Goal: Task Accomplishment & Management: Use online tool/utility

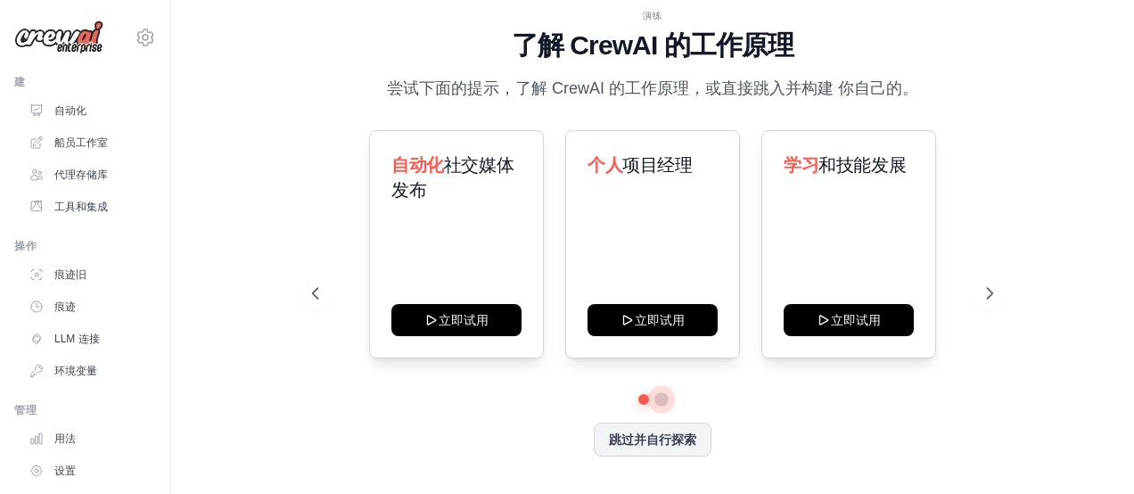
click at [665, 398] on button at bounding box center [661, 399] width 14 height 14
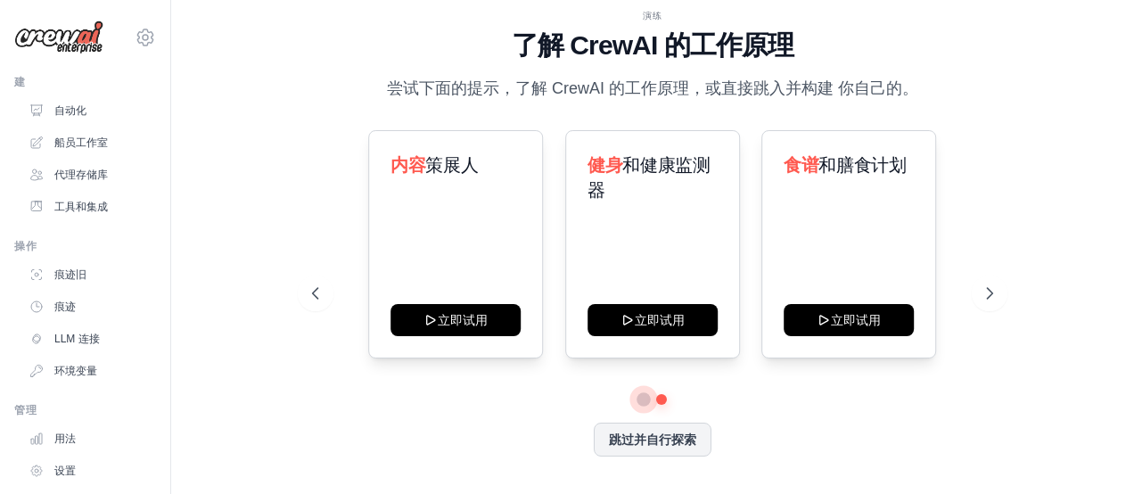
click at [643, 399] on button at bounding box center [642, 398] width 13 height 13
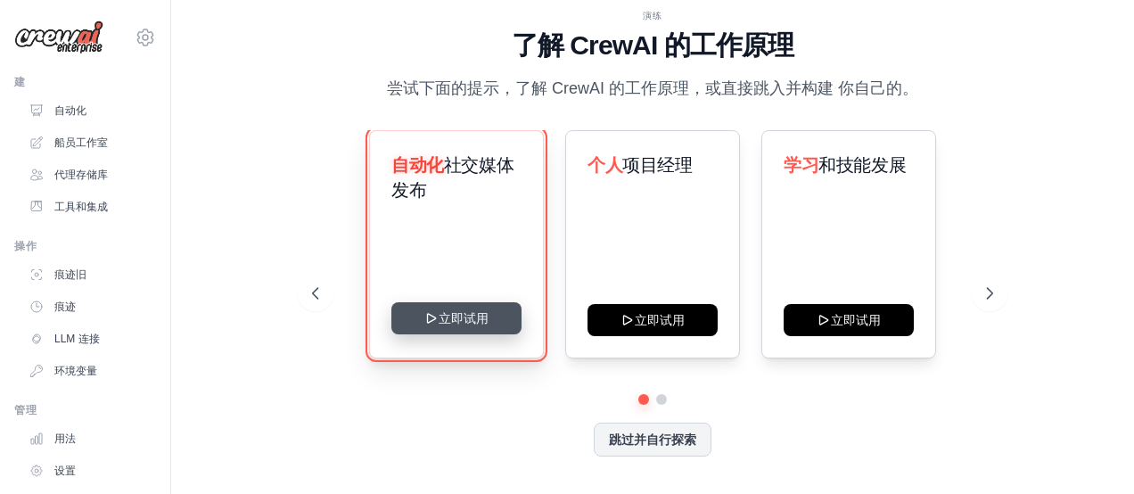
click at [479, 315] on button "立即试用" at bounding box center [456, 318] width 130 height 32
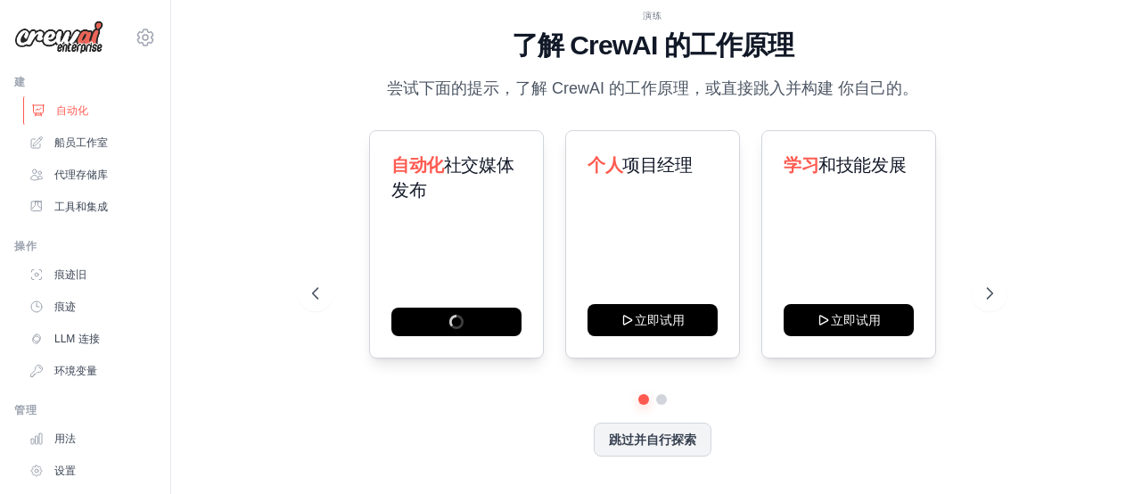
click at [89, 114] on link "自动化" at bounding box center [90, 110] width 135 height 29
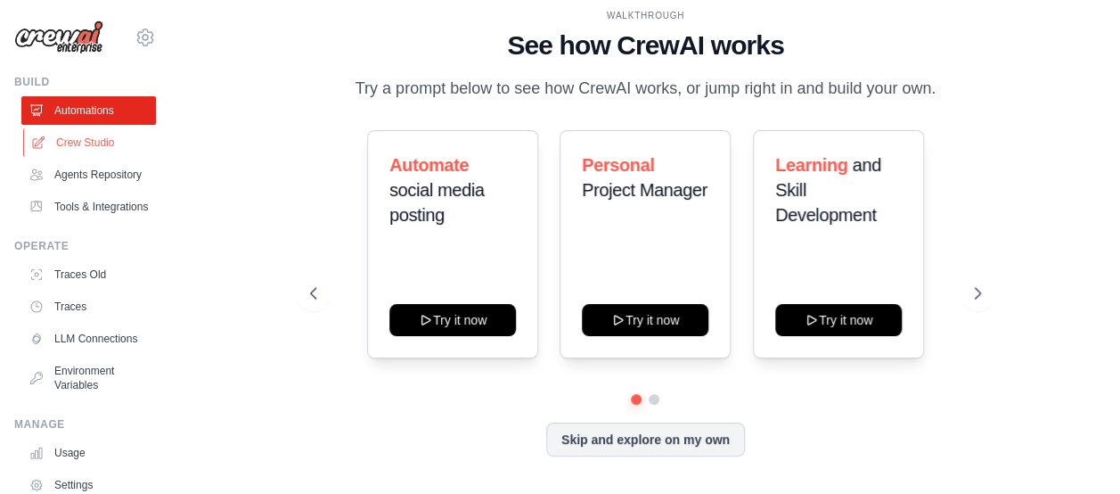
click at [89, 145] on link "Crew Studio" at bounding box center [90, 142] width 135 height 29
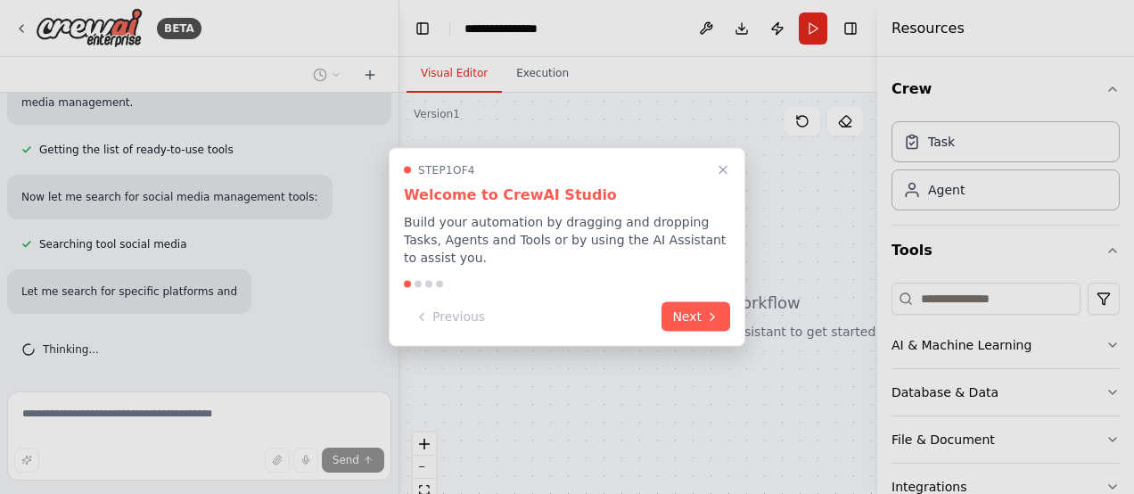
scroll to position [242, 0]
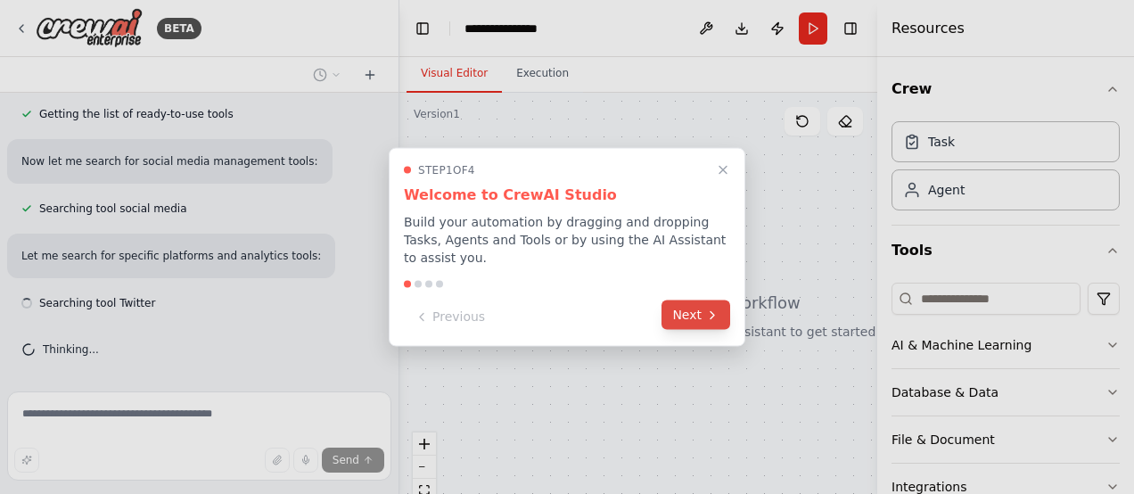
click at [699, 311] on button "Next" at bounding box center [695, 314] width 69 height 29
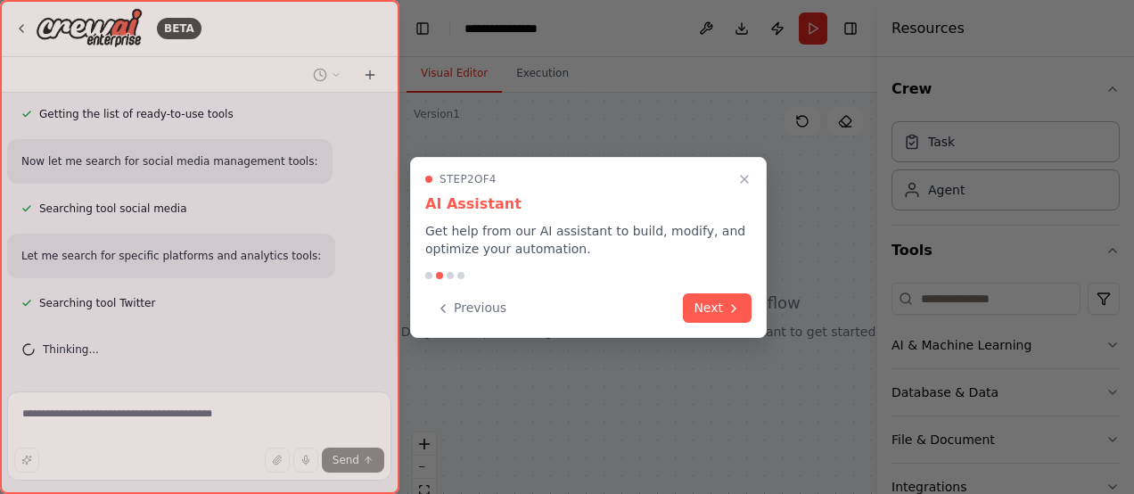
scroll to position [278, 0]
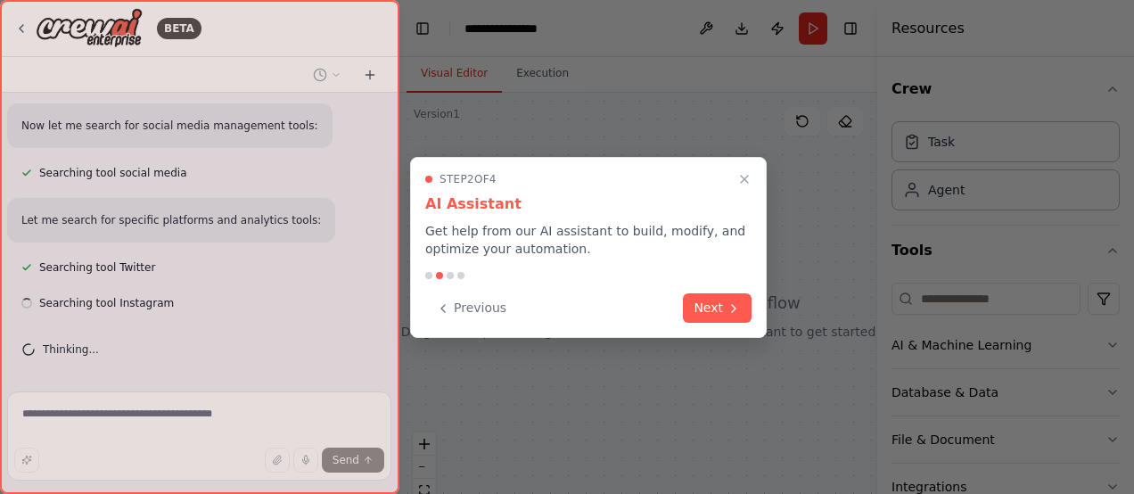
click at [699, 311] on button "Next" at bounding box center [717, 307] width 69 height 29
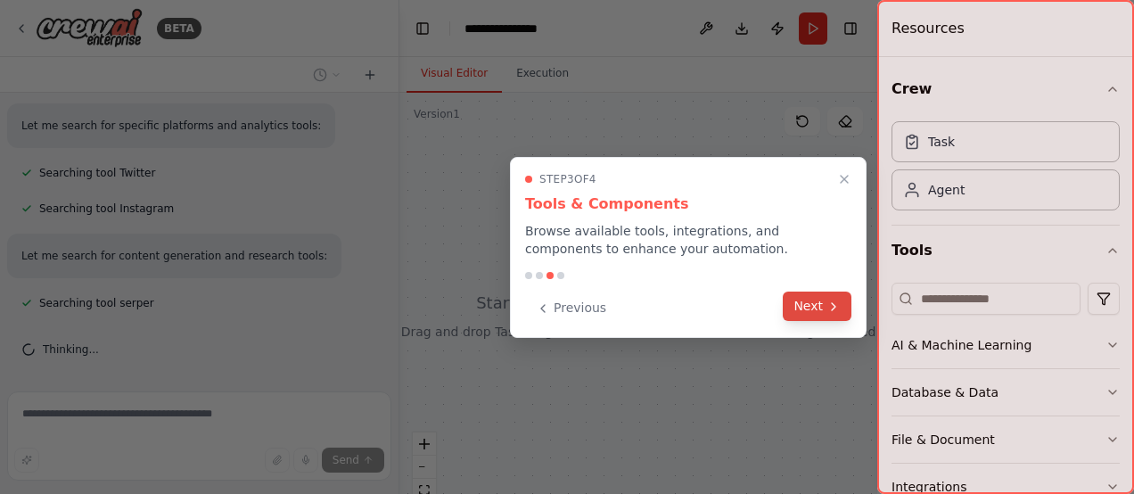
scroll to position [408, 0]
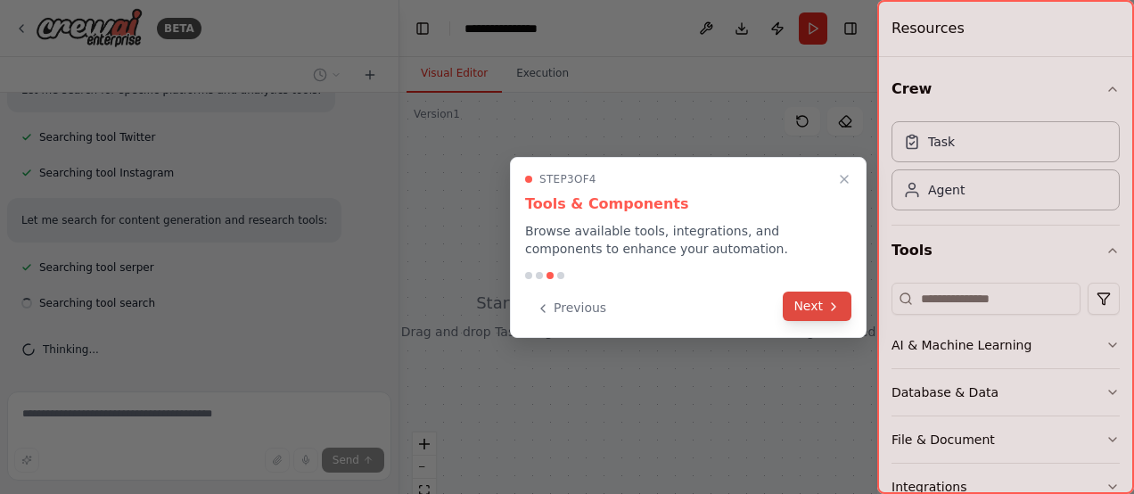
click at [806, 305] on button "Next" at bounding box center [817, 305] width 69 height 29
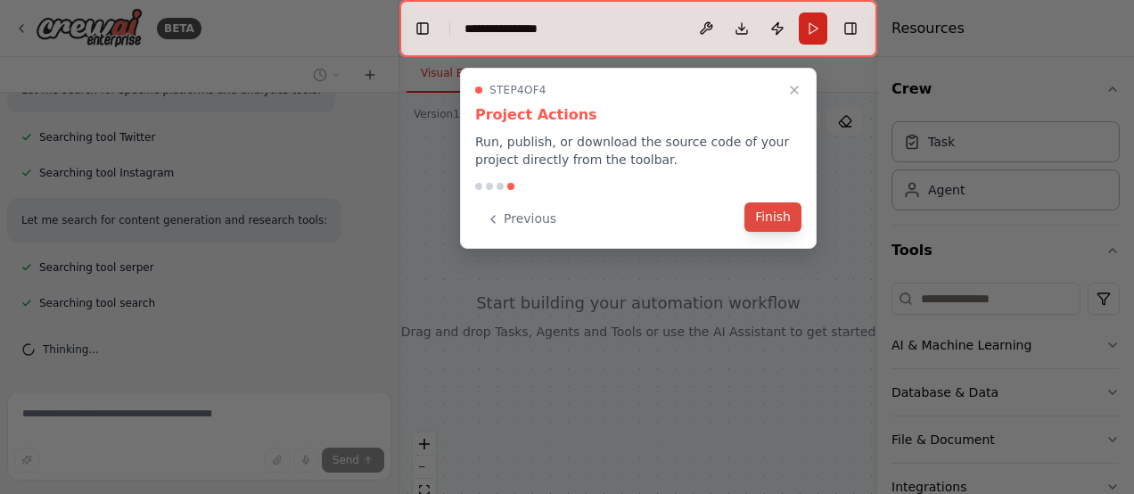
click at [774, 212] on button "Finish" at bounding box center [772, 216] width 57 height 29
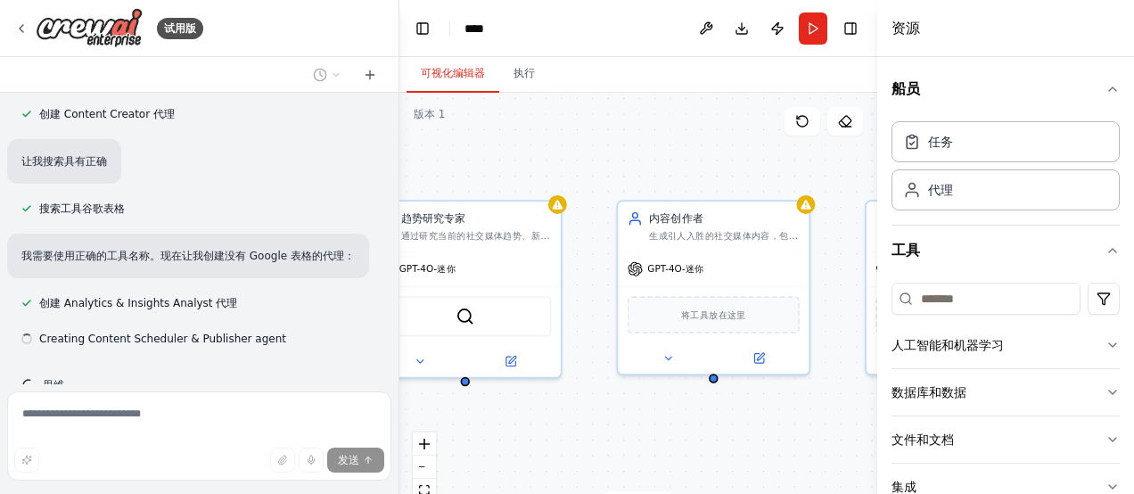
scroll to position [1219, 0]
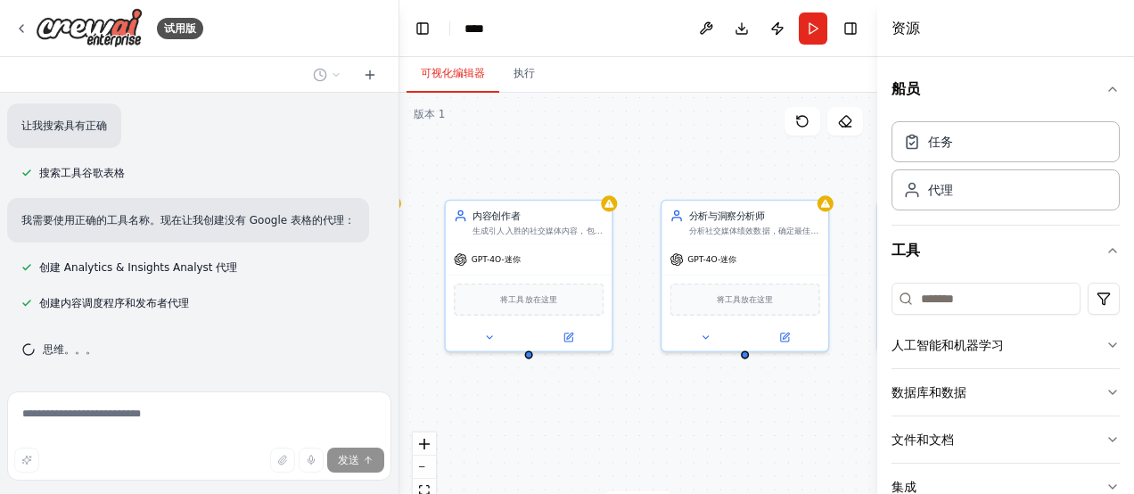
drag, startPoint x: 781, startPoint y: 431, endPoint x: 552, endPoint y: 437, distance: 229.1
click at [552, 437] on div "趋势研究专家 通过研究当前的社交媒体趋势、新闻和行业发展，监控和识别与 {industry} 相关的热门话题、主题标签和内容主题 GPT-4O-迷你 Serp…" at bounding box center [638, 316] width 478 height 446
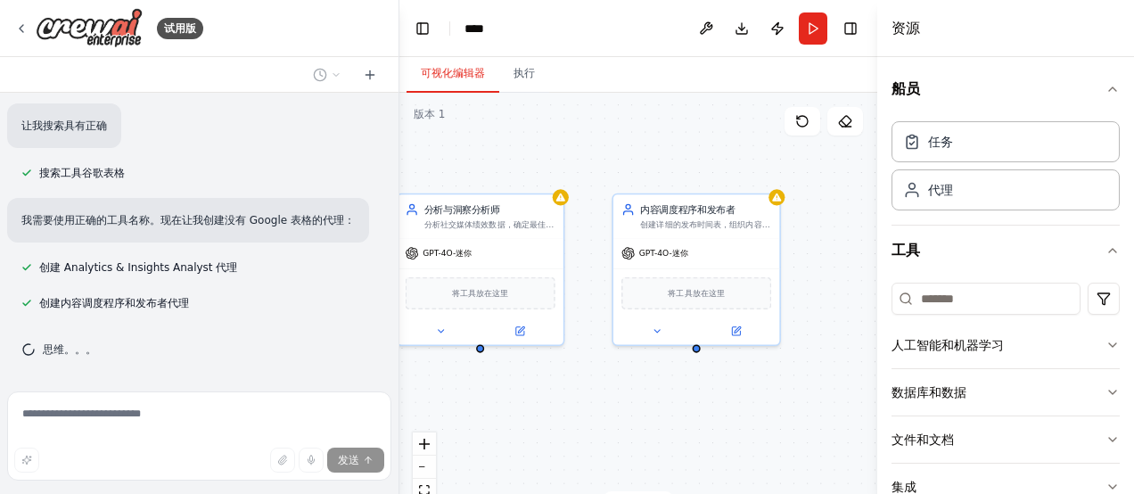
drag, startPoint x: 788, startPoint y: 431, endPoint x: 572, endPoint y: 424, distance: 215.8
click at [572, 424] on div "趋势研究专家 通过研究当前的社交媒体趋势、新闻和行业发展，监控和识别与 {industry} 相关的热门话题、主题标签和内容主题 GPT-4O-迷你 Serp…" at bounding box center [638, 316] width 478 height 446
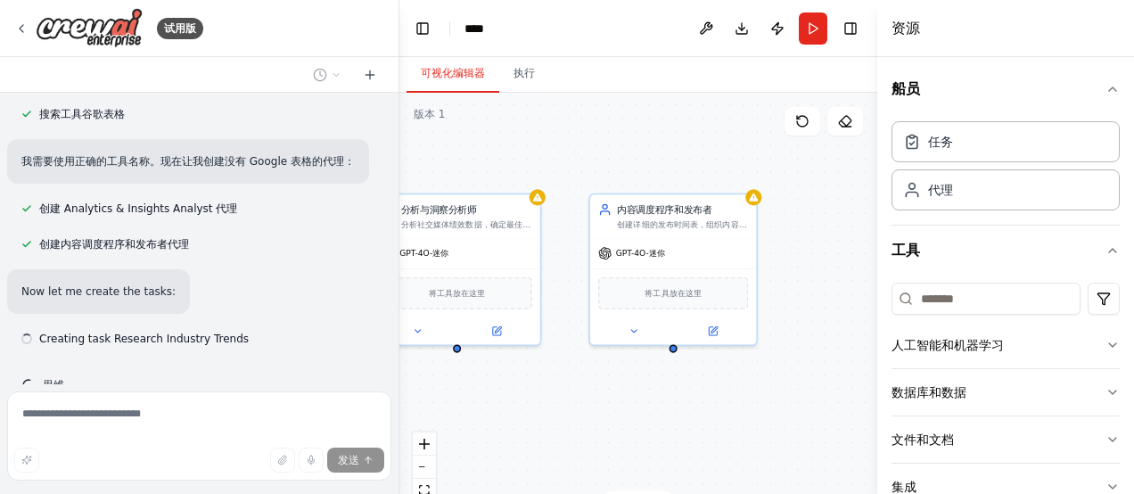
scroll to position [1314, 0]
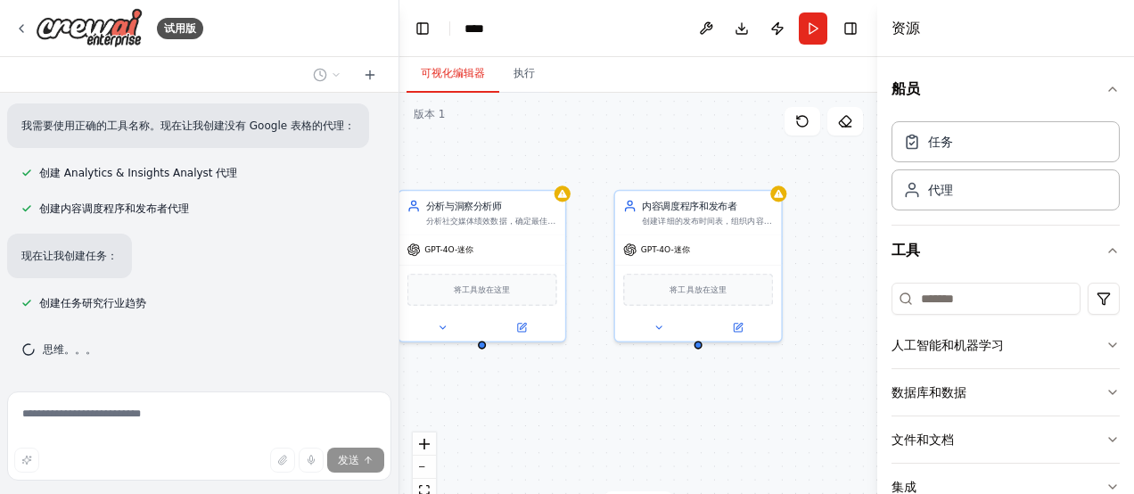
click at [758, 413] on div ".deletable-edge-delete-btn { width: 20px; height: 20px; border: 0px solid #ffff…" at bounding box center [638, 316] width 478 height 446
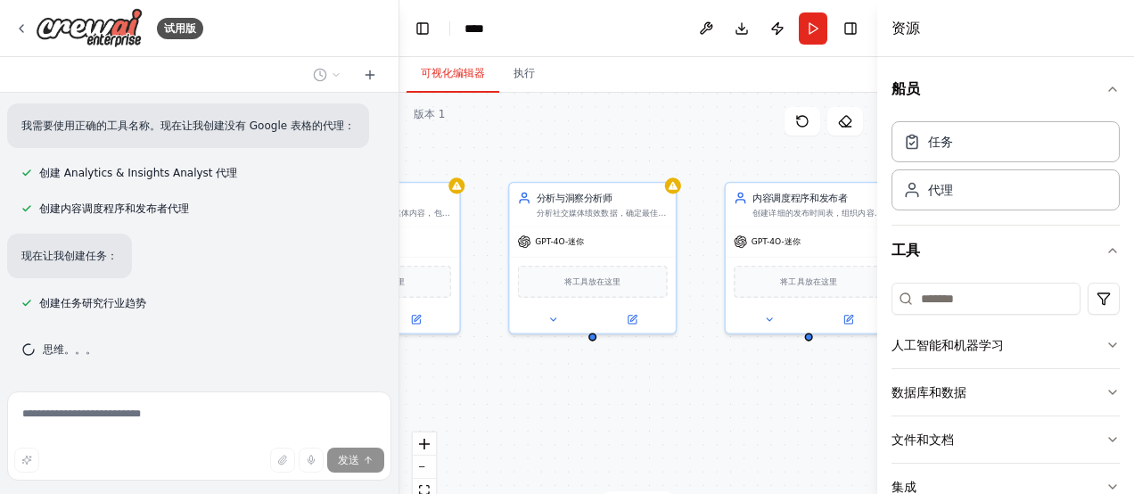
drag, startPoint x: 559, startPoint y: 414, endPoint x: 667, endPoint y: 406, distance: 108.1
click at [667, 406] on div ".deletable-edge-delete-btn { width: 20px; height: 20px; border: 0px solid #ffff…" at bounding box center [638, 316] width 478 height 446
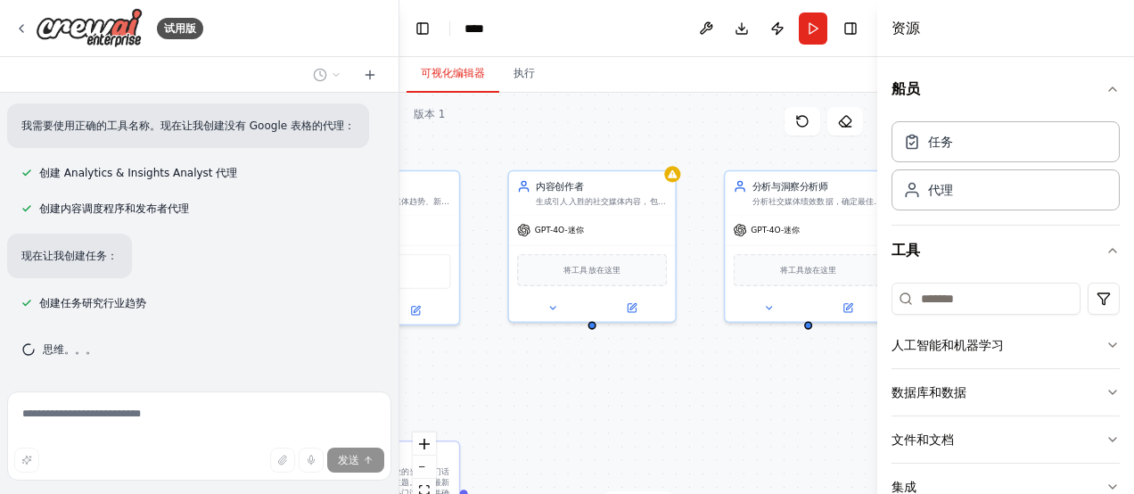
scroll to position [1349, 0]
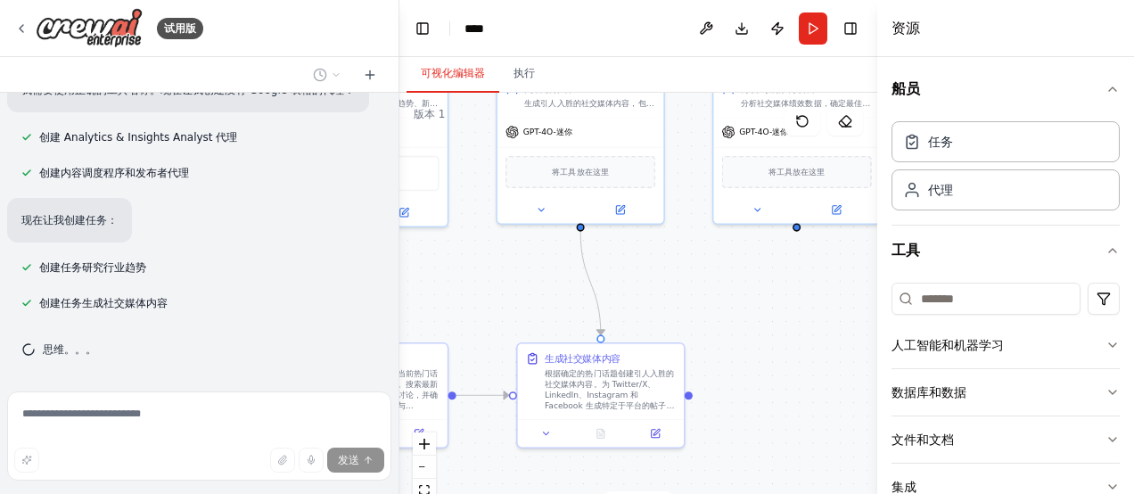
drag, startPoint x: 547, startPoint y: 414, endPoint x: 751, endPoint y: 305, distance: 231.7
click at [751, 305] on div ".deletable-edge-delete-btn { width: 20px; height: 20px; border: 0px solid #ffff…" at bounding box center [638, 316] width 478 height 446
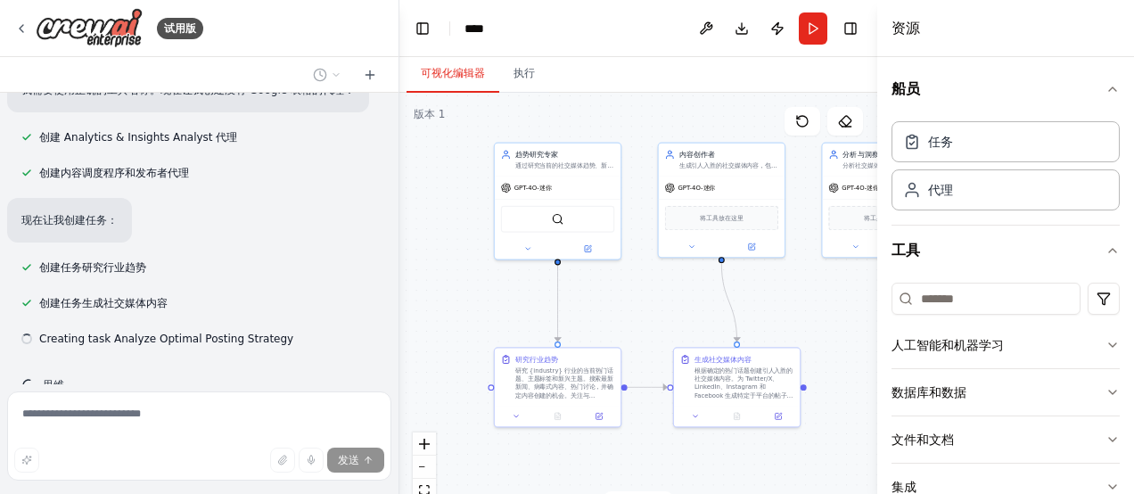
scroll to position [1385, 0]
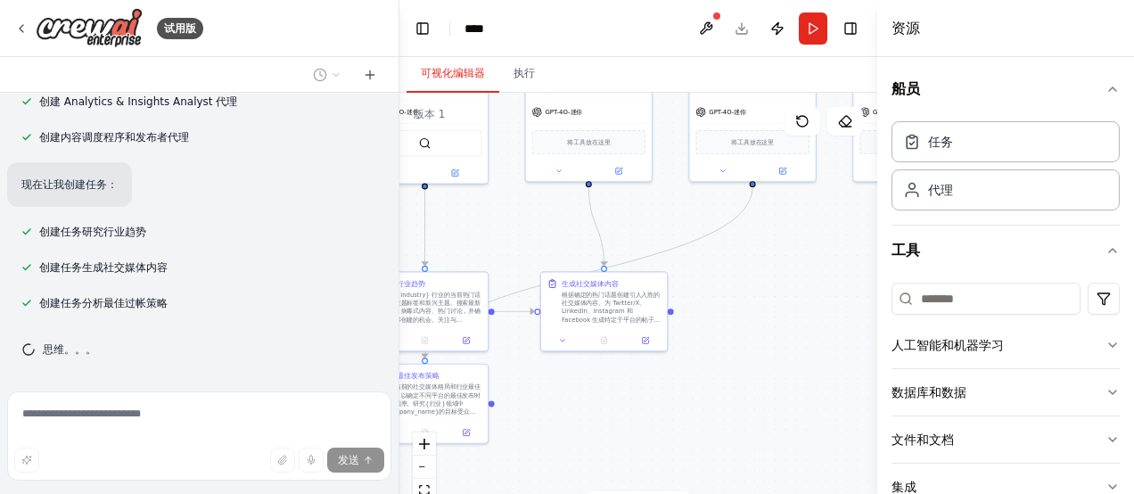
drag, startPoint x: 528, startPoint y: 324, endPoint x: 495, endPoint y: 257, distance: 75.3
click at [495, 257] on div ".deletable-edge-delete-btn { width: 20px; height: 20px; border: 0px solid #ffff…" at bounding box center [638, 316] width 478 height 446
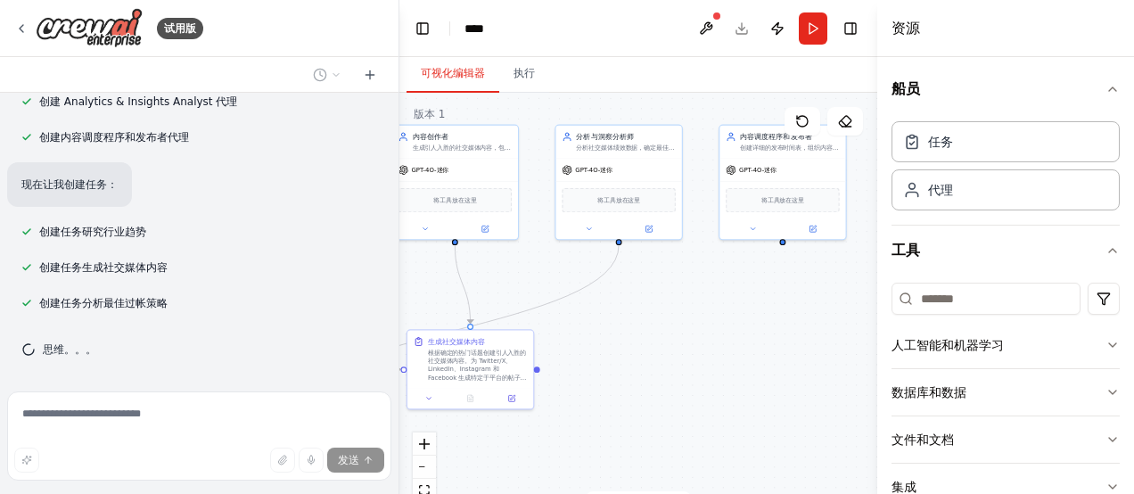
drag, startPoint x: 774, startPoint y: 303, endPoint x: 640, endPoint y: 361, distance: 146.5
click at [640, 361] on div ".deletable-edge-delete-btn { width: 20px; height: 20px; border: 0px solid #ffff…" at bounding box center [638, 316] width 478 height 446
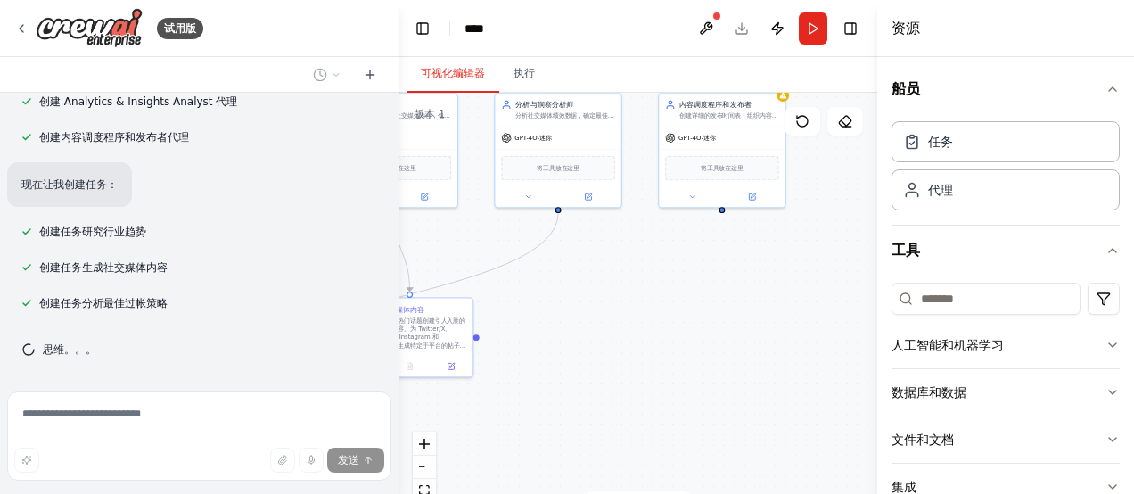
scroll to position [1421, 0]
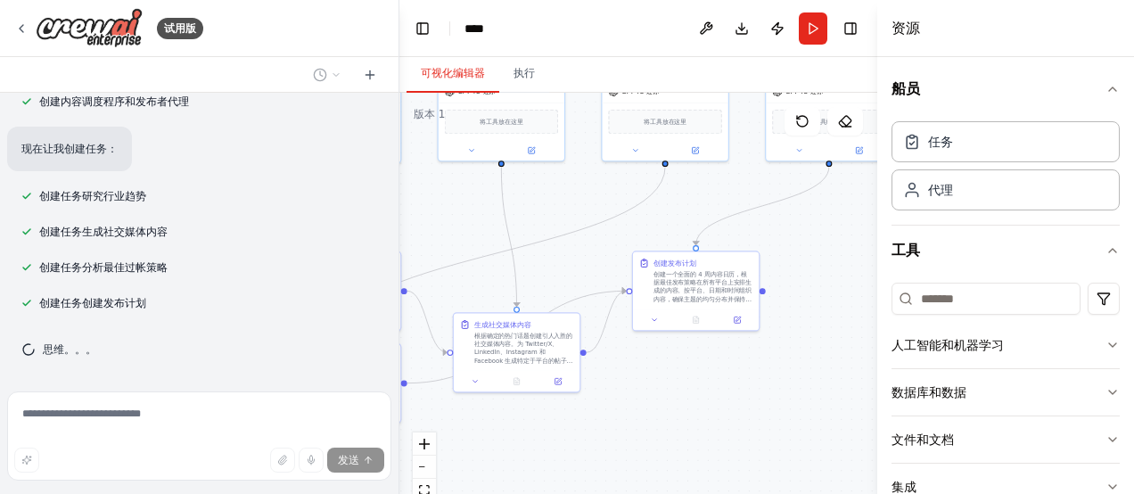
drag, startPoint x: 770, startPoint y: 351, endPoint x: 817, endPoint y: 273, distance: 91.6
click at [817, 273] on div ".deletable-edge-delete-btn { width: 20px; height: 20px; border: 0px solid #ffff…" at bounding box center [638, 316] width 478 height 446
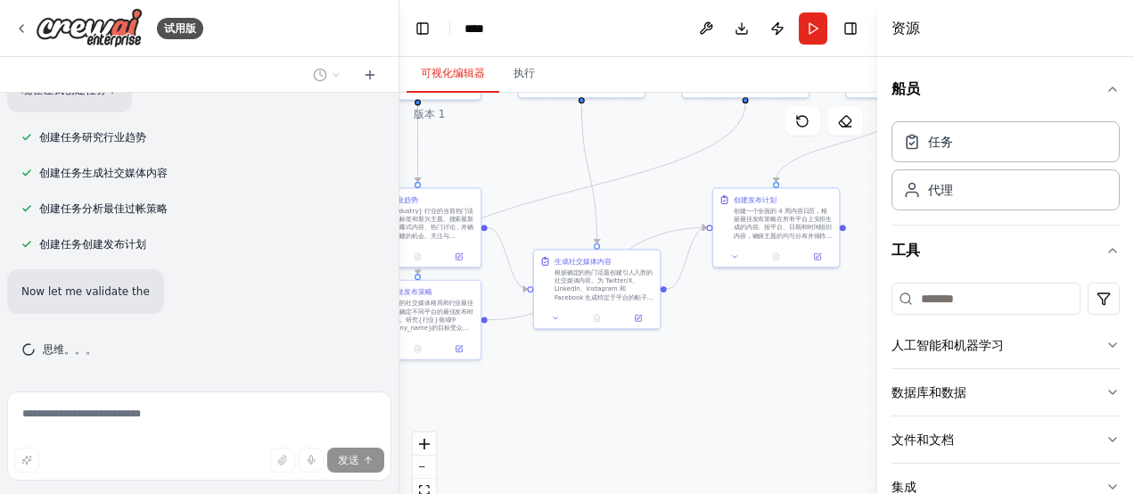
scroll to position [1515, 0]
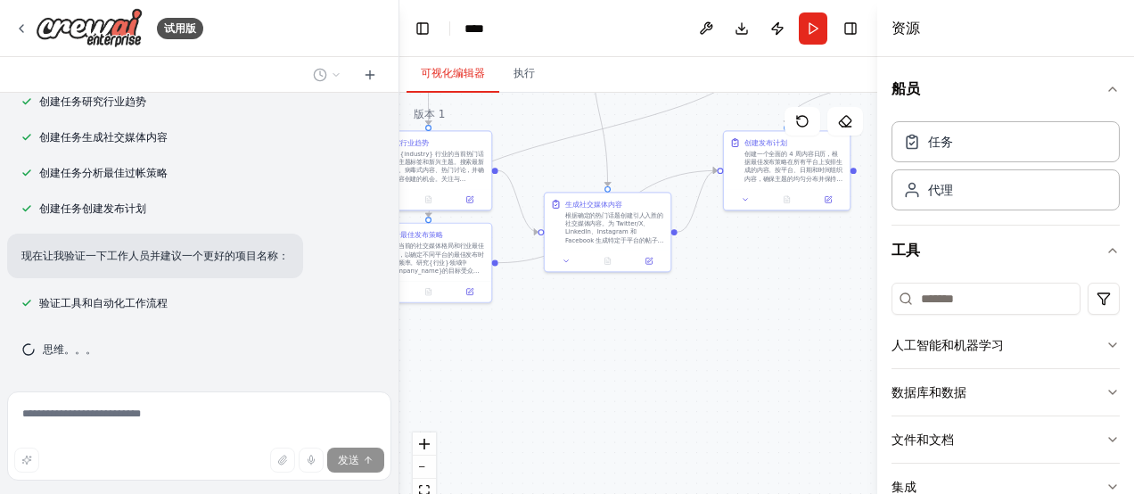
drag, startPoint x: 711, startPoint y: 418, endPoint x: 795, endPoint y: 287, distance: 155.5
click at [795, 287] on div ".deletable-edge-delete-btn { width: 20px; height: 20px; border: 0px solid #ffff…" at bounding box center [638, 316] width 478 height 446
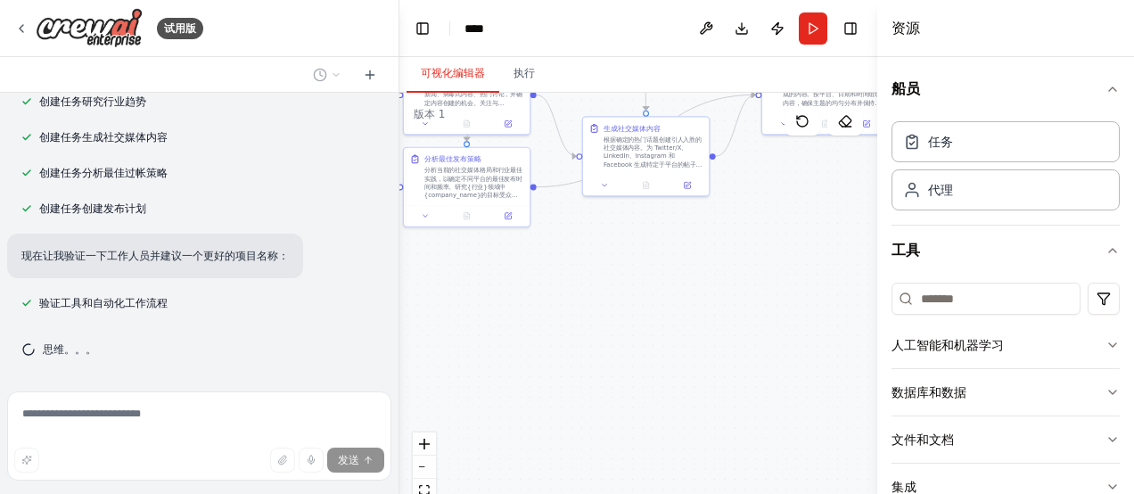
scroll to position [1551, 0]
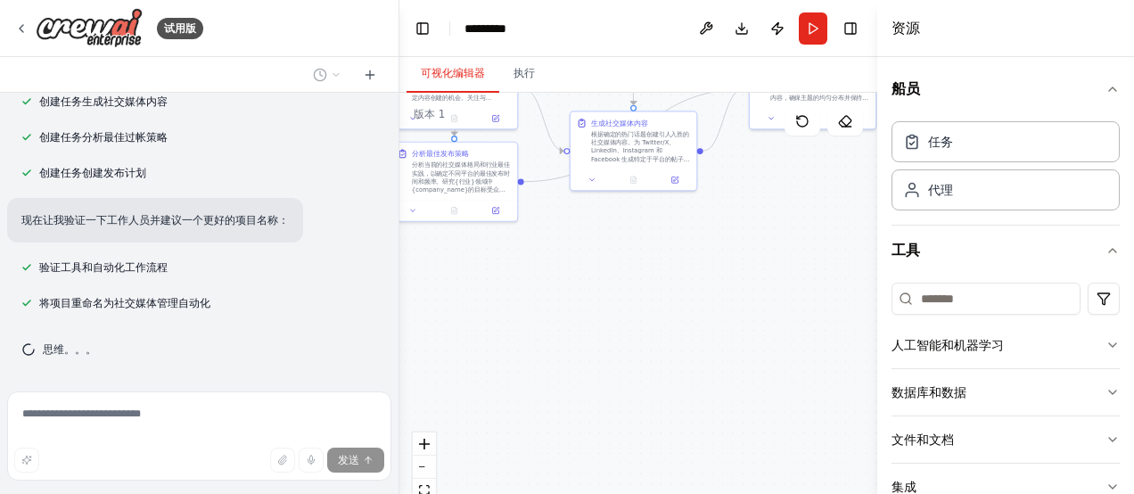
drag, startPoint x: 660, startPoint y: 398, endPoint x: 693, endPoint y: 328, distance: 77.7
click at [693, 328] on div ".deletable-edge-delete-btn { width: 20px; height: 20px; border: 0px solid #ffff…" at bounding box center [638, 316] width 478 height 446
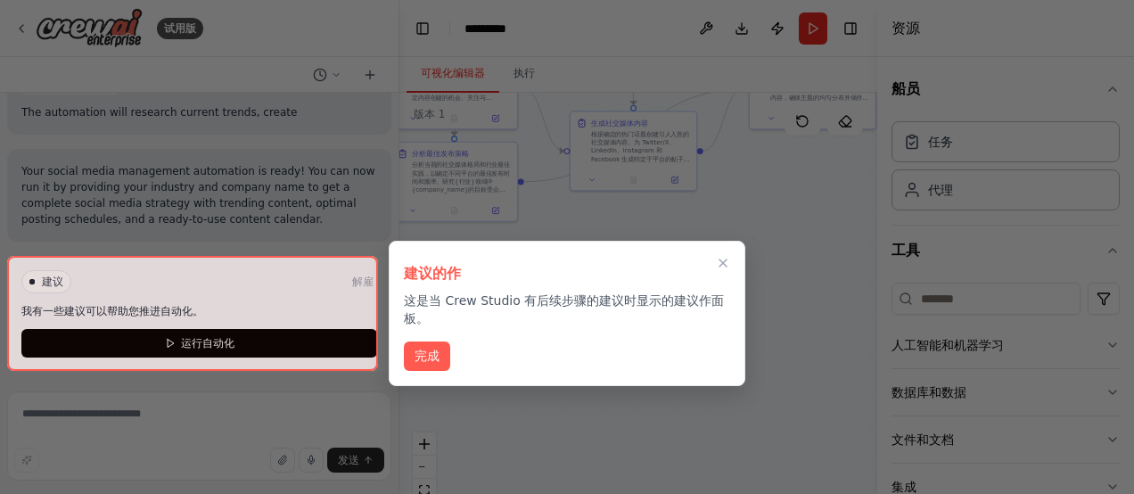
click at [442, 355] on button "完成" at bounding box center [427, 355] width 46 height 29
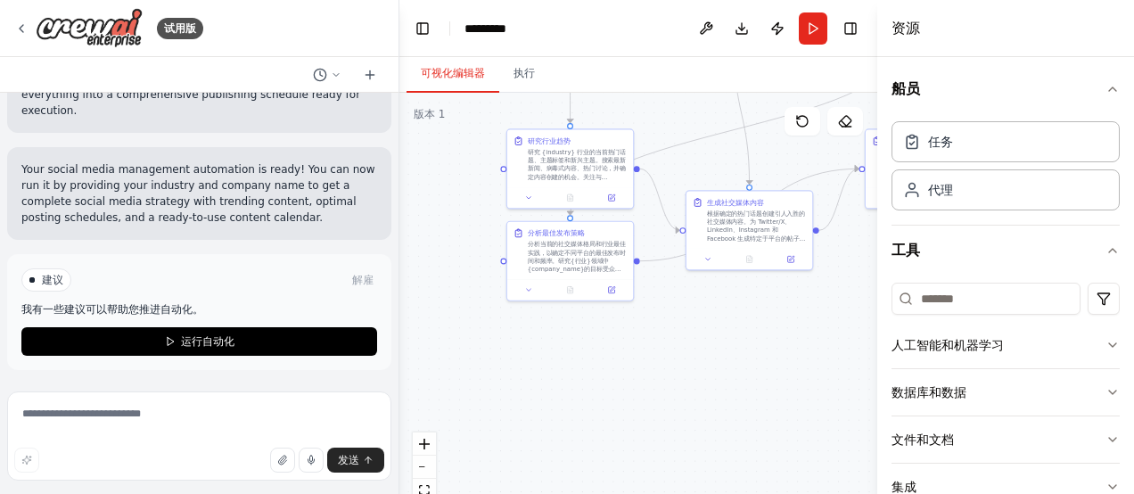
scroll to position [2243, 0]
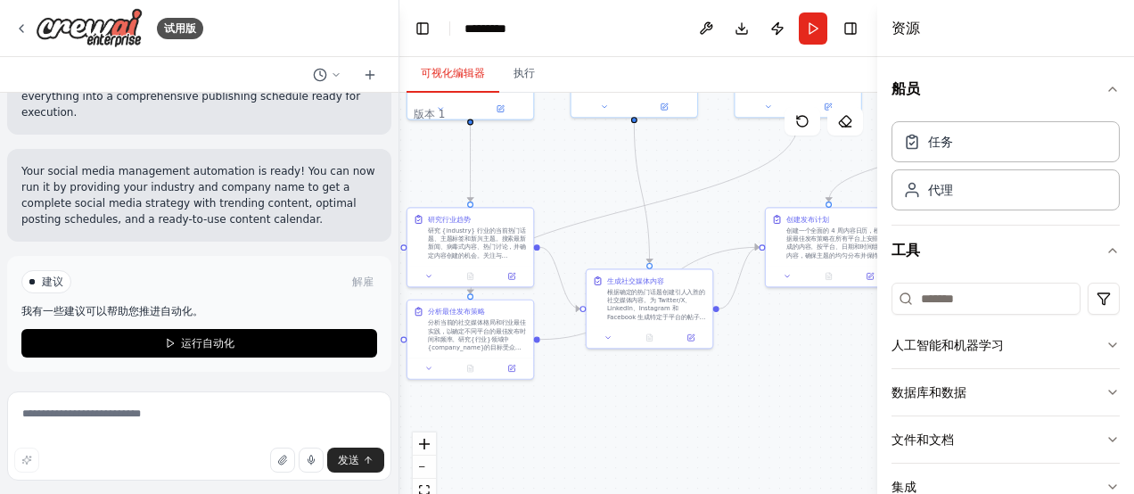
drag, startPoint x: 553, startPoint y: 311, endPoint x: 569, endPoint y: 469, distance: 158.6
click at [569, 469] on div ".deletable-edge-delete-btn { width: 20px; height: 20px; border: 0px solid #ffff…" at bounding box center [638, 316] width 478 height 446
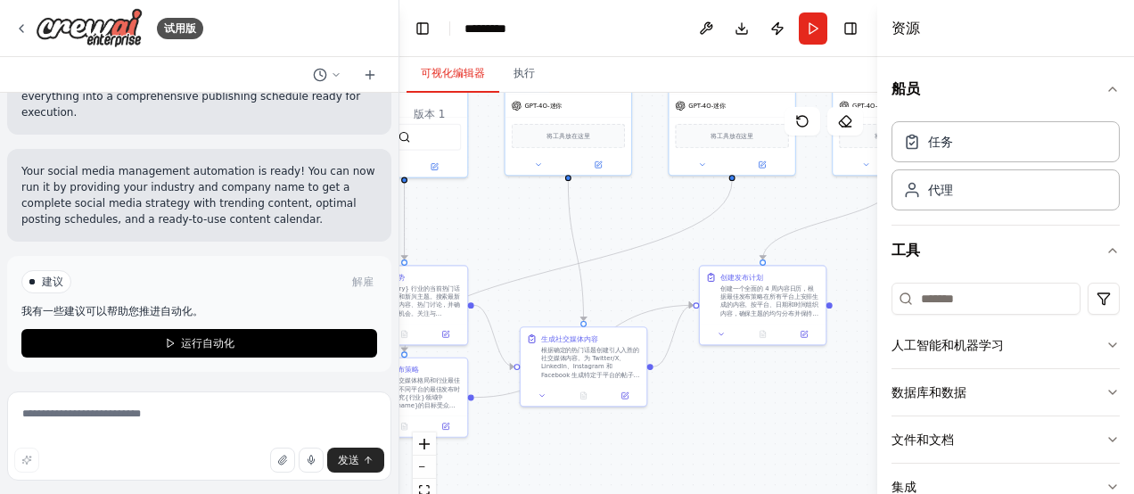
drag, startPoint x: 778, startPoint y: 381, endPoint x: 656, endPoint y: 455, distance: 142.8
click at [656, 455] on div ".deletable-edge-delete-btn { width: 20px; height: 20px; border: 0px solid #ffff…" at bounding box center [638, 316] width 478 height 446
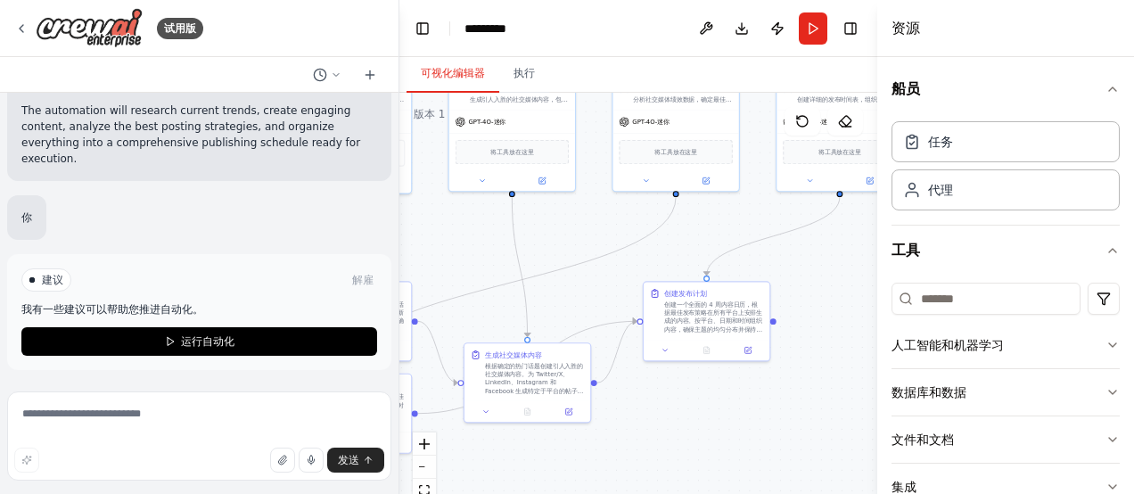
scroll to position [2163, 0]
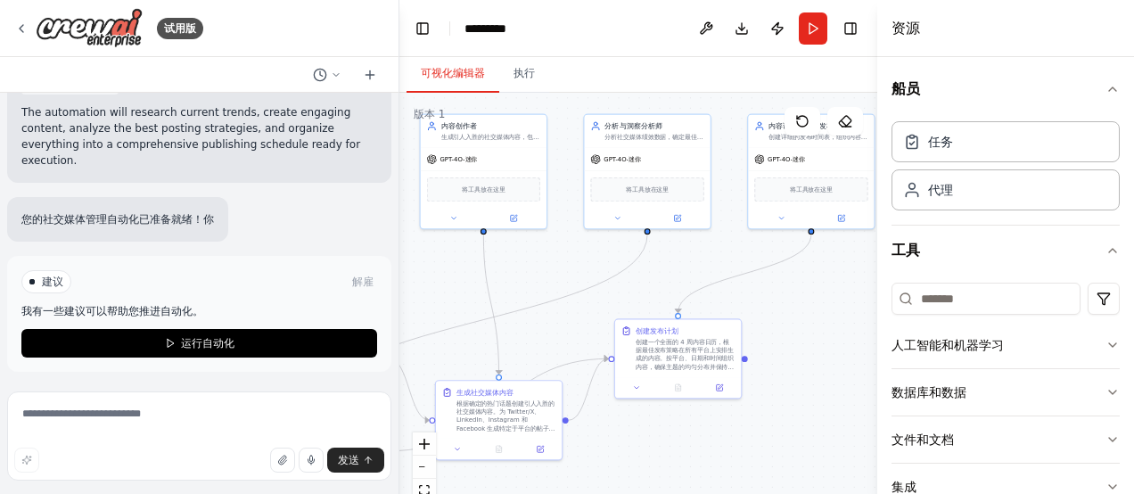
drag, startPoint x: 856, startPoint y: 317, endPoint x: 829, endPoint y: 358, distance: 48.9
click at [829, 358] on div ".deletable-edge-delete-btn { width: 20px; height: 20px; border: 0px solid #ffff…" at bounding box center [638, 316] width 478 height 446
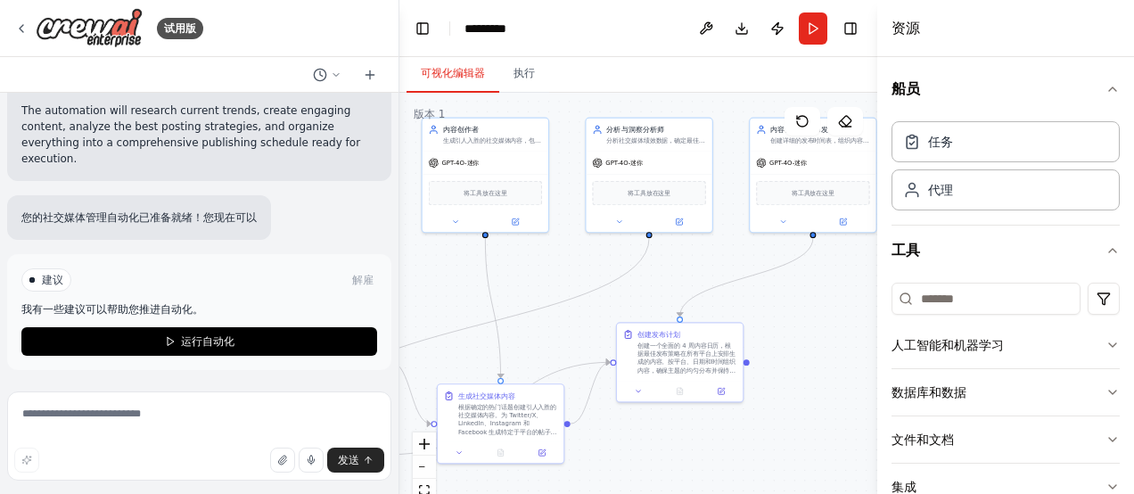
scroll to position [2083, 0]
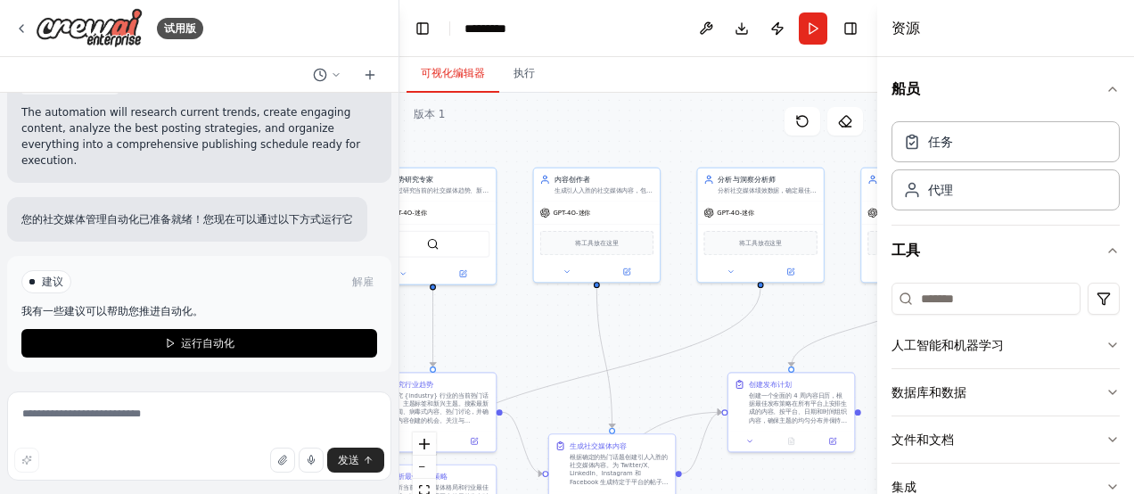
drag, startPoint x: 547, startPoint y: 289, endPoint x: 661, endPoint y: 340, distance: 124.9
click at [660, 339] on div ".deletable-edge-delete-btn { width: 20px; height: 20px; border: 0px solid #ffff…" at bounding box center [638, 316] width 478 height 446
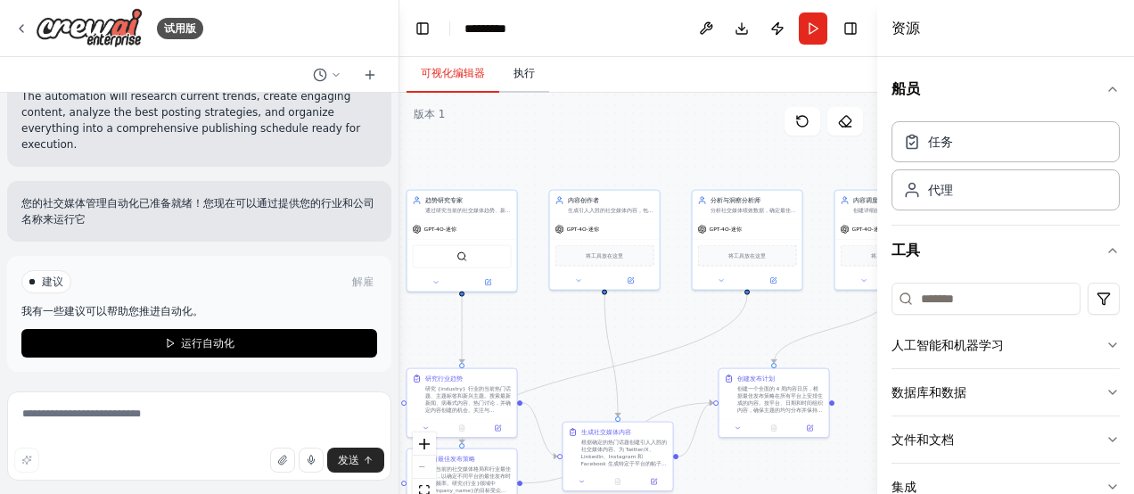
scroll to position [2099, 0]
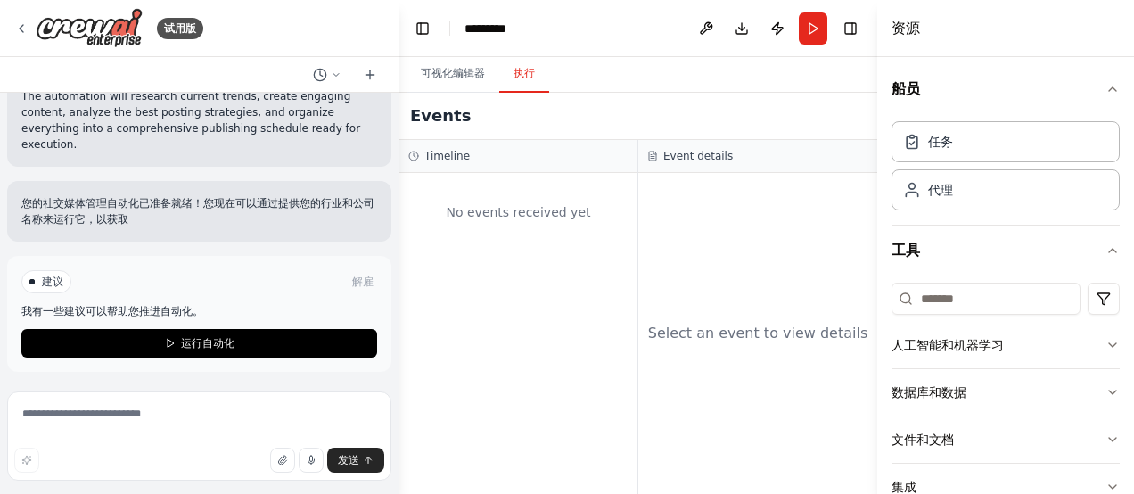
click at [535, 71] on button "执行" at bounding box center [524, 73] width 50 height 37
click at [466, 80] on button "可视化编辑器" at bounding box center [452, 73] width 93 height 37
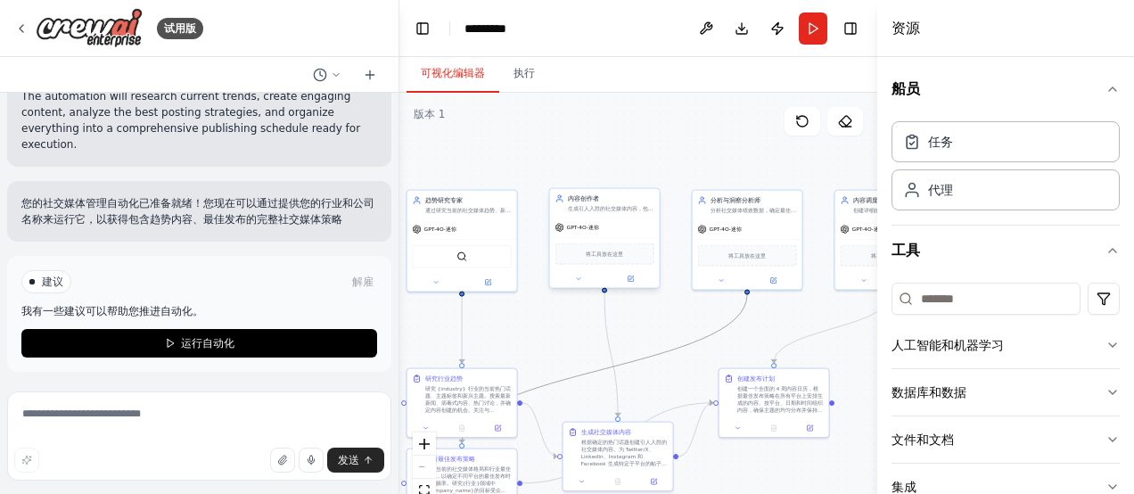
scroll to position [2115, 0]
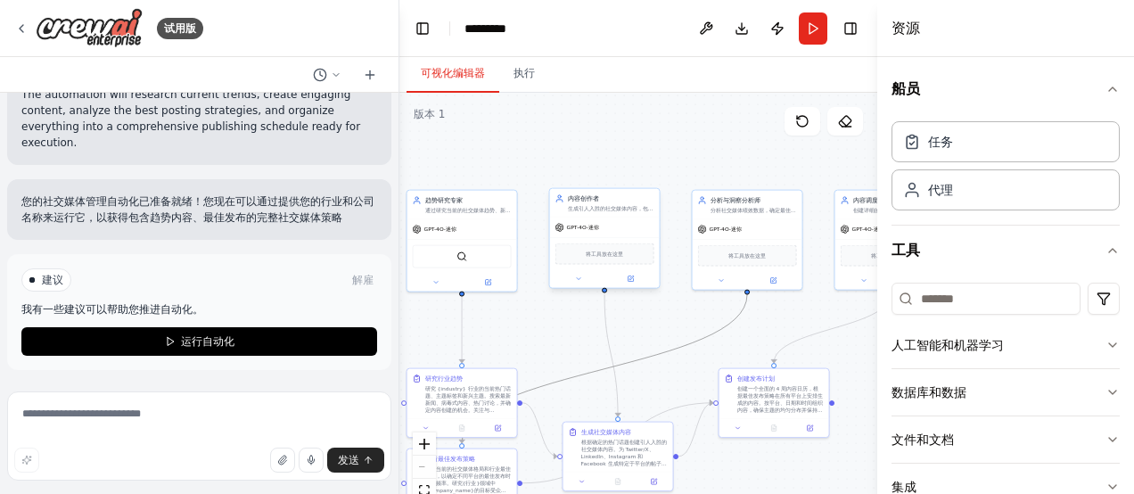
drag, startPoint x: 661, startPoint y: 351, endPoint x: 640, endPoint y: 288, distance: 66.8
click at [601, 288] on div ".deletable-edge-delete-btn { width: 20px; height: 20px; border: 0px solid #ffff…" at bounding box center [481, 256] width 239 height 223
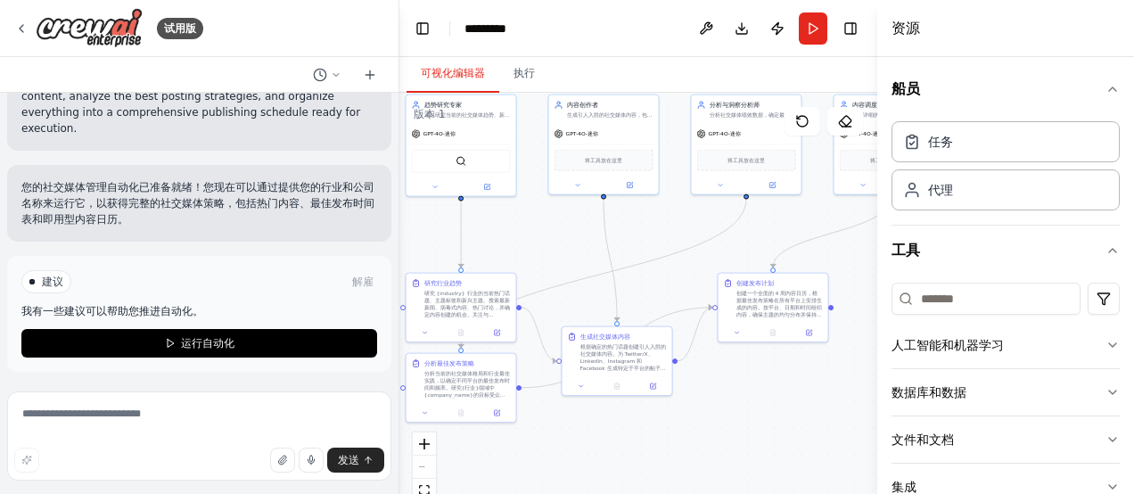
drag, startPoint x: 682, startPoint y: 369, endPoint x: 681, endPoint y: 274, distance: 95.4
click at [681, 274] on div ".deletable-edge-delete-btn { width: 20px; height: 20px; border: 0px solid #ffff…" at bounding box center [638, 316] width 478 height 446
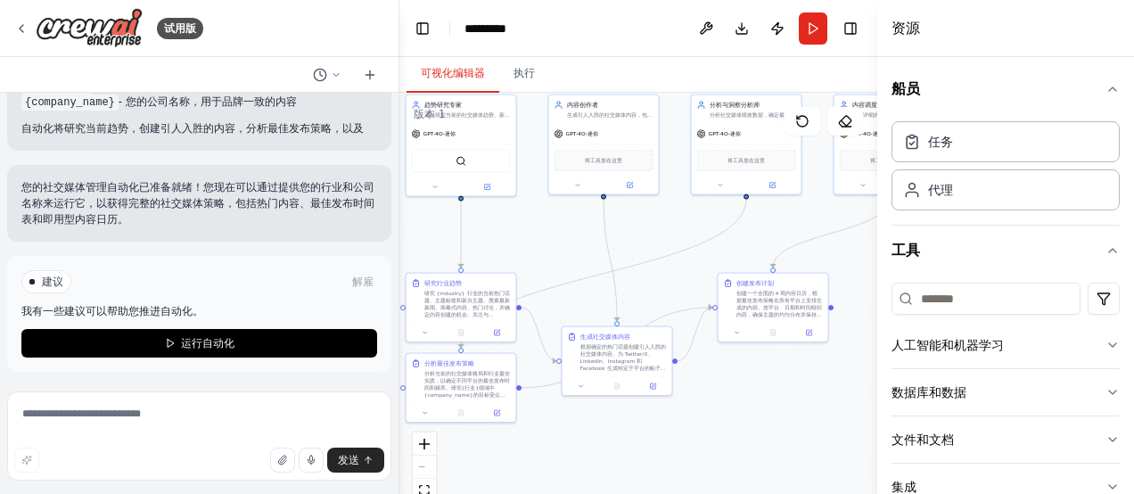
scroll to position [2083, 0]
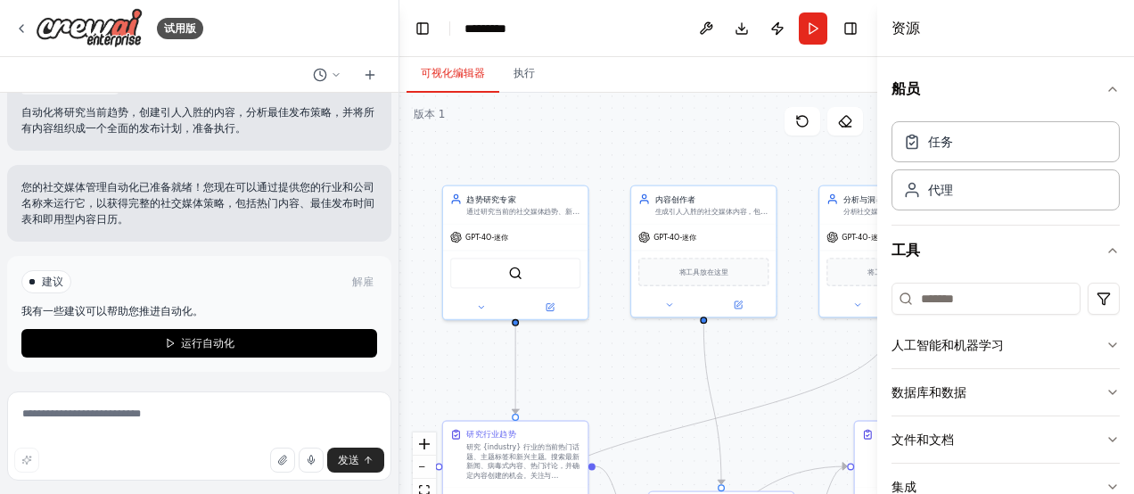
drag, startPoint x: 551, startPoint y: 234, endPoint x: 629, endPoint y: 378, distance: 163.5
click at [629, 378] on div ".deletable-edge-delete-btn { width: 20px; height: 20px; border: 0px solid #ffff…" at bounding box center [638, 316] width 478 height 446
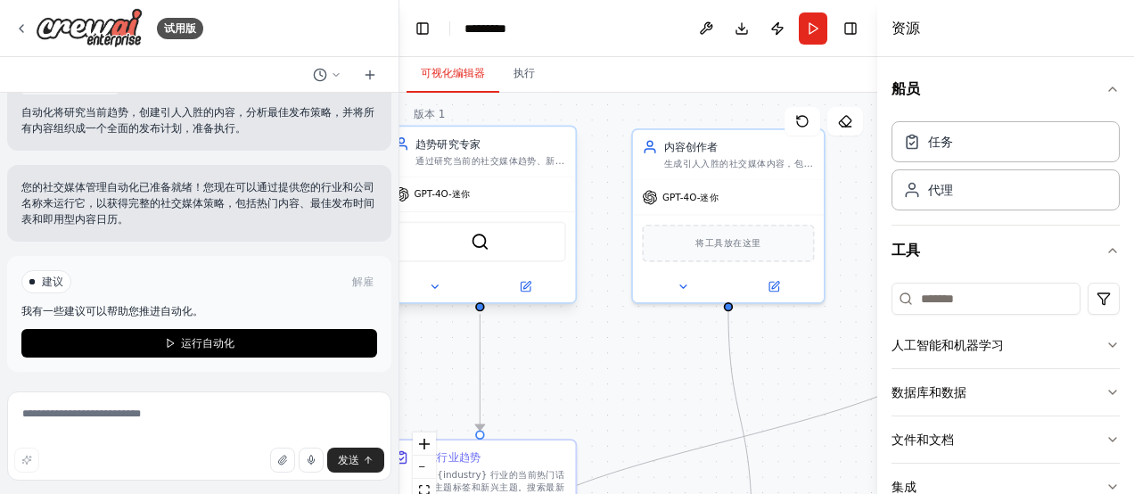
click at [503, 161] on div "通过研究当前的社交媒体趋势、新闻和行业发展，监控和识别与 {industry} 相关的热门话题、主题标签和内容主题" at bounding box center [490, 161] width 151 height 12
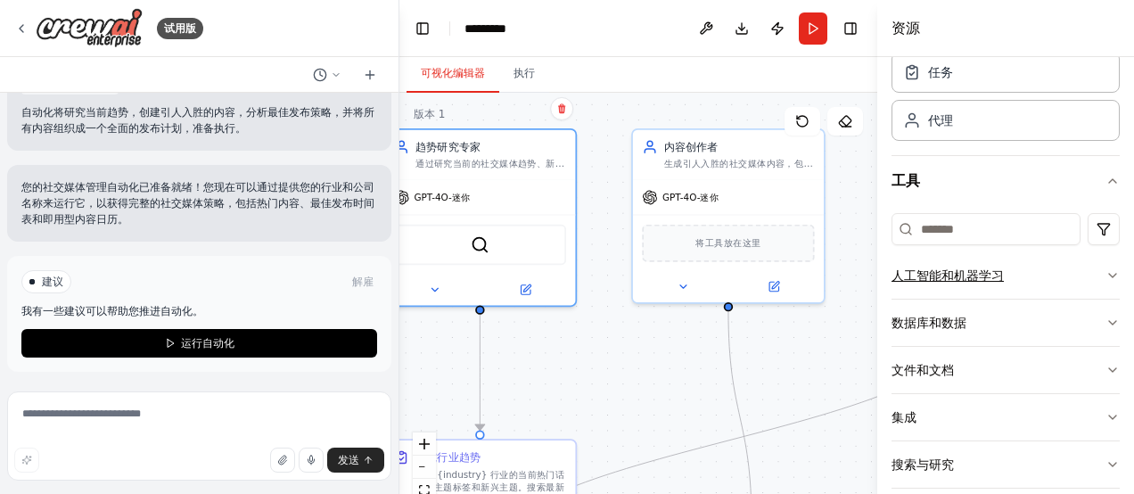
scroll to position [136, 0]
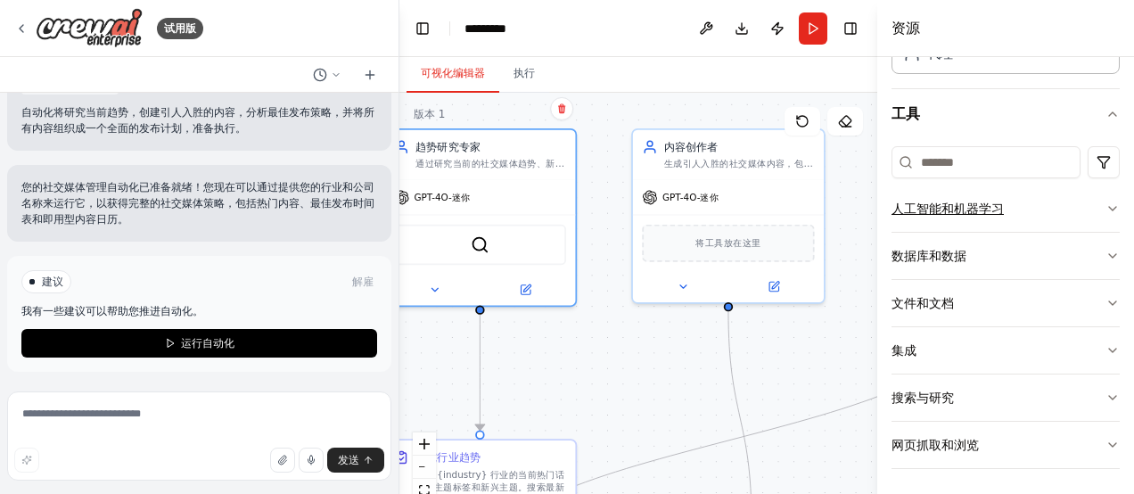
click at [1105, 213] on icon "button" at bounding box center [1112, 208] width 14 height 14
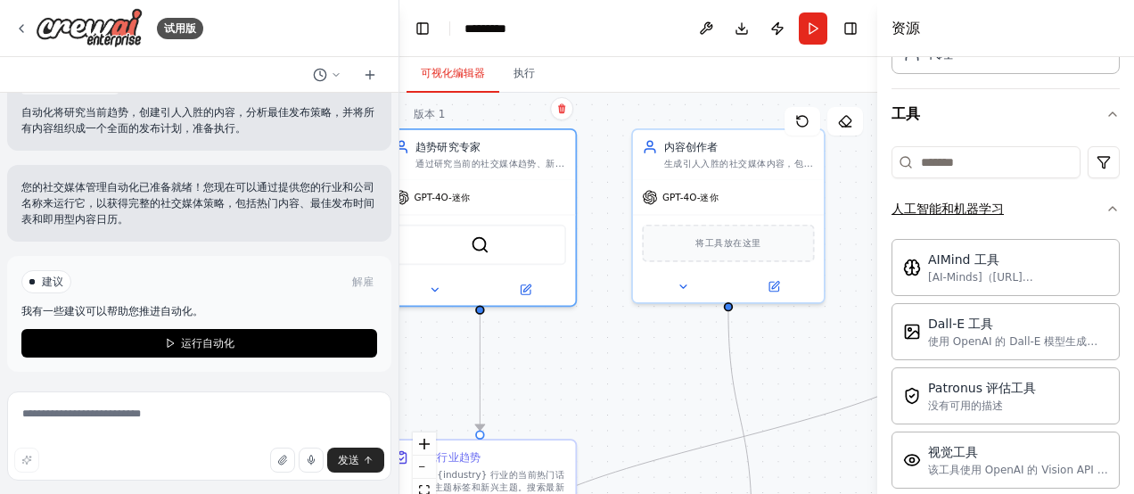
click at [1105, 210] on icon "button" at bounding box center [1112, 208] width 14 height 14
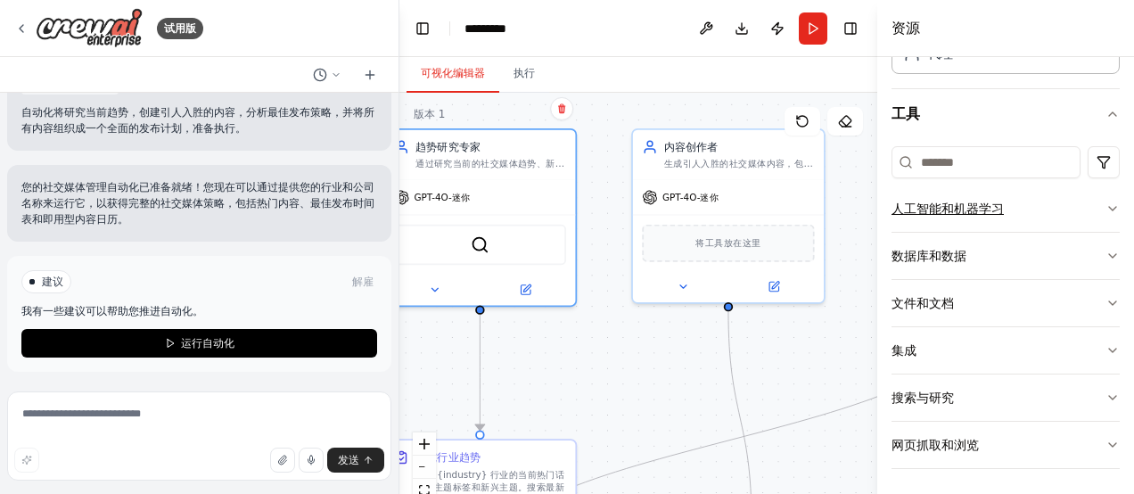
click at [1105, 210] on icon "button" at bounding box center [1112, 208] width 14 height 14
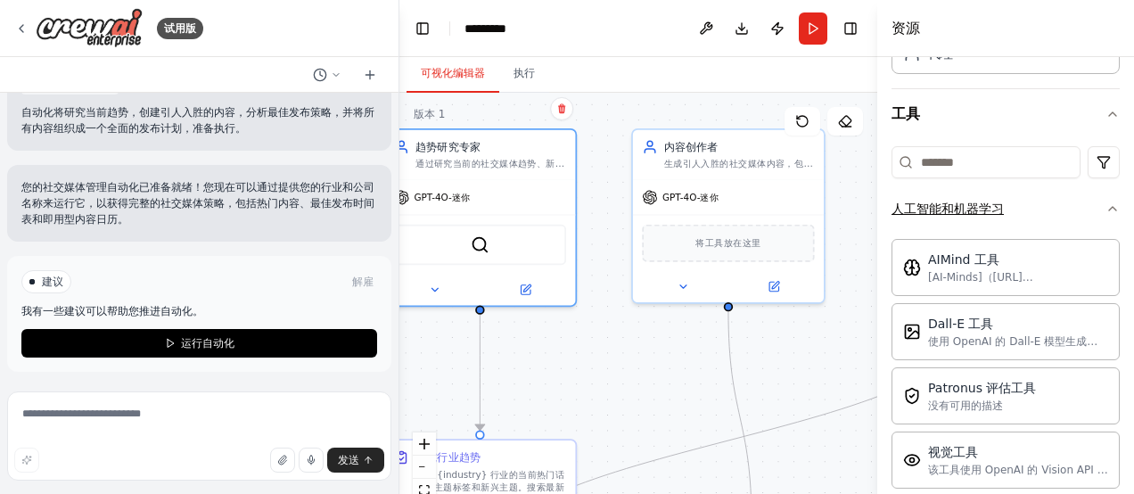
click at [1105, 210] on icon "button" at bounding box center [1112, 208] width 14 height 14
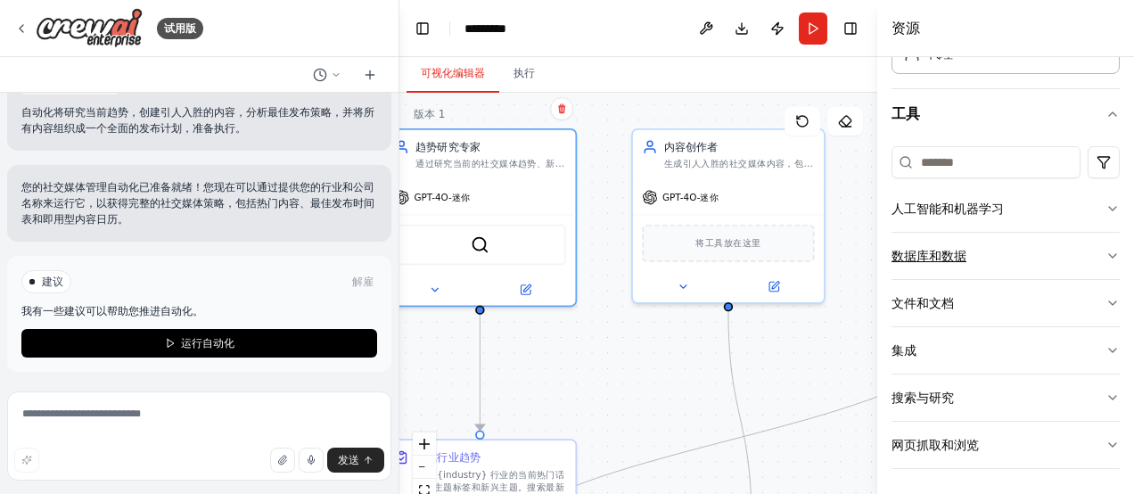
click at [1105, 249] on icon "button" at bounding box center [1112, 256] width 14 height 14
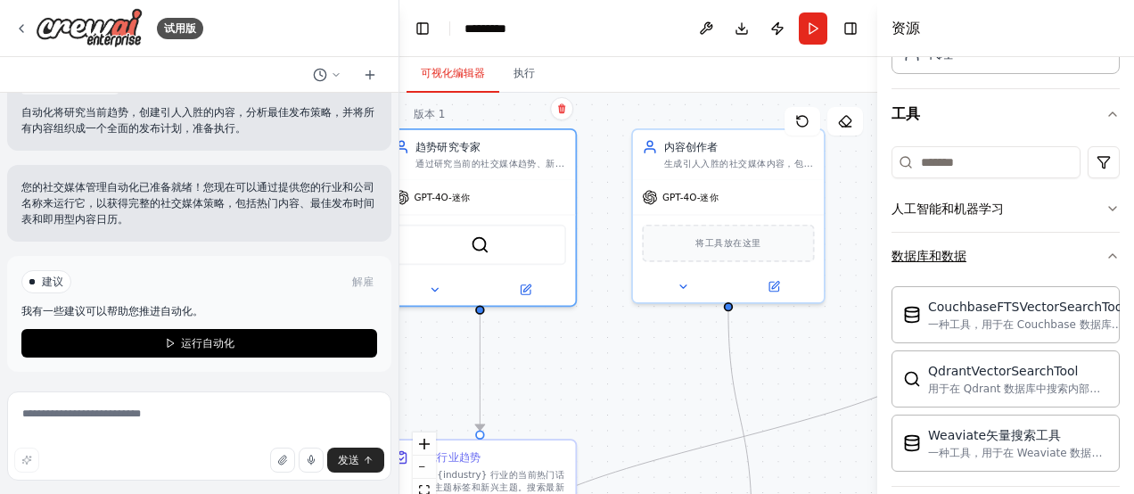
click at [1105, 249] on icon "button" at bounding box center [1112, 256] width 14 height 14
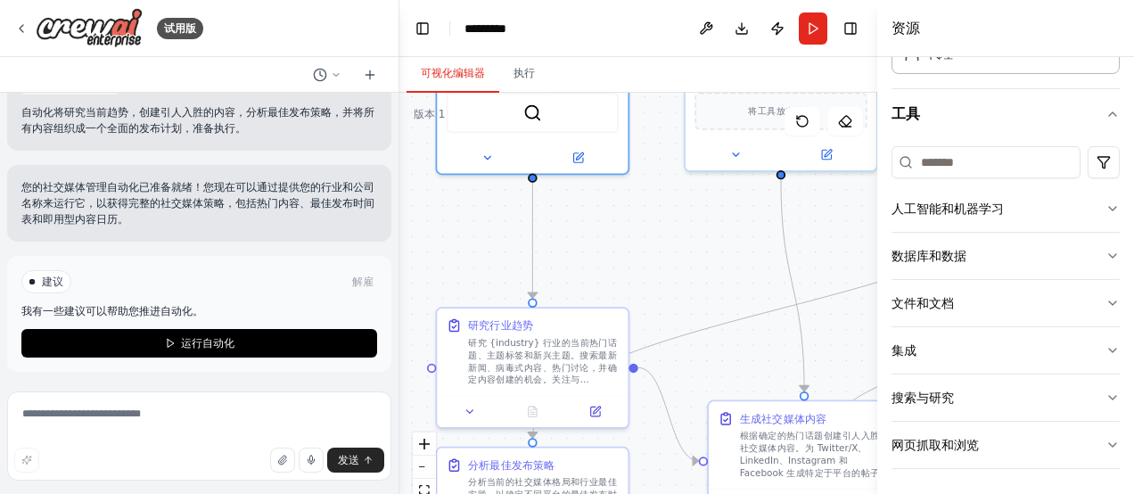
drag, startPoint x: 589, startPoint y: 376, endPoint x: 641, endPoint y: 242, distance: 144.2
click at [641, 242] on div ".deletable-edge-delete-btn { width: 20px; height: 20px; border: 0px solid #ffff…" at bounding box center [638, 316] width 478 height 446
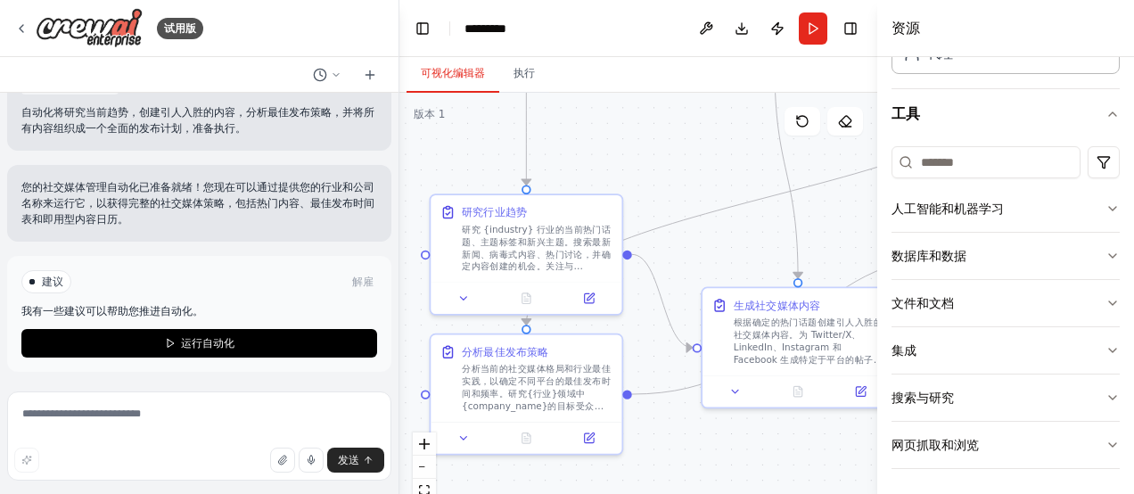
drag, startPoint x: 669, startPoint y: 294, endPoint x: 664, endPoint y: 184, distance: 110.6
click at [664, 184] on div ".deletable-edge-delete-btn { width: 20px; height: 20px; border: 0px solid #ffff…" at bounding box center [638, 316] width 478 height 446
click at [551, 235] on div "研究 {industry} 行业的当前热门话题、主题标签和新兴主题。搜索最新新闻、病毒式内容、热门讨论，并确定内容创建的机会。关注与 {company_nam…" at bounding box center [537, 245] width 151 height 50
click at [589, 293] on icon at bounding box center [589, 293] width 7 height 7
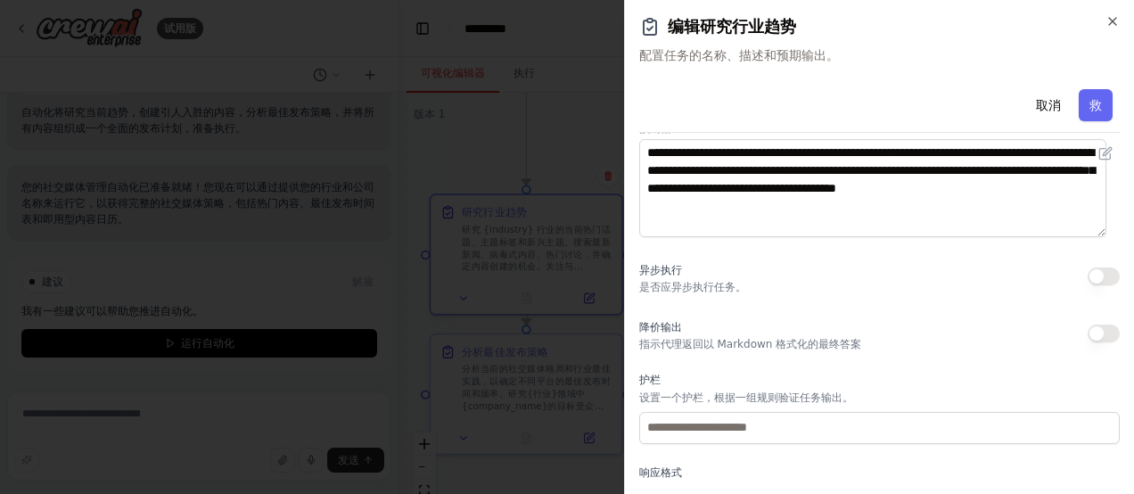
scroll to position [308, 0]
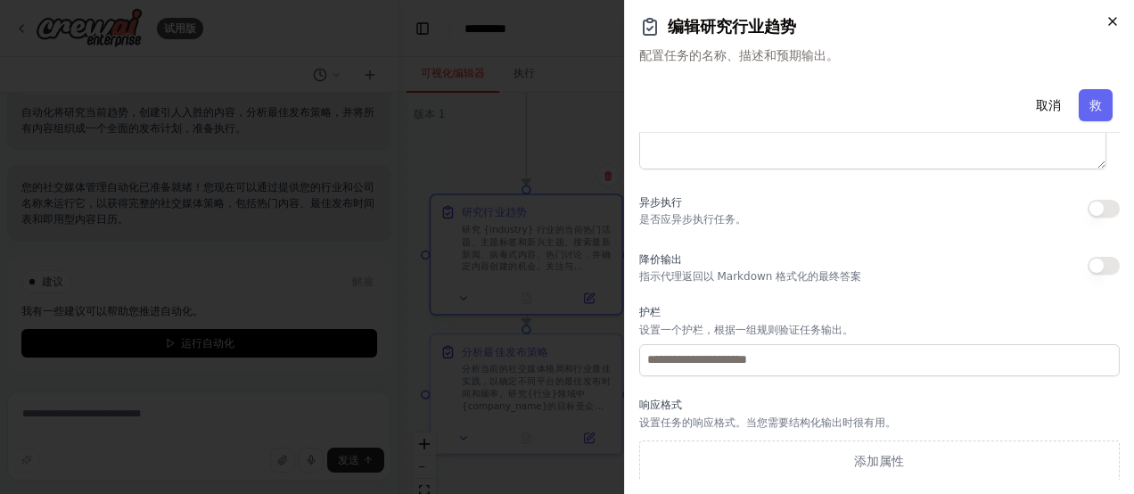
click at [1115, 25] on icon "button" at bounding box center [1112, 21] width 14 height 14
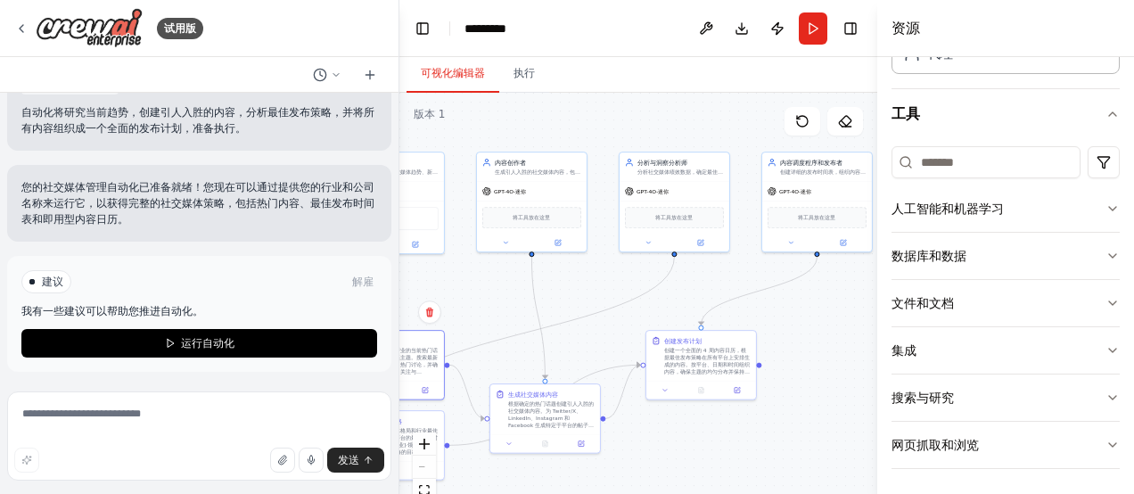
drag, startPoint x: 774, startPoint y: 162, endPoint x: 586, endPoint y: 287, distance: 225.7
click at [586, 287] on div ".deletable-edge-delete-btn { width: 20px; height: 20px; border: 0px solid #ffff…" at bounding box center [638, 316] width 478 height 446
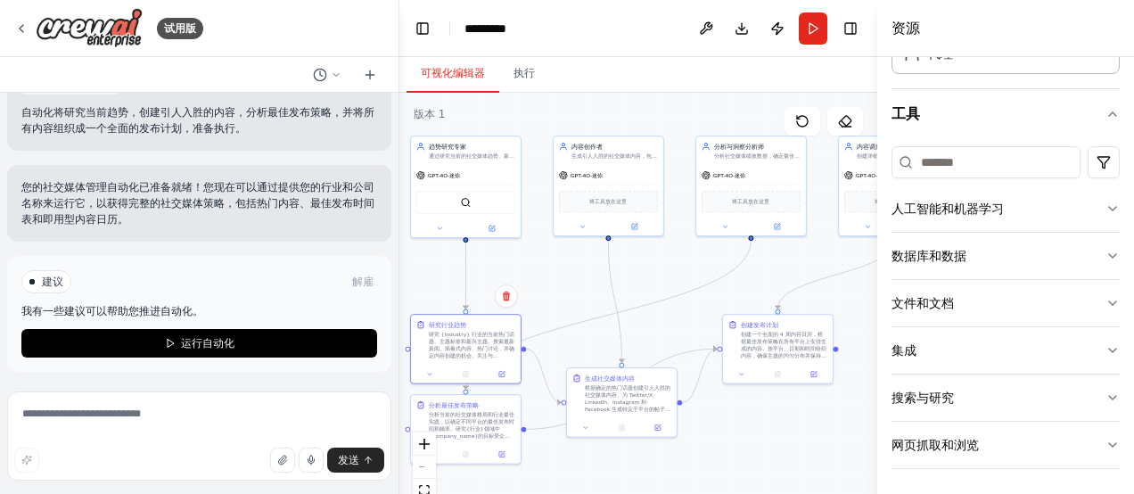
drag, startPoint x: 799, startPoint y: 304, endPoint x: 875, endPoint y: 285, distance: 78.9
click at [875, 285] on div "试用版 创建一个团队，在多个平台上安排和发布社交媒体内容，分析参与度指标，建议最佳发布时间，并根据您所在行业的热门话题生成内容创意。 ▶ 思维过程 我将帮助您…" at bounding box center [567, 247] width 1134 height 494
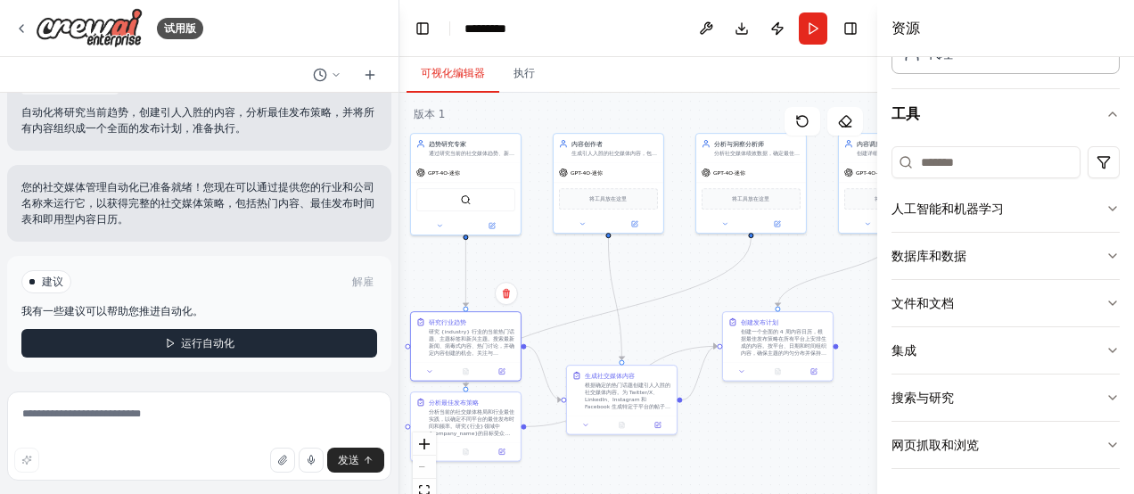
click at [193, 340] on span "运行自动化" at bounding box center [207, 343] width 53 height 14
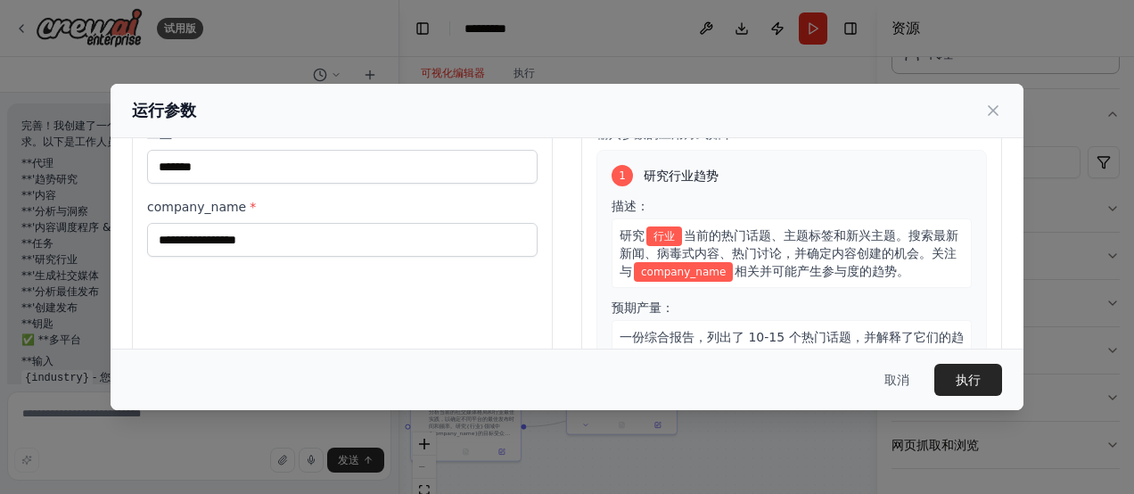
scroll to position [0, 0]
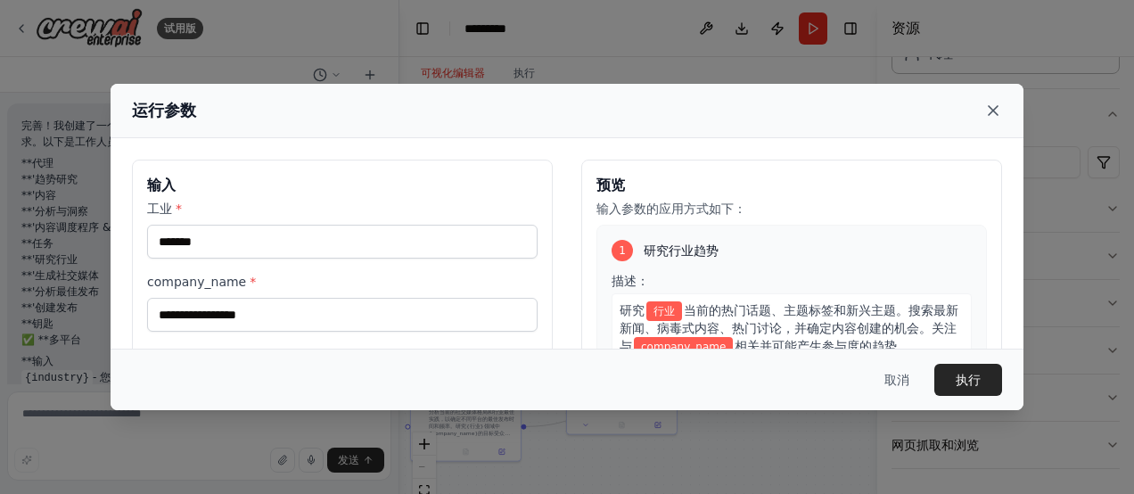
click at [992, 104] on icon at bounding box center [993, 111] width 18 height 18
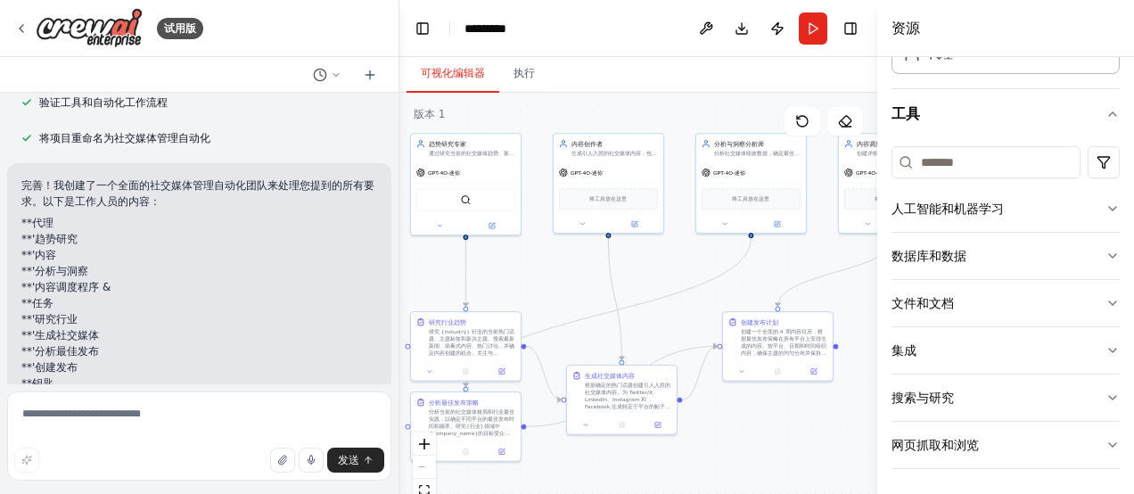
scroll to position [1686, 0]
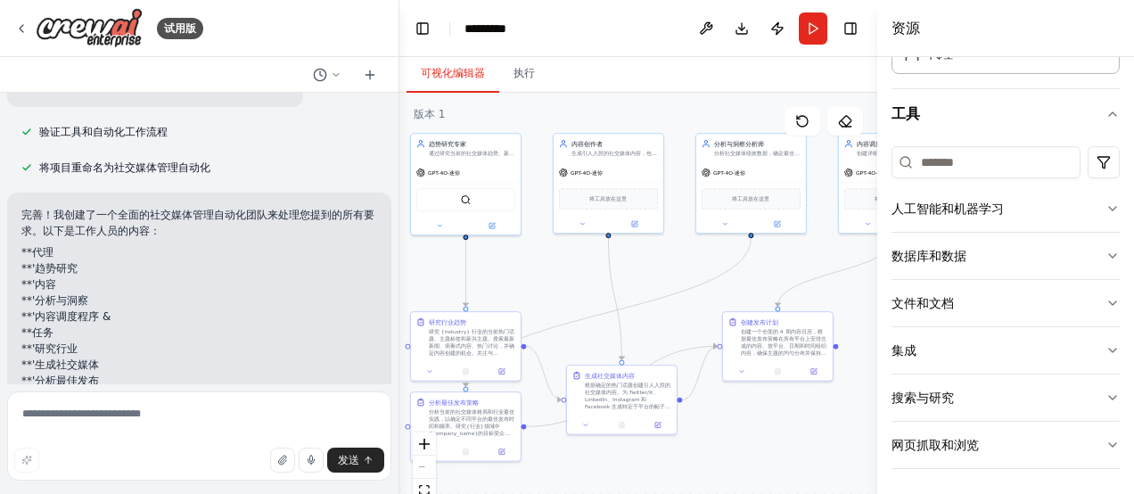
click at [157, 280] on li "**'内容" at bounding box center [199, 284] width 356 height 16
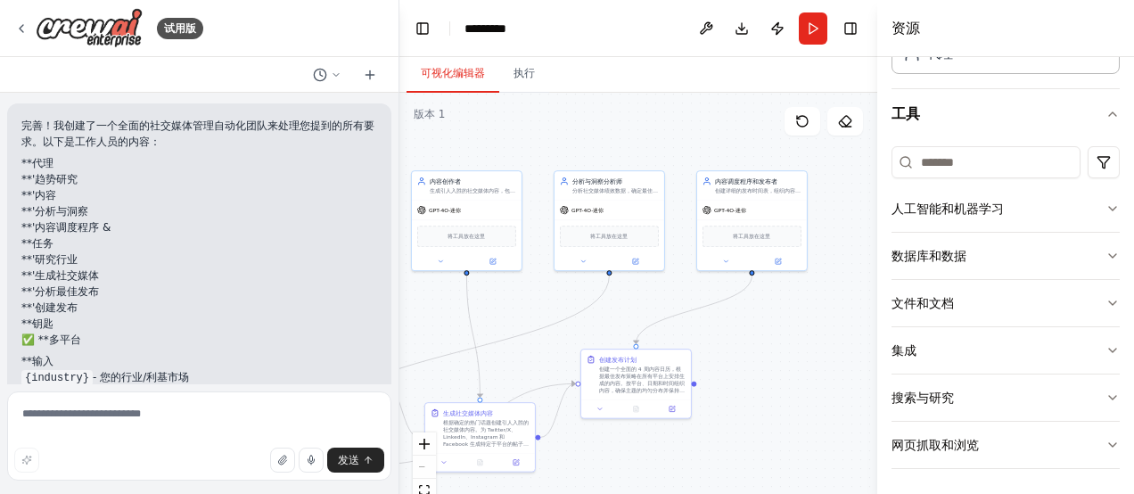
drag, startPoint x: 663, startPoint y: 275, endPoint x: 521, endPoint y: 312, distance: 146.6
click at [521, 312] on div ".deletable-edge-delete-btn { width: 20px; height: 20px; border: 0px solid #ffff…" at bounding box center [638, 316] width 478 height 446
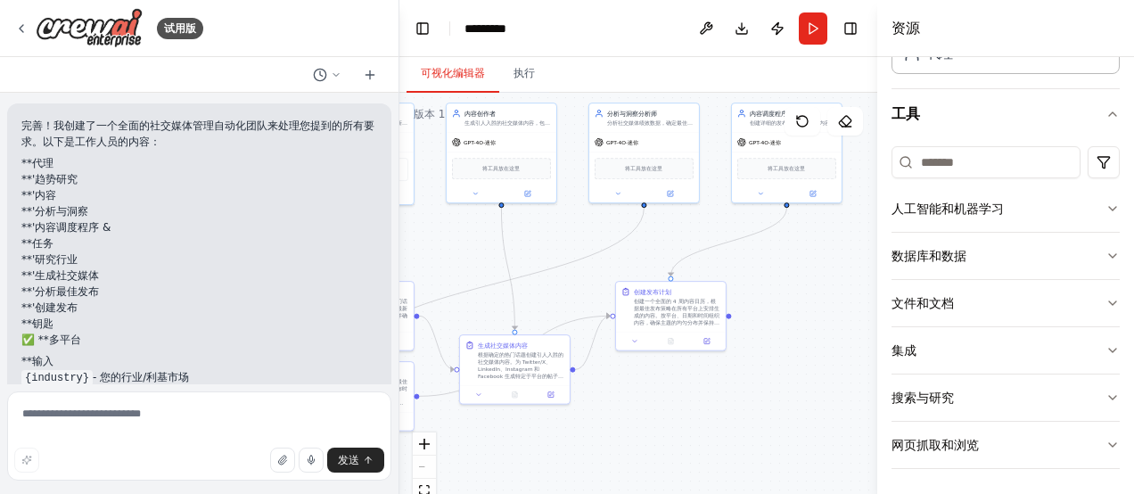
drag, startPoint x: 520, startPoint y: 308, endPoint x: 555, endPoint y: 241, distance: 76.1
click at [555, 241] on div ".deletable-edge-delete-btn { width: 20px; height: 20px; border: 0px solid #ffff…" at bounding box center [638, 316] width 478 height 446
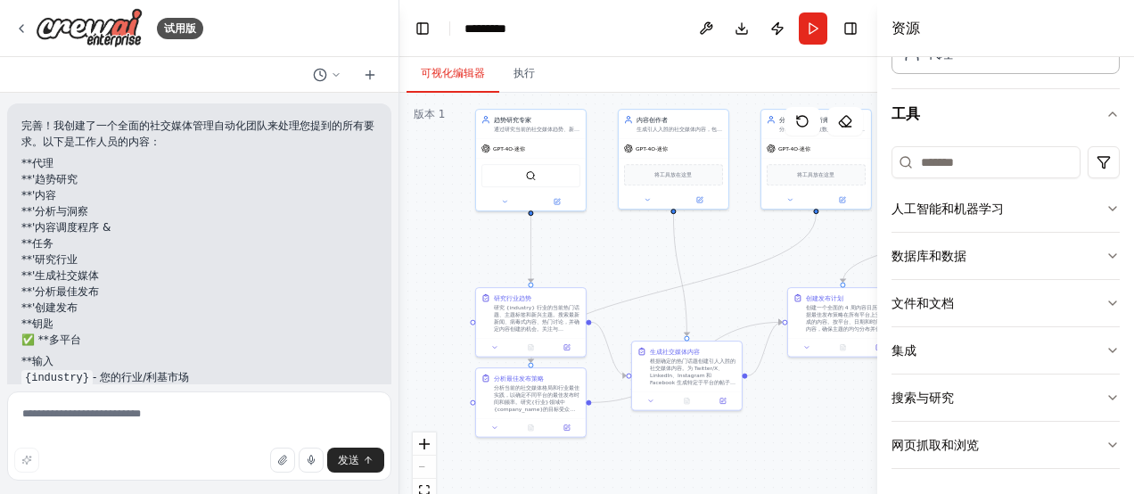
drag, startPoint x: 572, startPoint y: 288, endPoint x: 743, endPoint y: 287, distance: 171.1
click at [743, 287] on div ".deletable-edge-delete-btn { width: 20px; height: 20px; border: 0px solid #ffff…" at bounding box center [638, 316] width 478 height 446
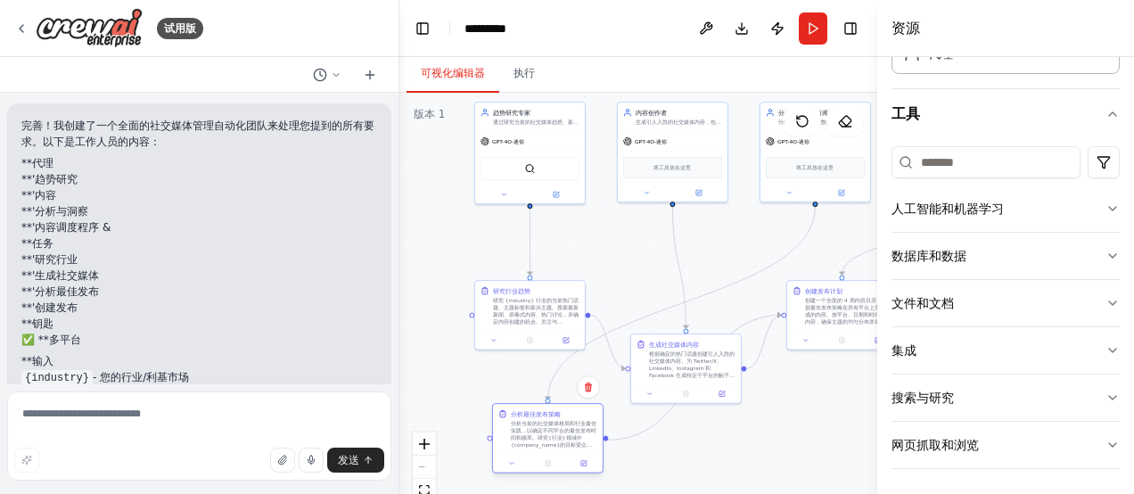
drag, startPoint x: 524, startPoint y: 394, endPoint x: 541, endPoint y: 441, distance: 50.2
click at [541, 441] on div "分析当前的社交媒体格局和行业最佳实践，以确定不同平台的最佳发布时间和频率。研究{行业}领域中{company_name}的目标受众何时最活跃。提供有关参与模式…" at bounding box center [554, 434] width 86 height 29
drag, startPoint x: 694, startPoint y: 378, endPoint x: 771, endPoint y: 448, distance: 104.1
click at [771, 448] on div "生成社交媒体内容 根据确定的热门话题创建引人入胜的社交媒体内容。为 Twitter/X、LinkedIn、Instagram 和 Facebook 生成特定于…" at bounding box center [762, 429] width 110 height 50
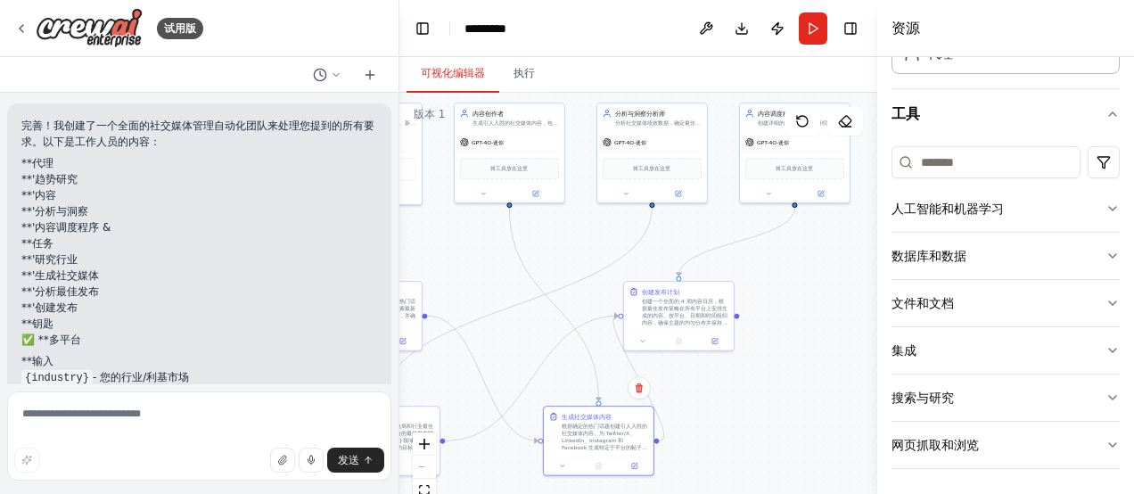
drag, startPoint x: 695, startPoint y: 341, endPoint x: 532, endPoint y: 342, distance: 163.1
click at [532, 342] on div ".deletable-edge-delete-btn { width: 20px; height: 20px; border: 0px solid #ffff…" at bounding box center [638, 316] width 478 height 446
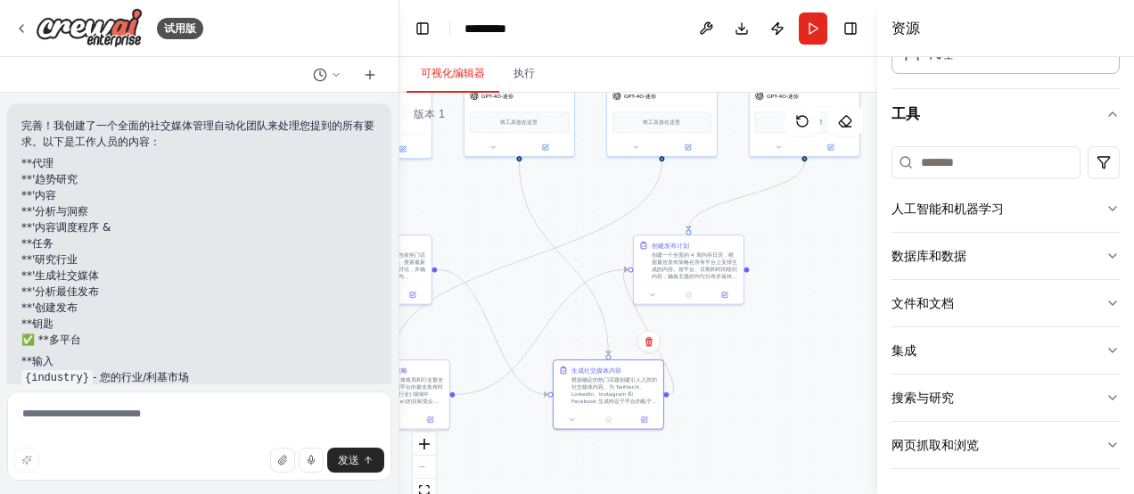
drag, startPoint x: 800, startPoint y: 393, endPoint x: 810, endPoint y: 347, distance: 47.4
click at [810, 347] on div ".deletable-edge-delete-btn { width: 20px; height: 20px; border: 0px solid #ffff…" at bounding box center [638, 316] width 478 height 446
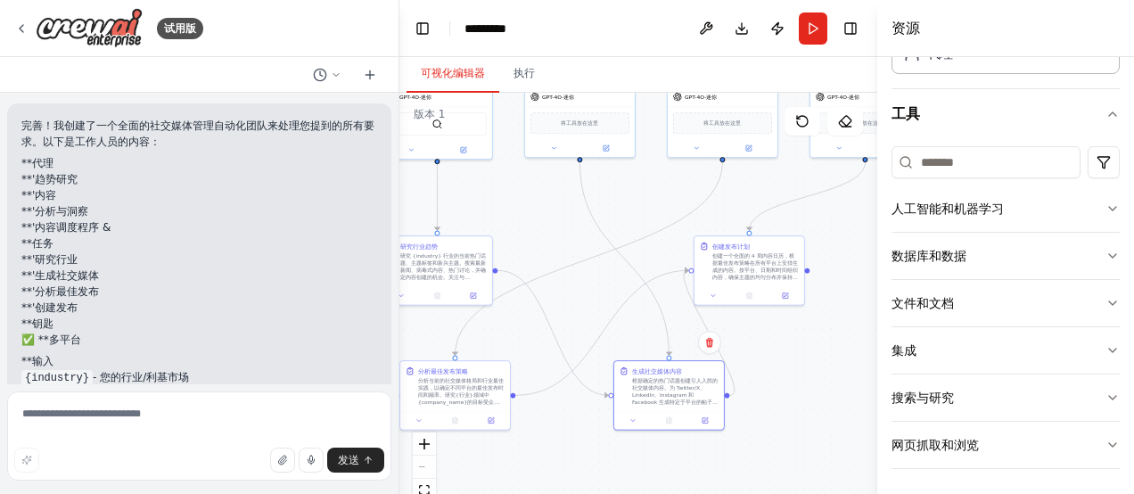
drag, startPoint x: 745, startPoint y: 392, endPoint x: 806, endPoint y: 392, distance: 60.6
click at [806, 392] on div ".deletable-edge-delete-btn { width: 20px; height: 20px; border: 0px solid #ffff…" at bounding box center [638, 316] width 478 height 446
click at [22, 31] on icon at bounding box center [22, 28] width 4 height 7
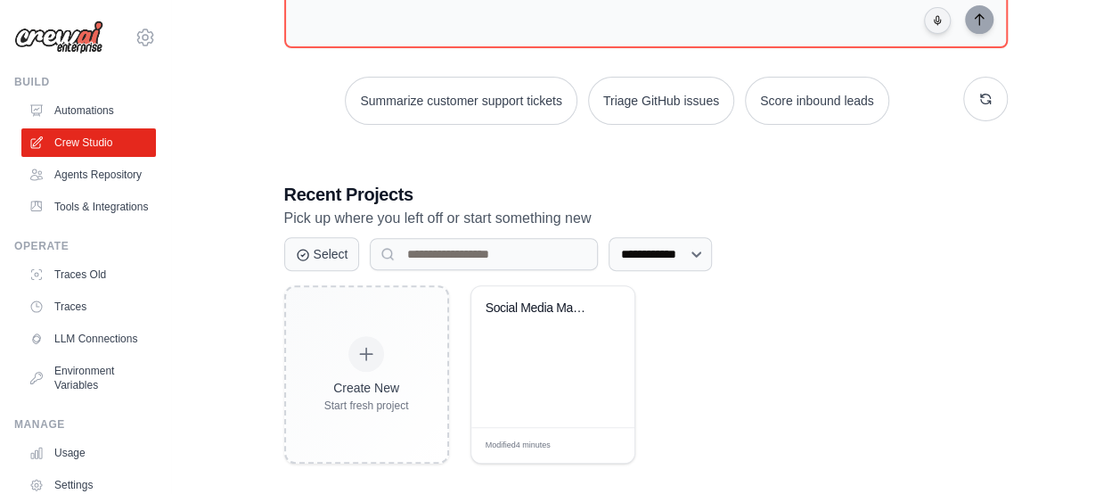
scroll to position [222, 0]
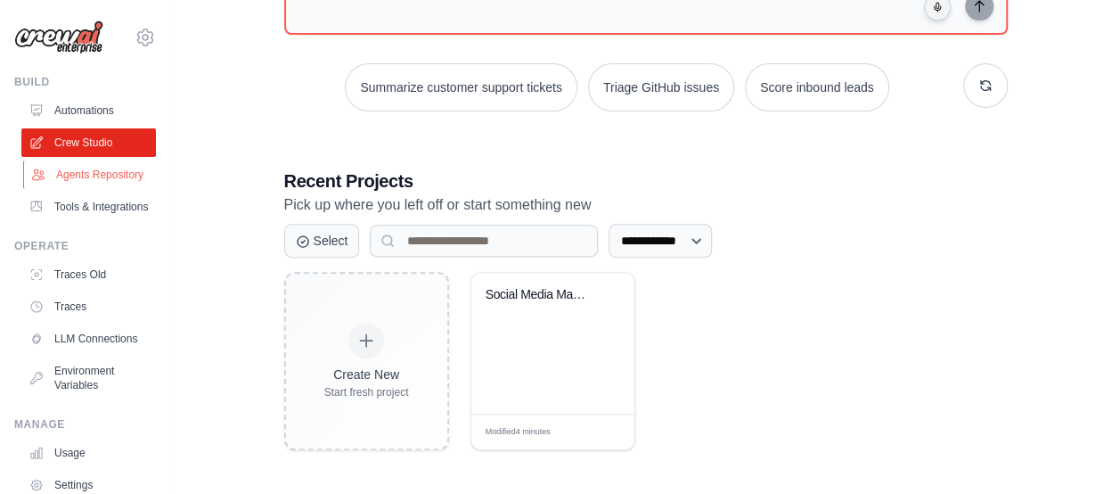
click at [96, 187] on link "Agents Repository" at bounding box center [90, 174] width 135 height 29
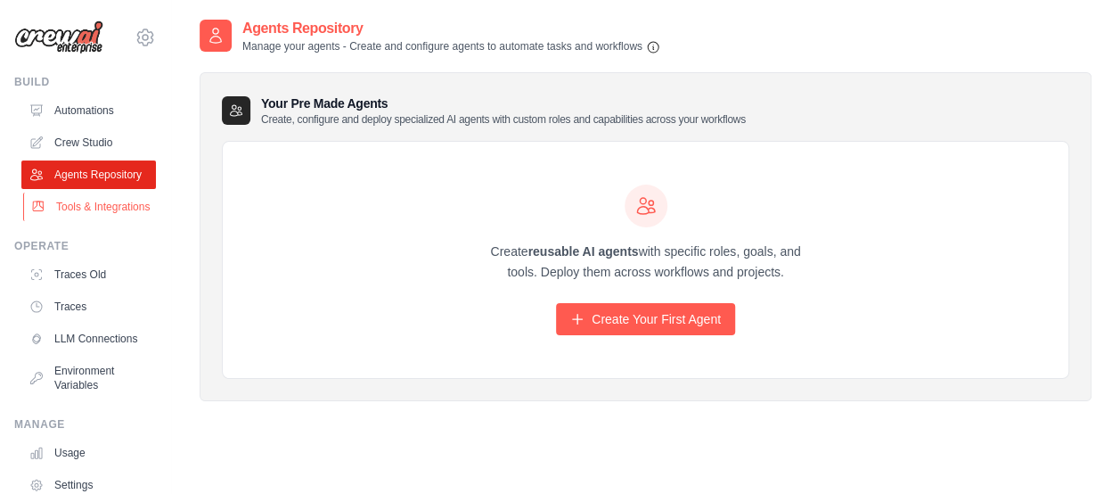
click at [77, 221] on link "Tools & Integrations" at bounding box center [90, 207] width 135 height 29
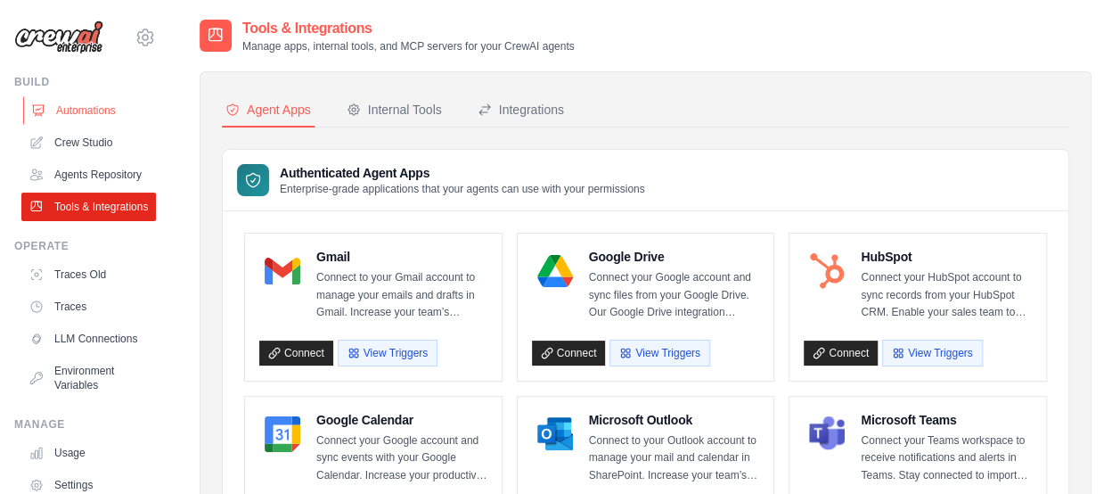
click at [86, 108] on link "Automations" at bounding box center [90, 110] width 135 height 29
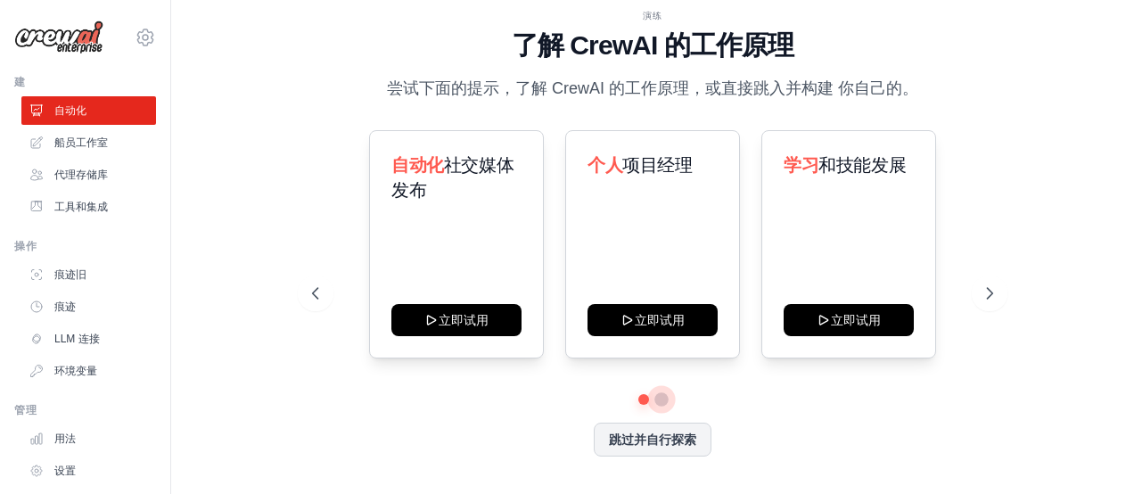
click at [658, 398] on button at bounding box center [661, 399] width 14 height 14
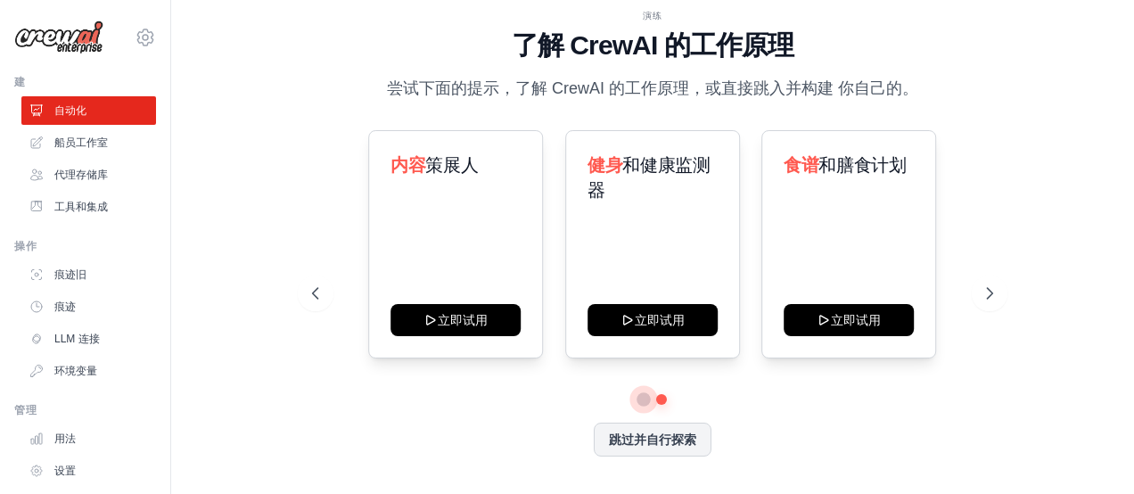
click at [643, 399] on button at bounding box center [643, 399] width 12 height 12
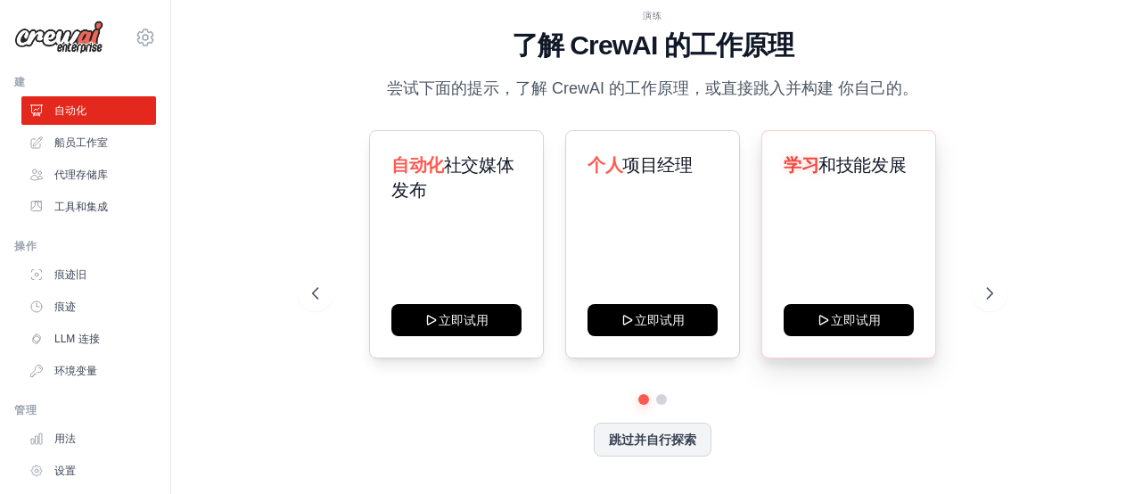
click at [848, 243] on div "学习 和技能发展 立即试用" at bounding box center [848, 244] width 175 height 228
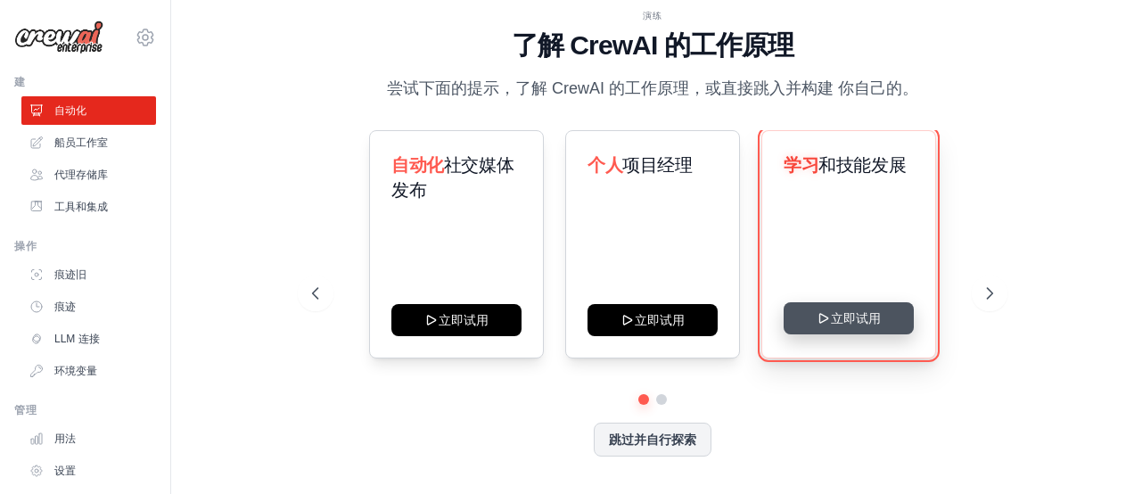
click at [845, 321] on button "立即试用" at bounding box center [848, 318] width 130 height 32
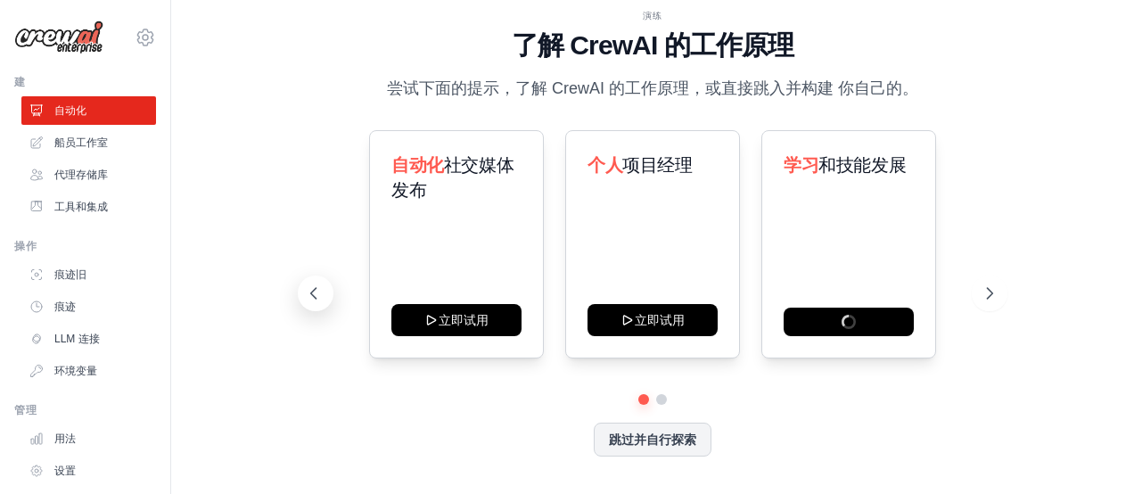
click at [315, 298] on icon at bounding box center [314, 293] width 18 height 18
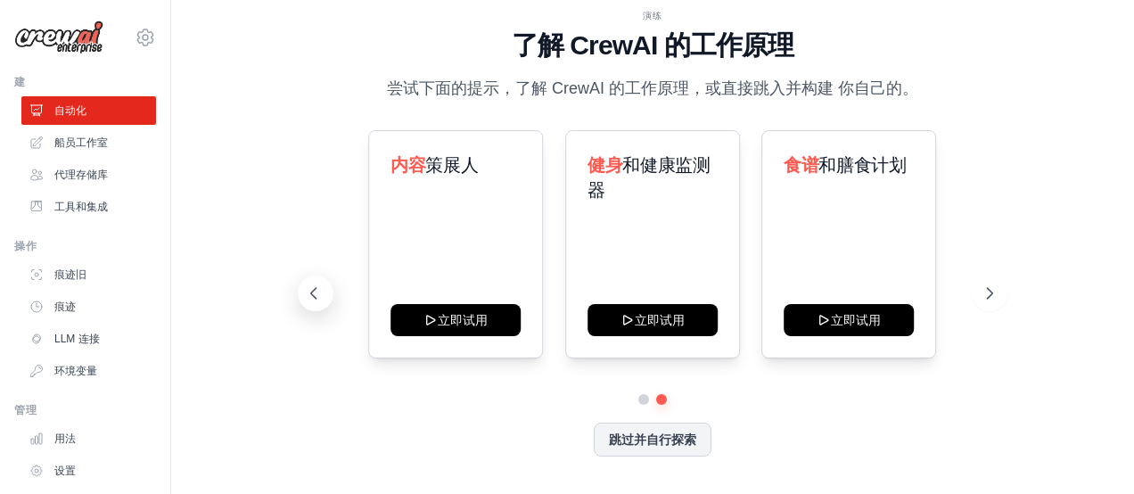
click at [321, 298] on icon at bounding box center [314, 293] width 18 height 18
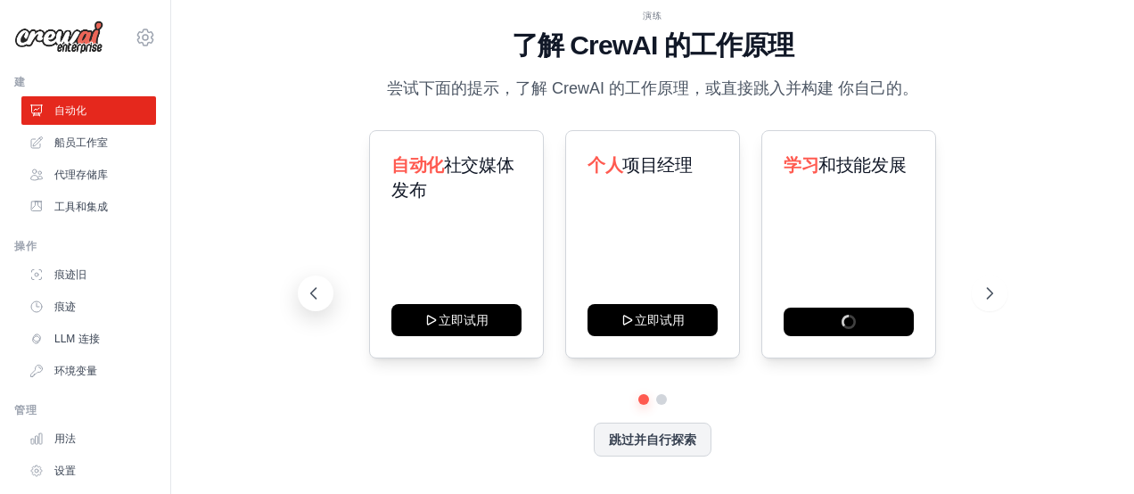
click at [321, 298] on icon at bounding box center [314, 293] width 18 height 18
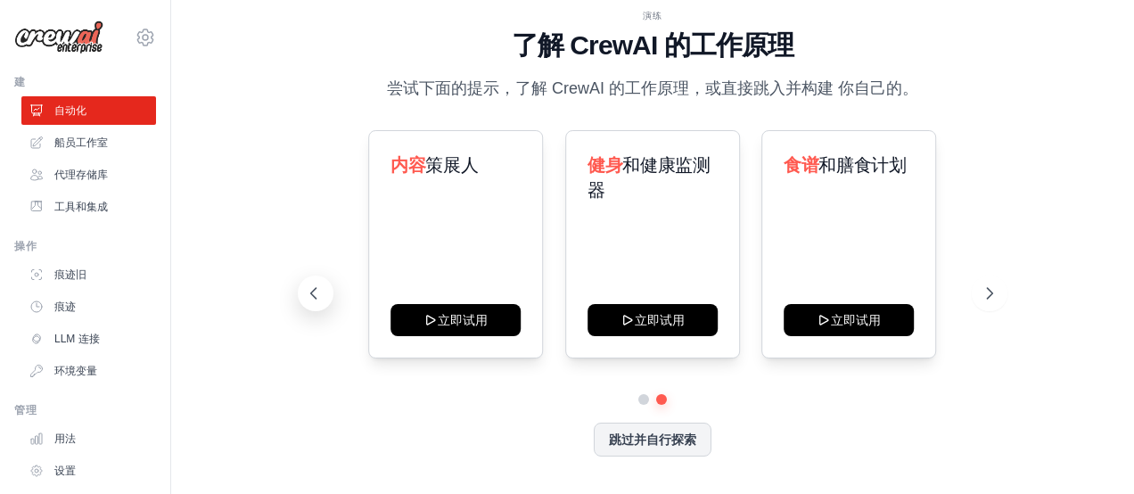
click at [321, 298] on icon at bounding box center [314, 293] width 18 height 18
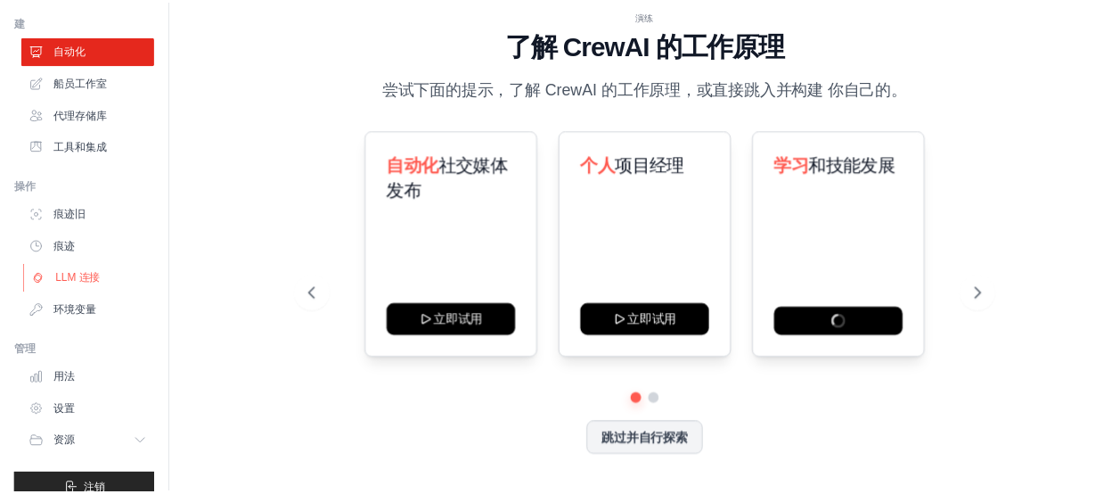
scroll to position [85, 0]
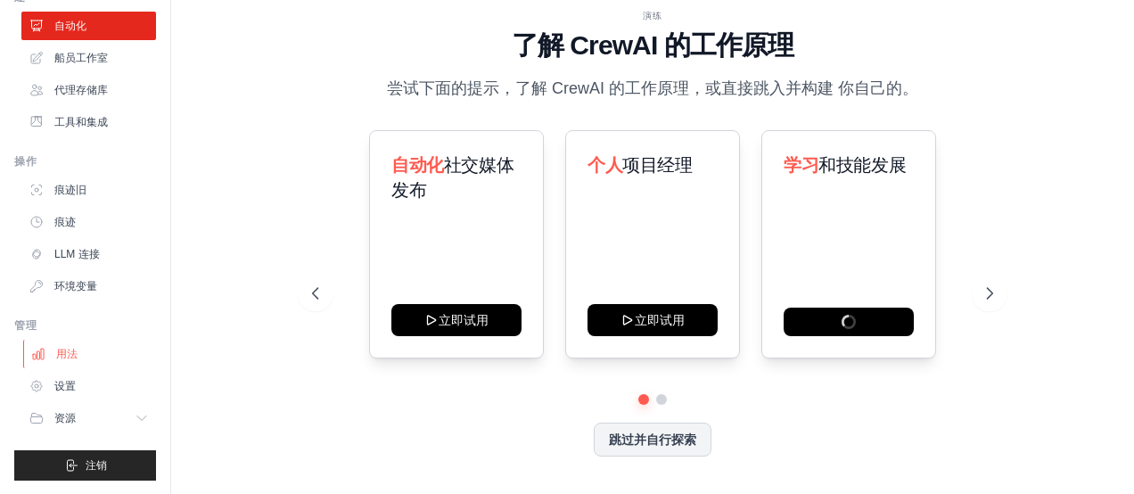
click at [68, 354] on font "用法" at bounding box center [66, 354] width 21 height 14
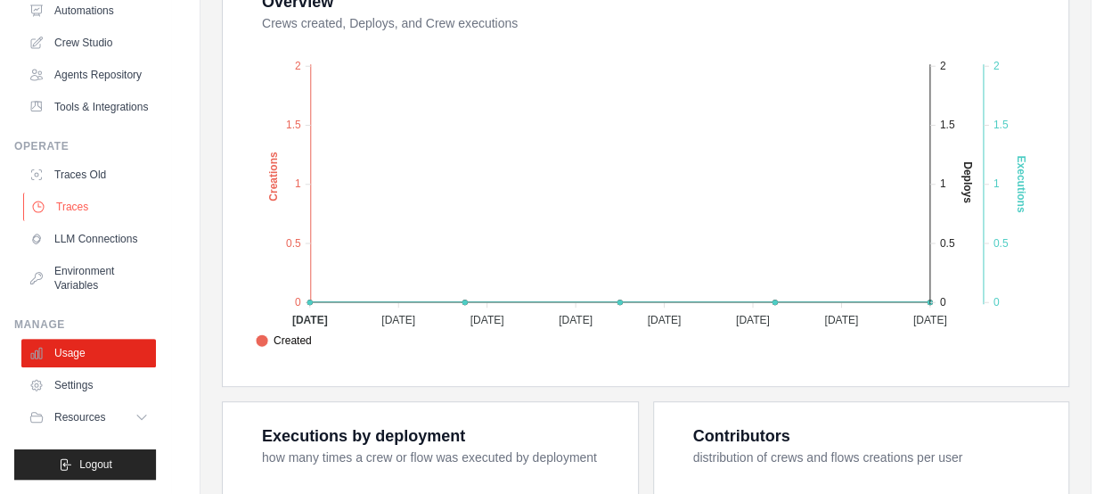
scroll to position [446, 0]
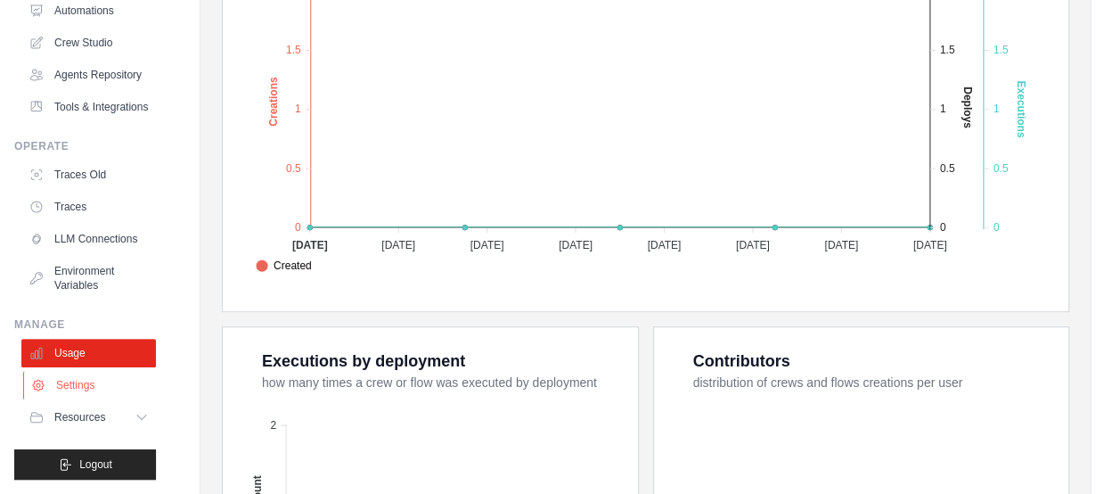
click at [78, 390] on link "Settings" at bounding box center [90, 385] width 135 height 29
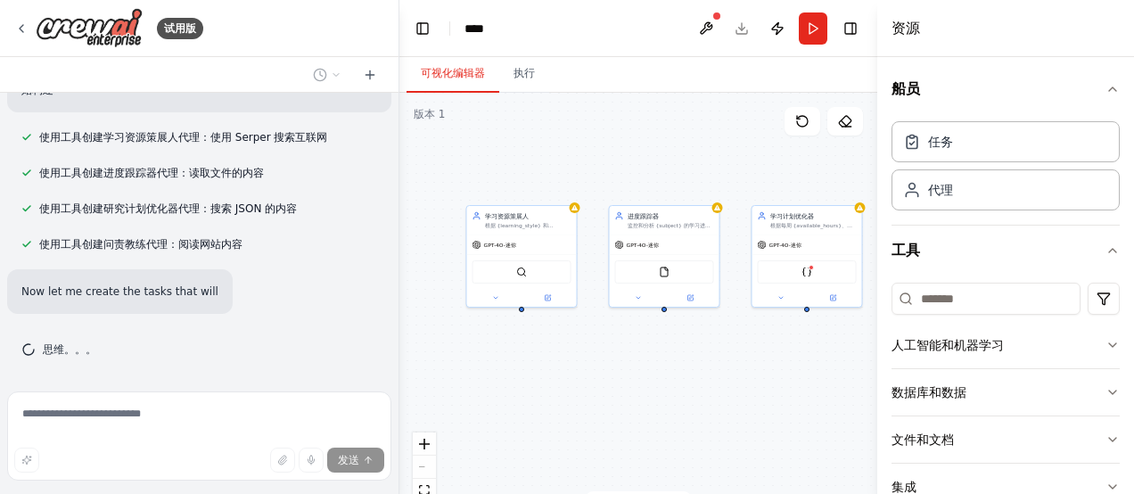
scroll to position [656, 0]
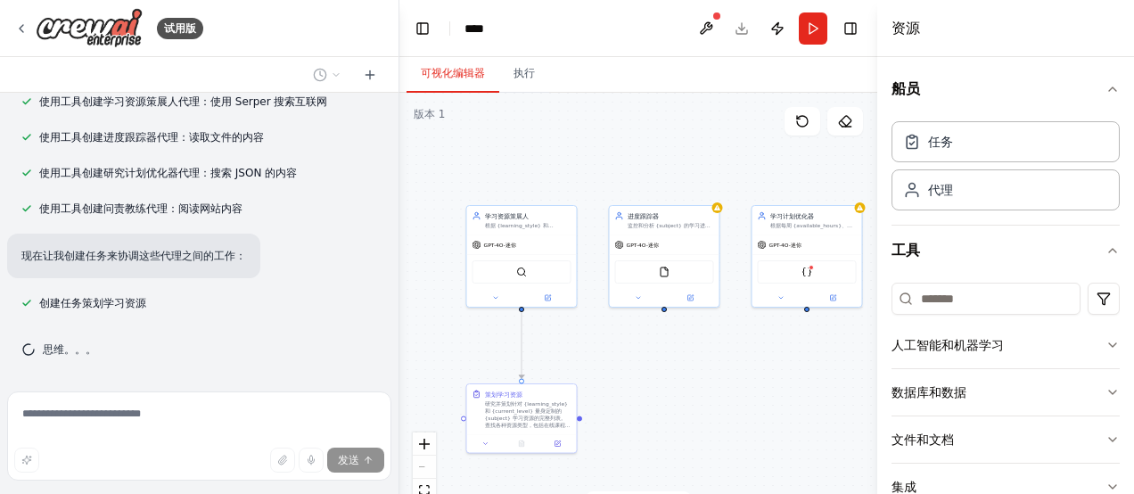
drag, startPoint x: 755, startPoint y: 368, endPoint x: 748, endPoint y: 292, distance: 76.1
click at [749, 299] on div ".deletable-edge-delete-btn { width: 20px; height: 20px; border: 0px solid #ffff…" at bounding box center [638, 316] width 478 height 446
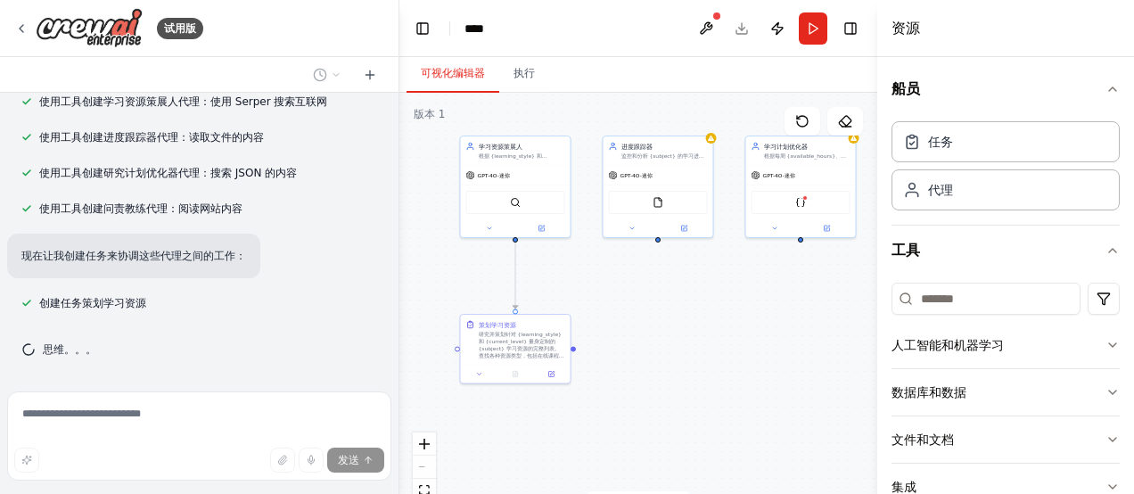
click at [747, 276] on div ".deletable-edge-delete-btn { width: 20px; height: 20px; border: 0px solid #ffff…" at bounding box center [638, 316] width 478 height 446
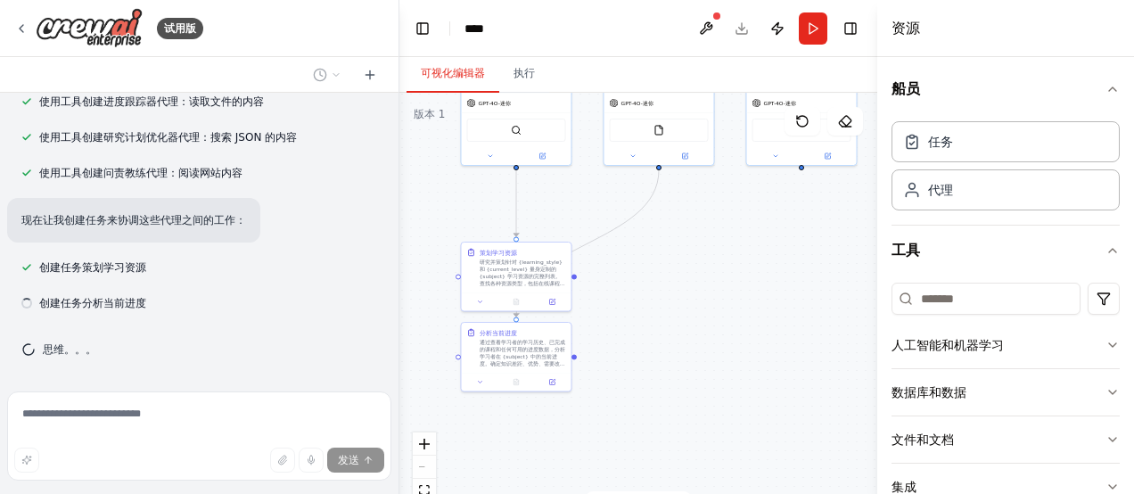
drag, startPoint x: 725, startPoint y: 377, endPoint x: 725, endPoint y: 306, distance: 71.3
click at [725, 306] on div ".deletable-edge-delete-btn { width: 20px; height: 20px; border: 0px solid #ffff…" at bounding box center [638, 316] width 478 height 446
drag, startPoint x: 517, startPoint y: 356, endPoint x: 679, endPoint y: 389, distance: 165.3
click at [679, 389] on div "通过查看学习者的学习历史、已完成的课程和任何可用的进度数据，分析学习者在 {subject} 中的当前进度。确定知识差距、优势、需要改进的领域和学习模式。创建…" at bounding box center [674, 377] width 86 height 29
drag, startPoint x: 675, startPoint y: 392, endPoint x: 661, endPoint y: 383, distance: 16.1
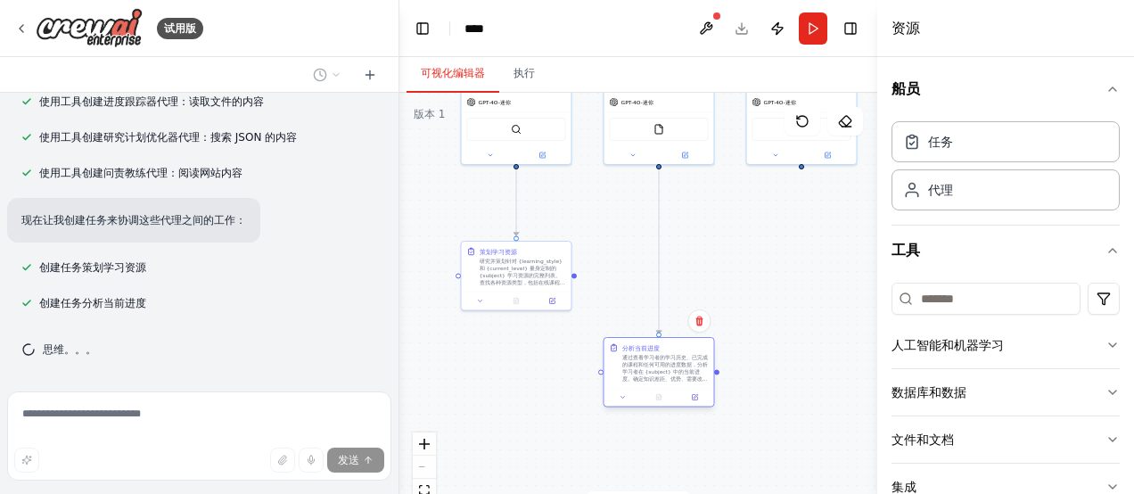
click at [661, 383] on div "分析当前进度 通过查看学习者的学习历史、已完成的课程和任何可用的进度数据，分析学习者在 {subject} 中的当前进度。确定知识差距、优势、需要改进的领域和…" at bounding box center [659, 363] width 110 height 50
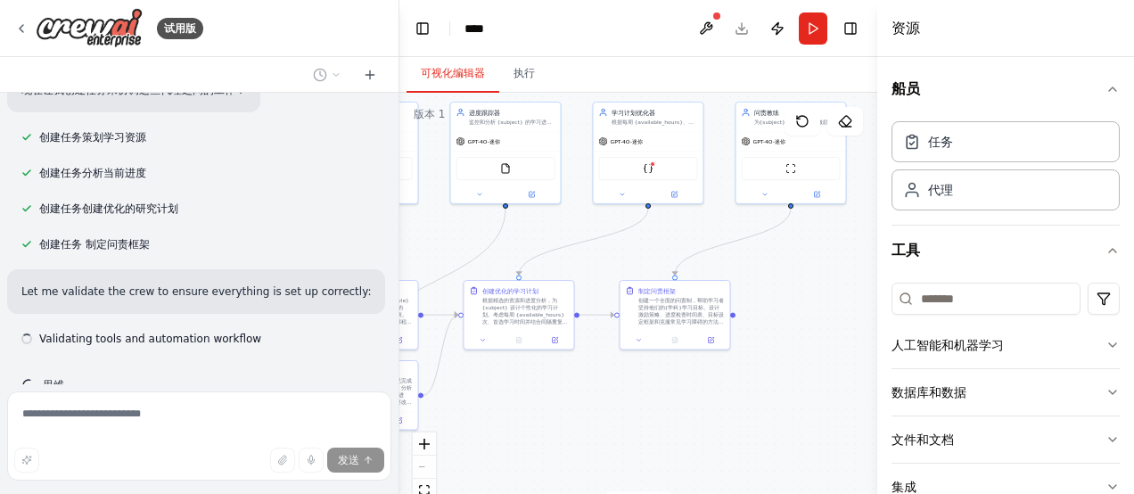
scroll to position [857, 0]
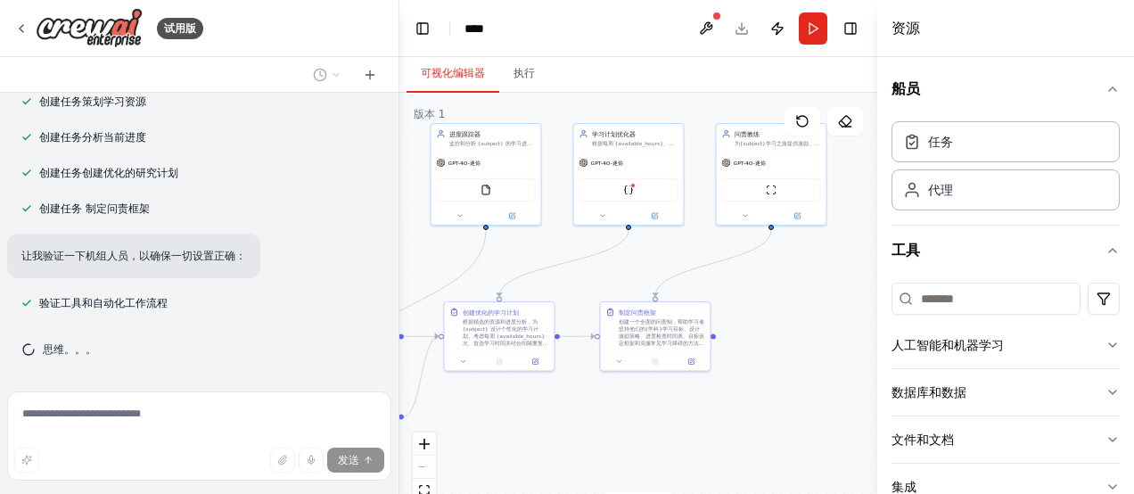
drag, startPoint x: 747, startPoint y: 374, endPoint x: 574, endPoint y: 435, distance: 183.2
click at [574, 435] on div ".deletable-edge-delete-btn { width: 20px; height: 20px; border: 0px solid #ffff…" at bounding box center [638, 316] width 478 height 446
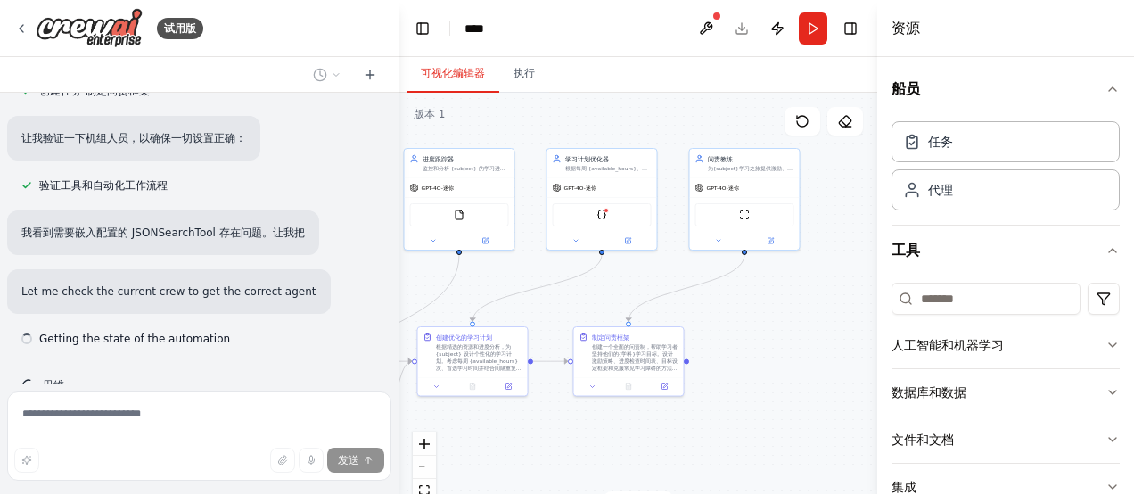
scroll to position [1011, 0]
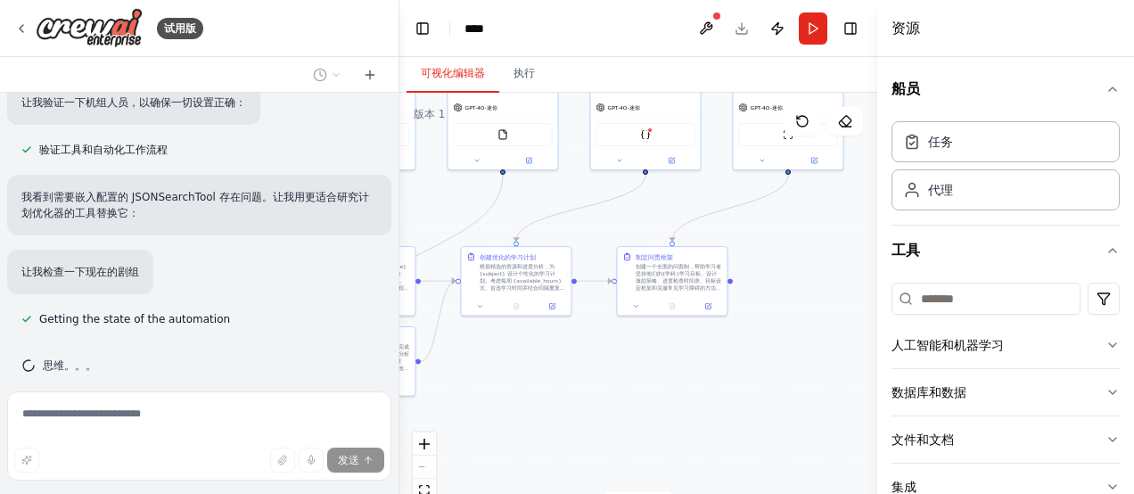
drag, startPoint x: 790, startPoint y: 364, endPoint x: 807, endPoint y: 308, distance: 57.8
click at [807, 308] on div ".deletable-edge-delete-btn { width: 20px; height: 20px; border: 0px solid #ffff…" at bounding box center [638, 316] width 478 height 446
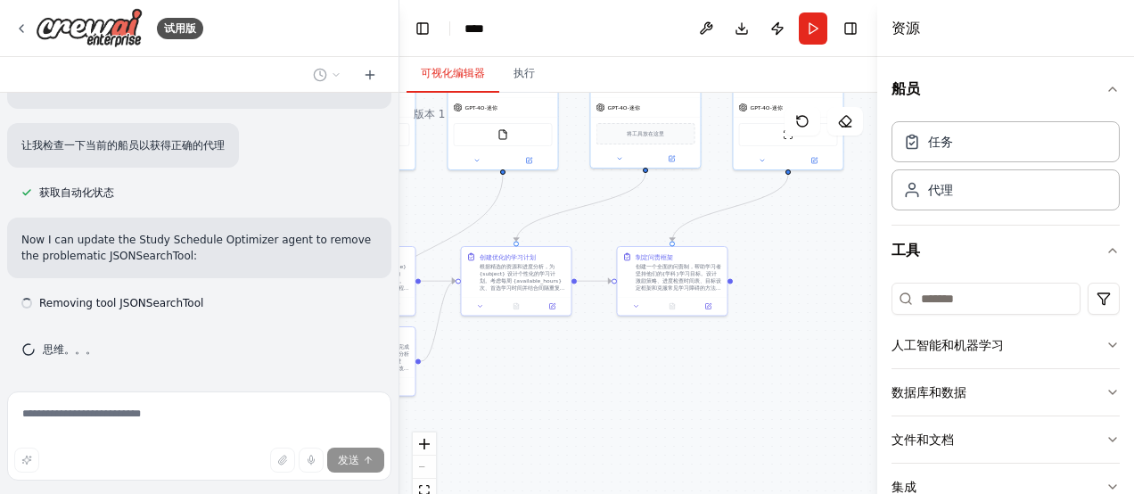
scroll to position [1121, 0]
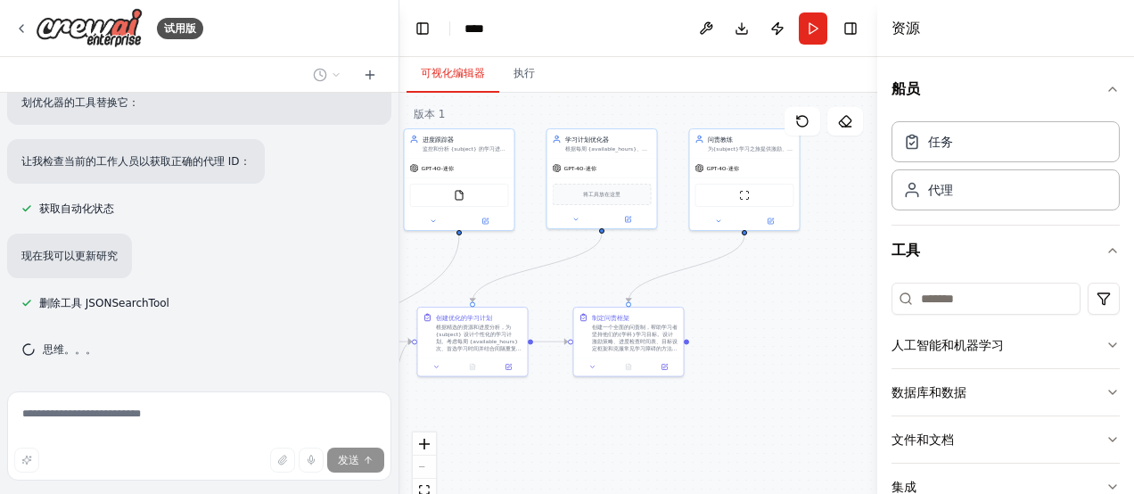
drag, startPoint x: 611, startPoint y: 374, endPoint x: 564, endPoint y: 440, distance: 81.1
click at [564, 440] on div ".deletable-edge-delete-btn { width: 20px; height: 20px; border: 0px solid #ffff…" at bounding box center [638, 316] width 478 height 446
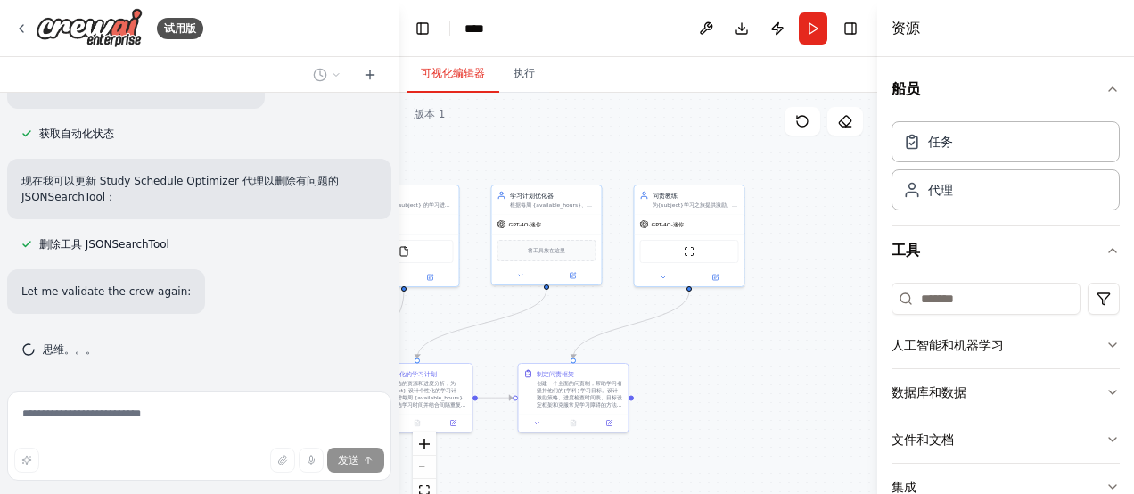
scroll to position [1232, 0]
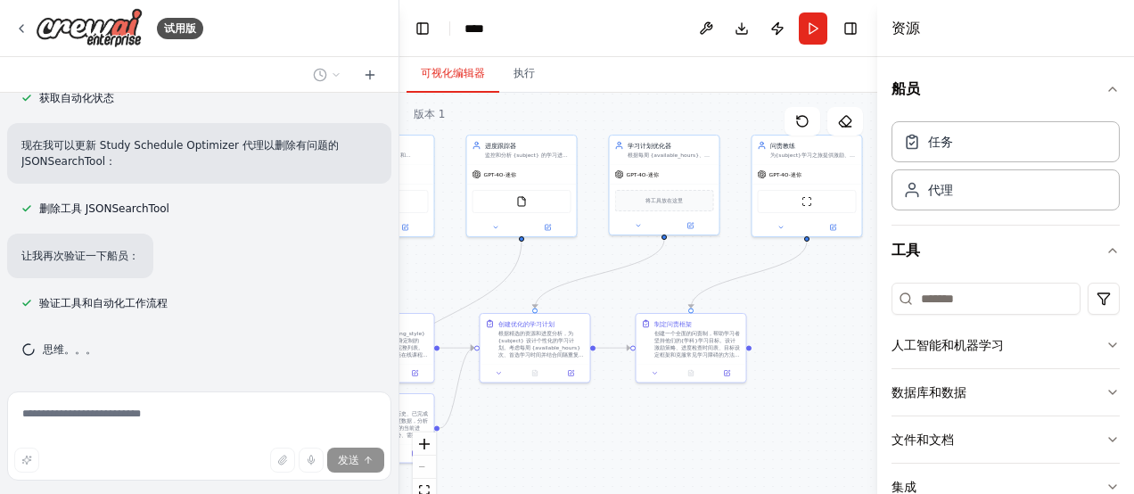
drag, startPoint x: 779, startPoint y: 346, endPoint x: 845, endPoint y: 347, distance: 66.0
click at [845, 347] on div ".deletable-edge-delete-btn { width: 20px; height: 20px; border: 0px solid #ffff…" at bounding box center [638, 316] width 478 height 446
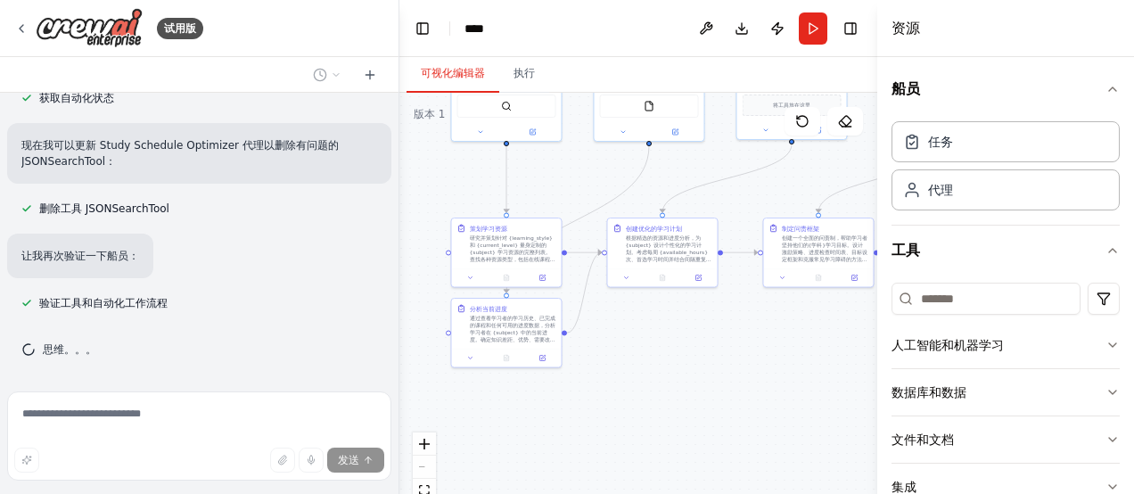
drag, startPoint x: 610, startPoint y: 434, endPoint x: 738, endPoint y: 339, distance: 159.2
click at [738, 339] on div ".deletable-edge-delete-btn { width: 20px; height: 20px; border: 0px solid #ffff…" at bounding box center [638, 316] width 478 height 446
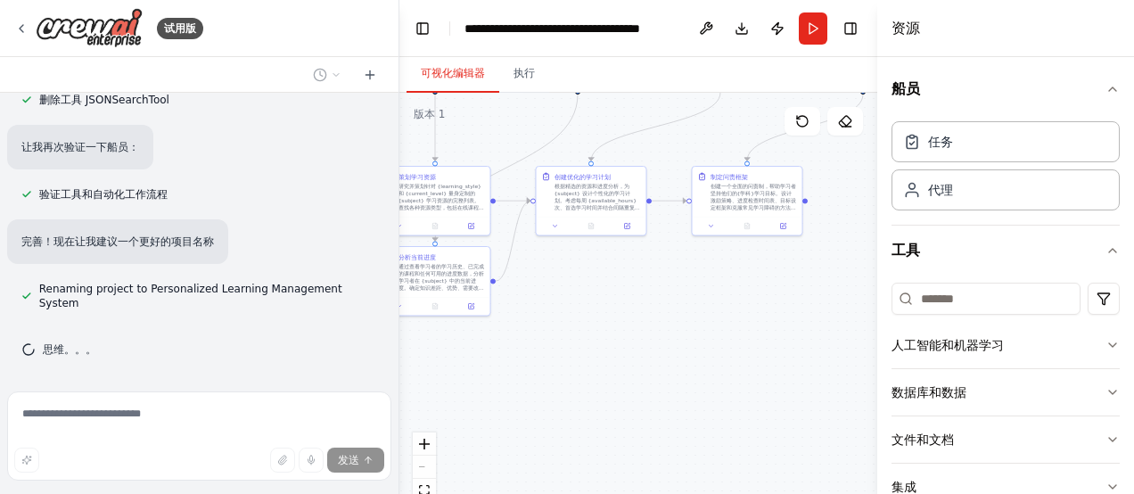
scroll to position [1326, 0]
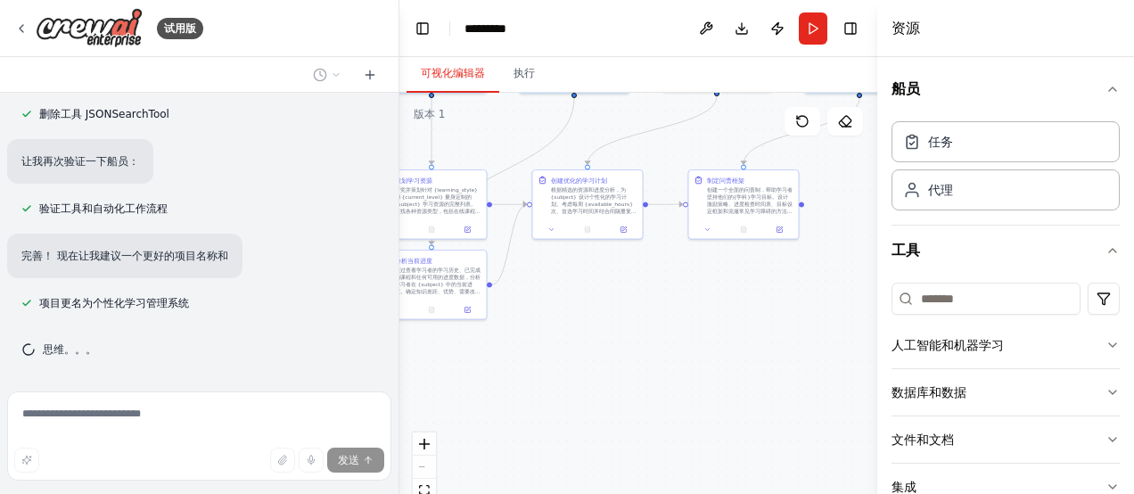
drag, startPoint x: 745, startPoint y: 390, endPoint x: 670, endPoint y: 342, distance: 89.0
click at [670, 342] on div ".deletable-edge-delete-btn { width: 20px; height: 20px; border: 0px solid #ffff…" at bounding box center [638, 316] width 478 height 446
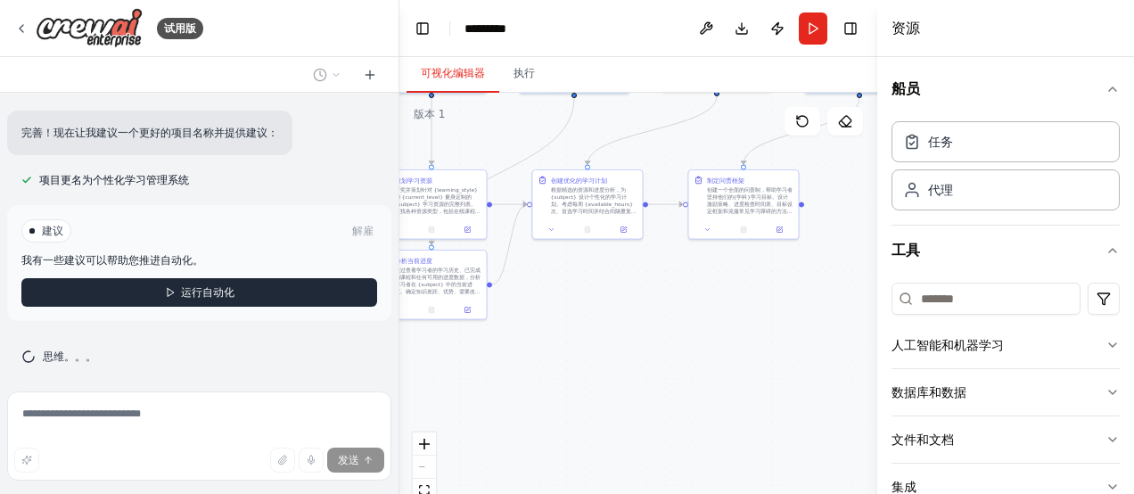
scroll to position [1455, 0]
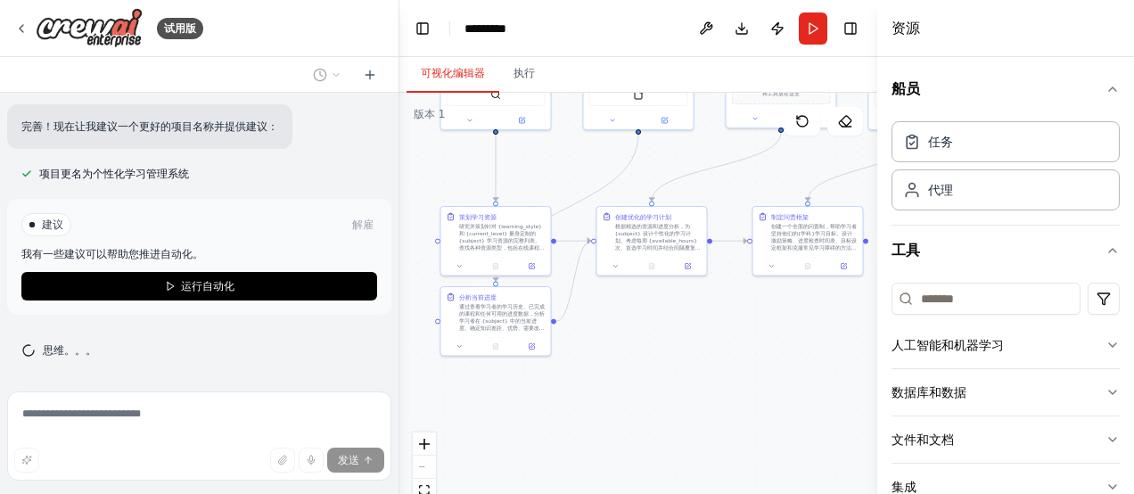
drag, startPoint x: 697, startPoint y: 327, endPoint x: 761, endPoint y: 364, distance: 73.8
click at [761, 364] on div ".deletable-edge-delete-btn { width: 20px; height: 20px; border: 0px solid #ffff…" at bounding box center [638, 316] width 478 height 446
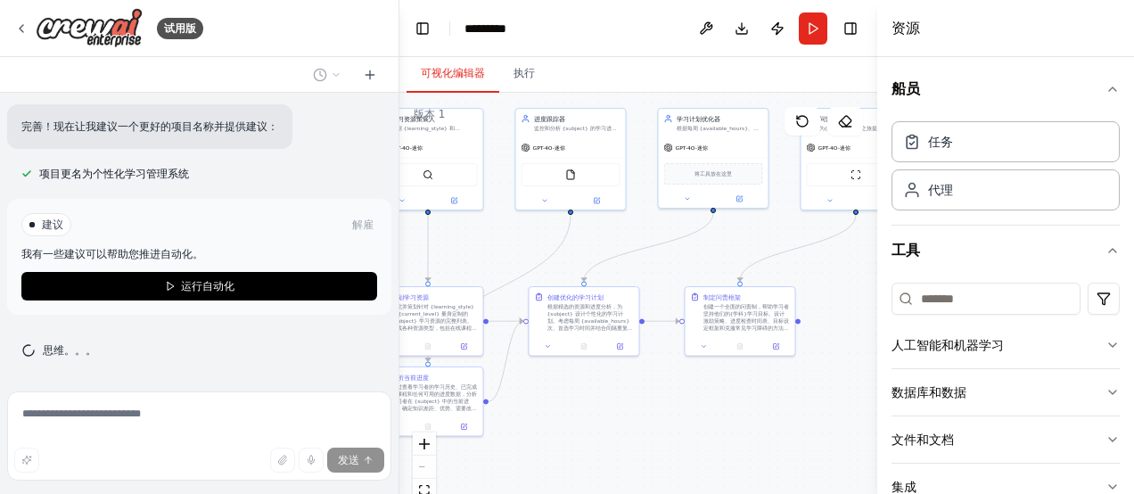
drag, startPoint x: 724, startPoint y: 334, endPoint x: 656, endPoint y: 414, distance: 105.0
click at [656, 414] on div ".deletable-edge-delete-btn { width: 20px; height: 20px; border: 0px solid #ffff…" at bounding box center [638, 316] width 478 height 446
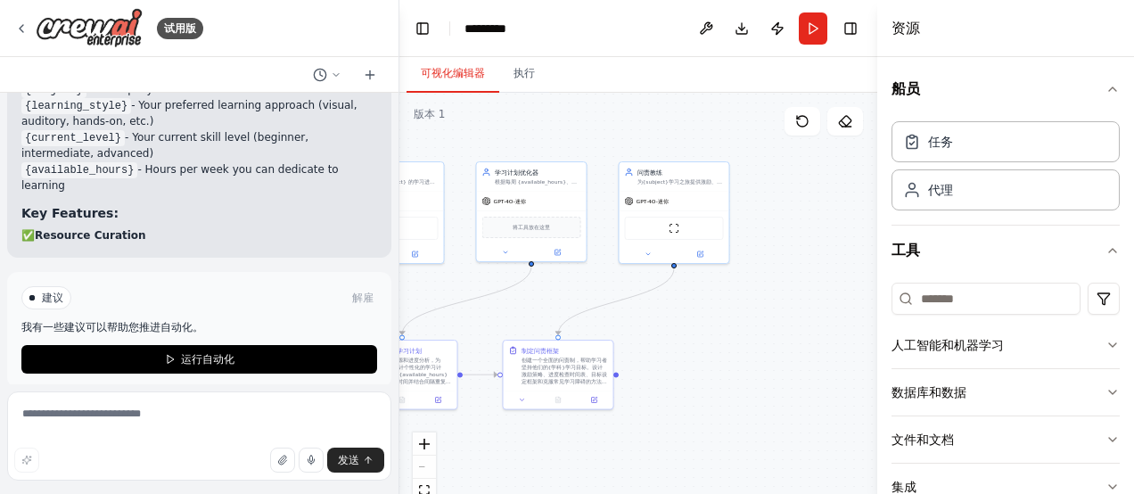
drag, startPoint x: 836, startPoint y: 266, endPoint x: 654, endPoint y: 319, distance: 189.5
click at [654, 319] on div ".deletable-edge-delete-btn { width: 20px; height: 20px; border: 0px solid #ffff…" at bounding box center [638, 316] width 478 height 446
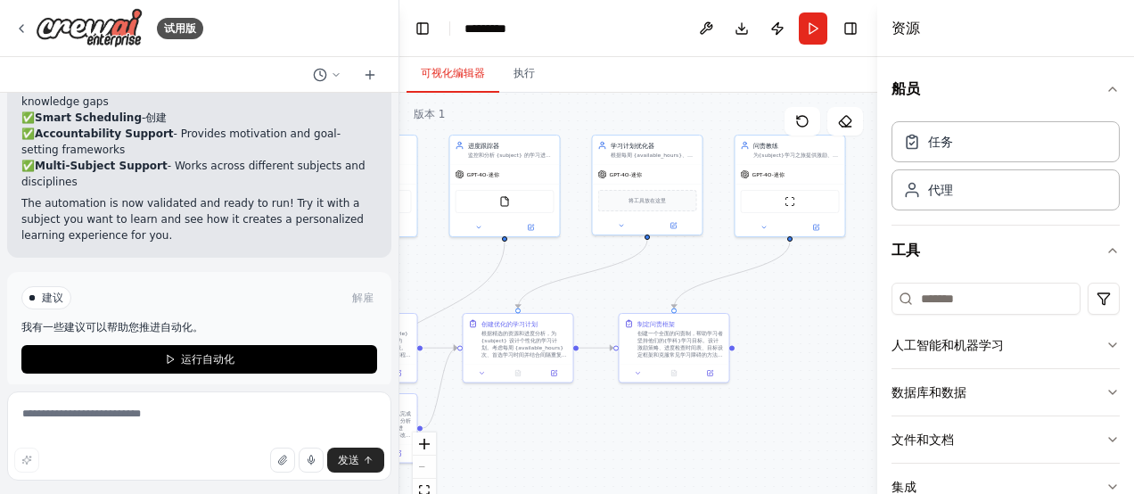
scroll to position [2047, 0]
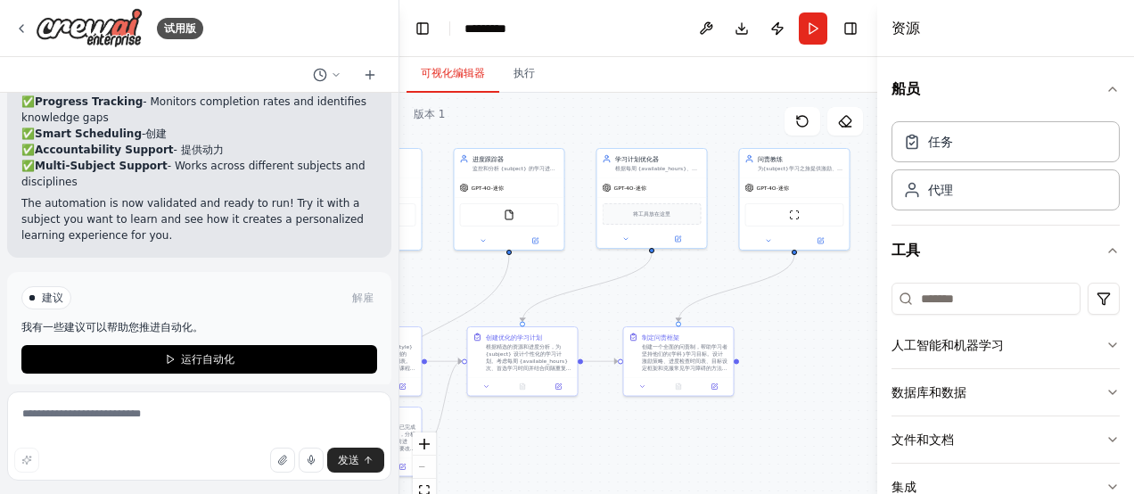
drag, startPoint x: 687, startPoint y: 332, endPoint x: 807, endPoint y: 318, distance: 121.1
click at [807, 318] on div ".deletable-edge-delete-btn { width: 20px; height: 20px; border: 0px solid #ffff…" at bounding box center [638, 316] width 478 height 446
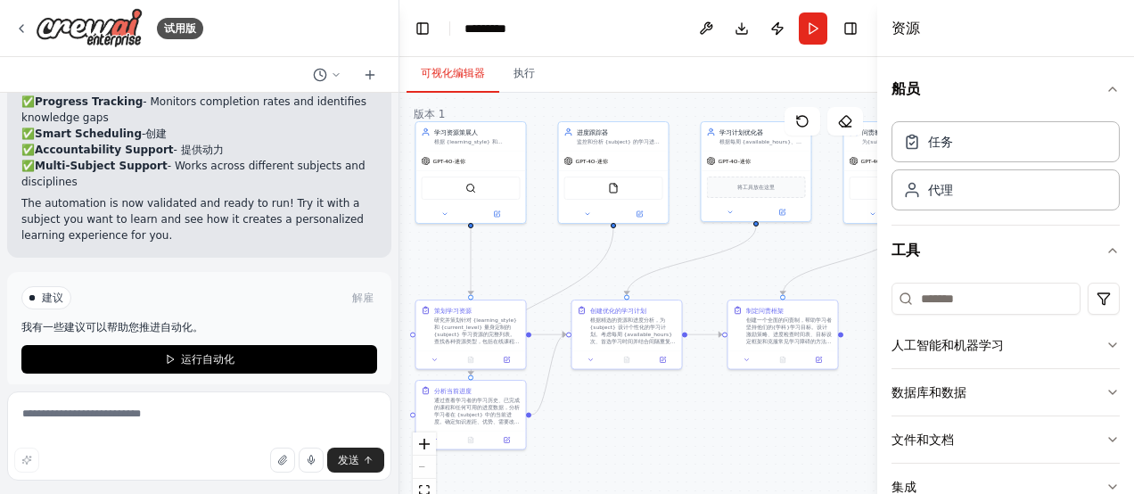
scroll to position [1999, 0]
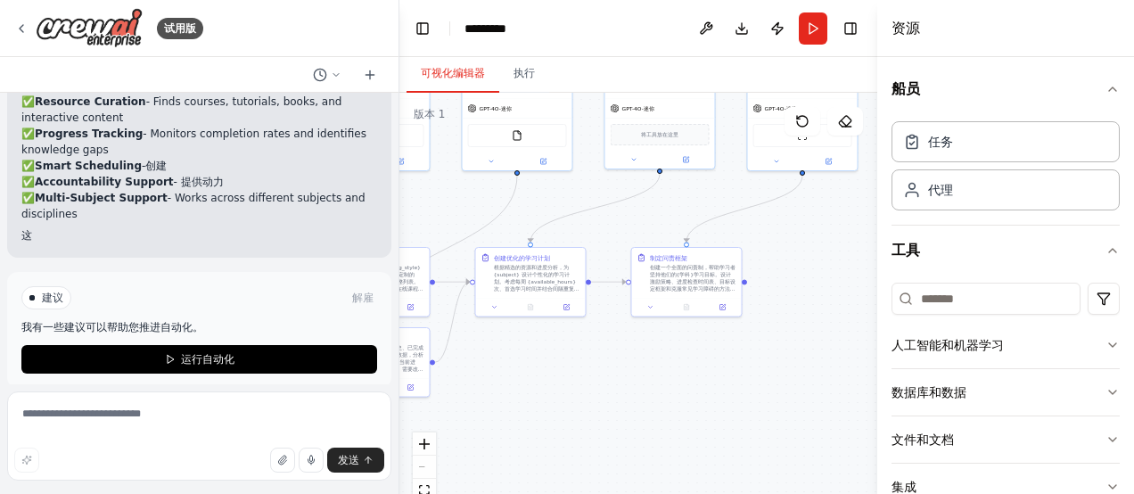
drag, startPoint x: 588, startPoint y: 442, endPoint x: 596, endPoint y: 363, distance: 79.7
click at [596, 363] on div ".deletable-edge-delete-btn { width: 20px; height: 20px; border: 0px solid #ffff…" at bounding box center [638, 316] width 478 height 446
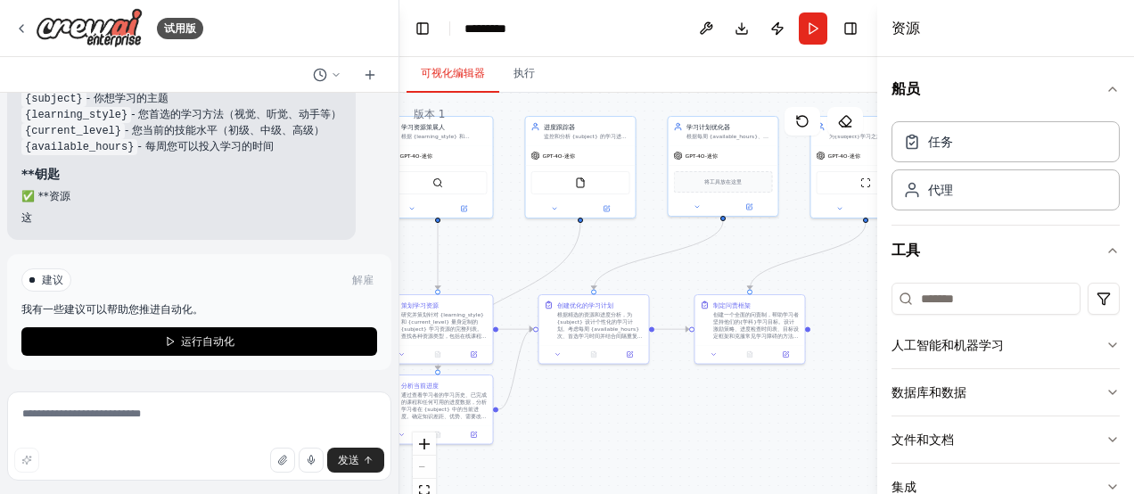
scroll to position [1823, 0]
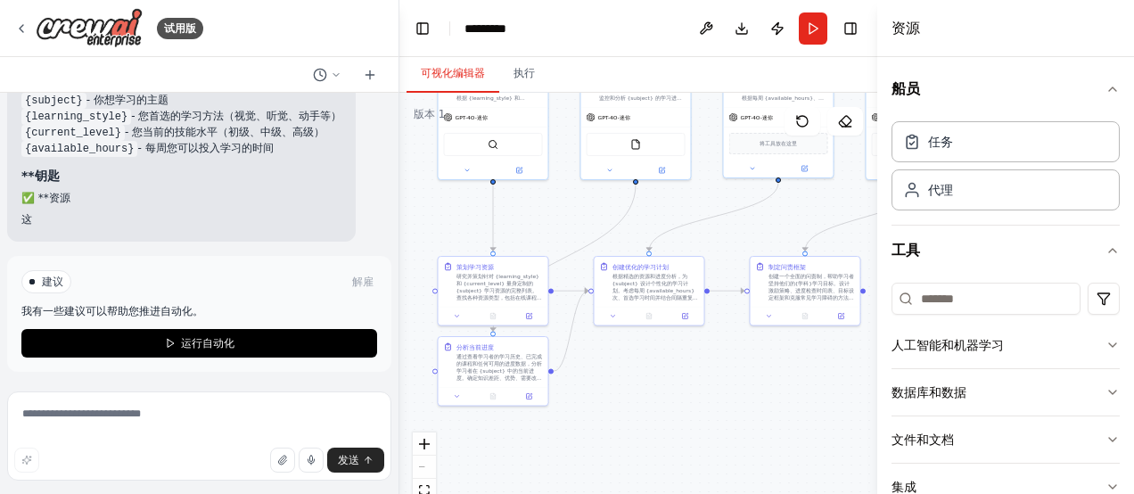
drag, startPoint x: 590, startPoint y: 373, endPoint x: 668, endPoint y: 390, distance: 79.6
click at [668, 390] on div ".deletable-edge-delete-btn { width: 20px; height: 20px; border: 0px solid #ffff…" at bounding box center [638, 316] width 478 height 446
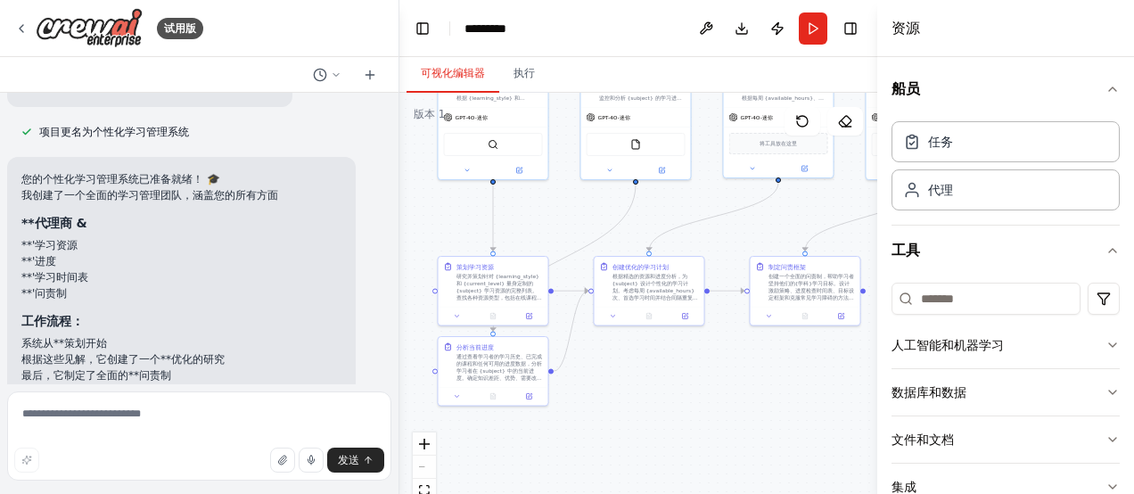
scroll to position [1466, 0]
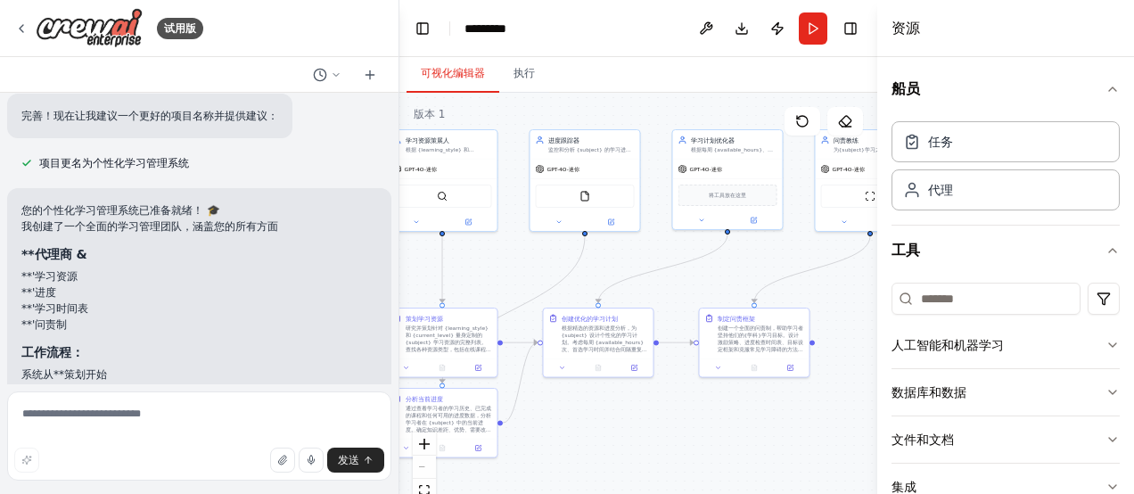
drag, startPoint x: 602, startPoint y: 378, endPoint x: 551, endPoint y: 430, distance: 72.5
click at [551, 430] on div ".deletable-edge-delete-btn { width: 20px; height: 20px; border: 0px solid #ffff…" at bounding box center [638, 316] width 478 height 446
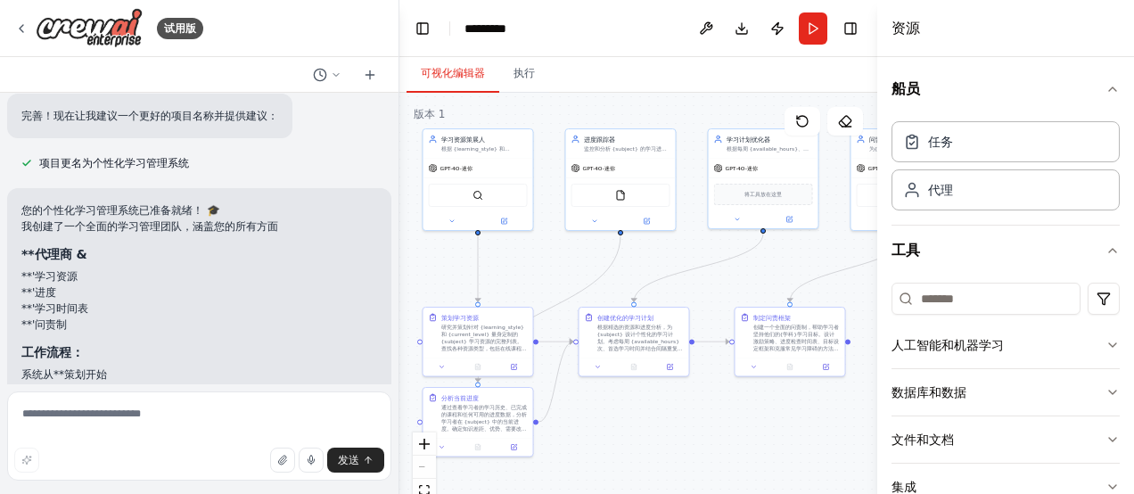
drag, startPoint x: 518, startPoint y: 269, endPoint x: 553, endPoint y: 268, distance: 35.7
click at [553, 268] on div ".deletable-edge-delete-btn { width: 20px; height: 20px; border: 0px solid #ffff…" at bounding box center [638, 316] width 478 height 446
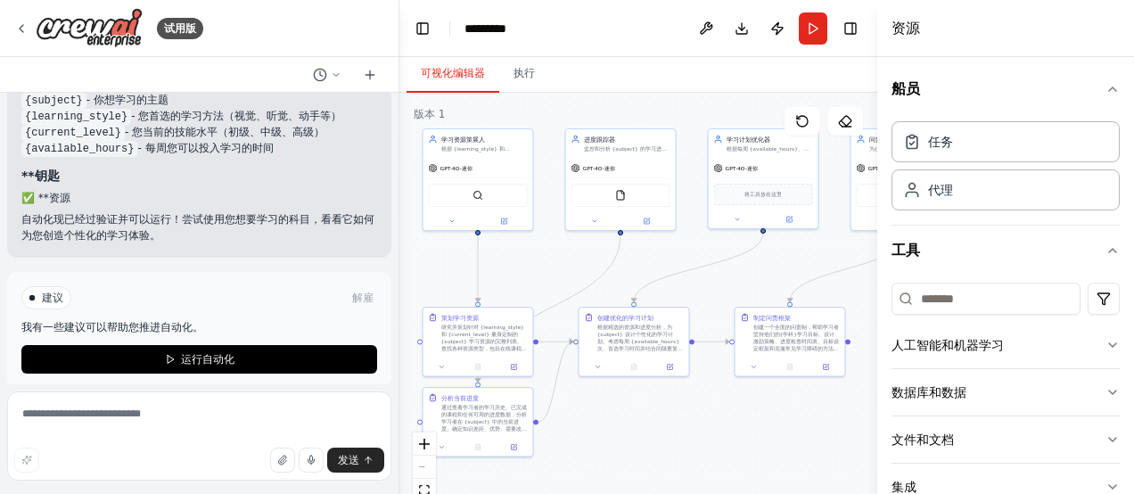
scroll to position [1839, 0]
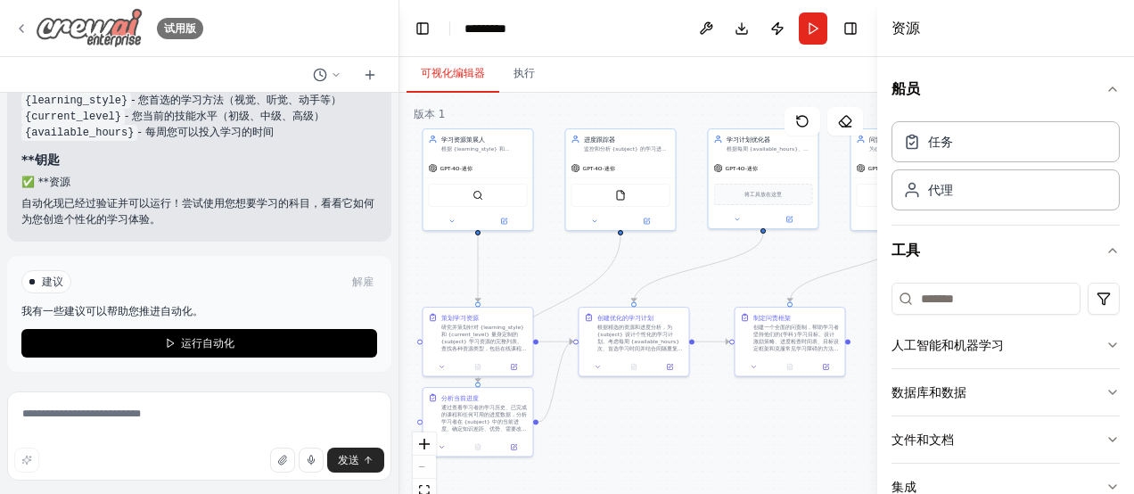
click at [19, 29] on icon at bounding box center [21, 28] width 14 height 14
